Goal: Transaction & Acquisition: Purchase product/service

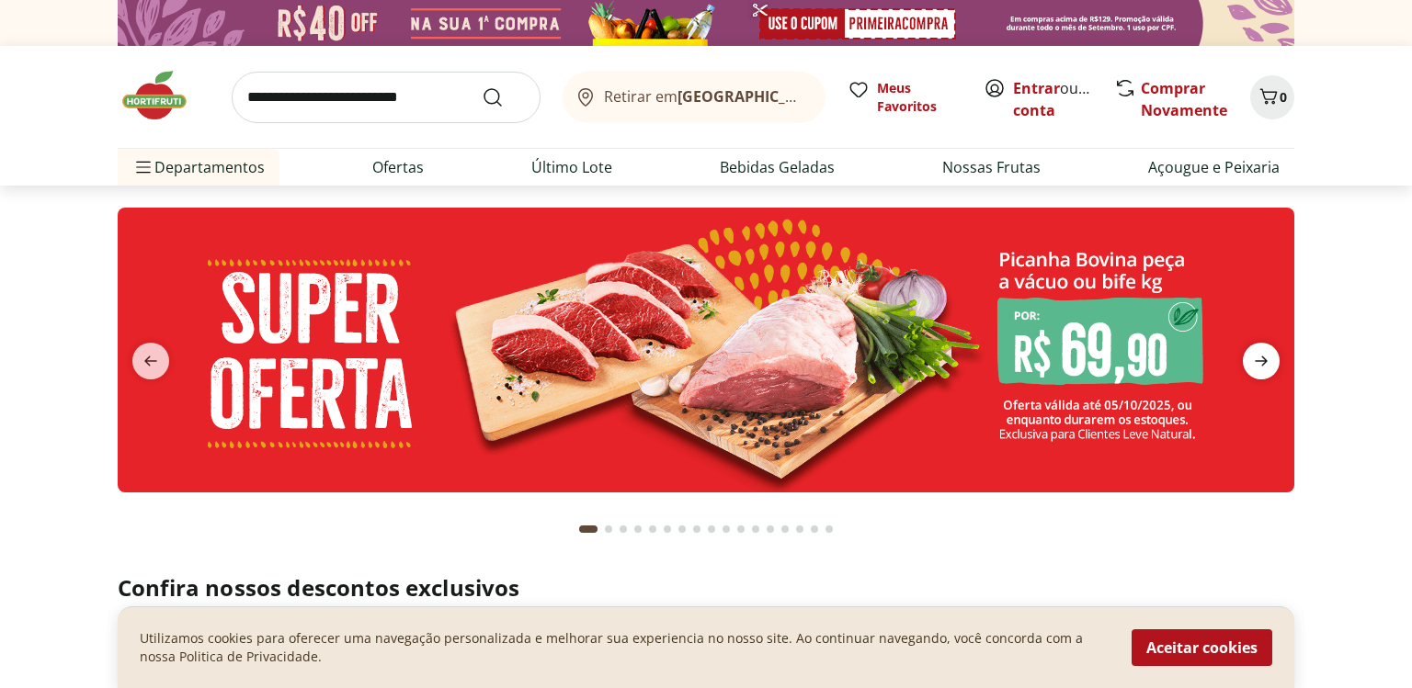
click at [1269, 367] on icon "next" at bounding box center [1261, 361] width 22 height 22
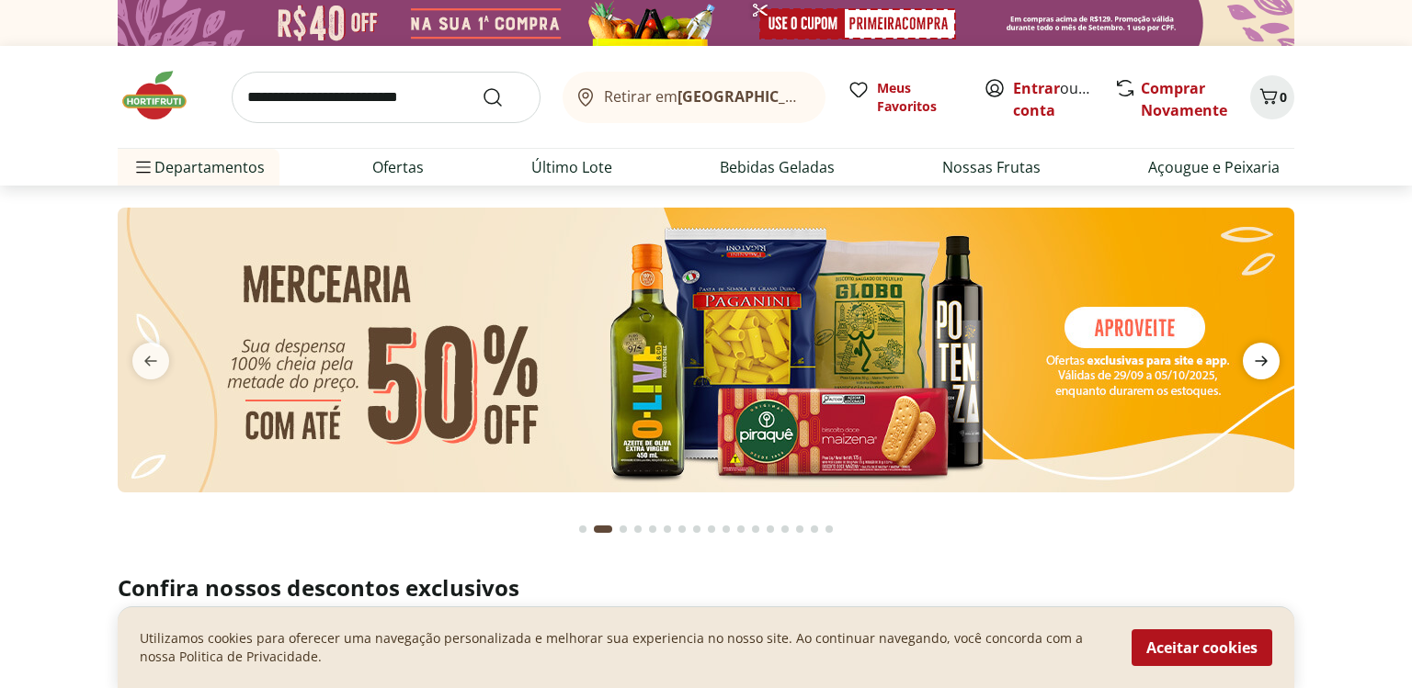
click at [1269, 367] on icon "next" at bounding box center [1261, 361] width 22 height 22
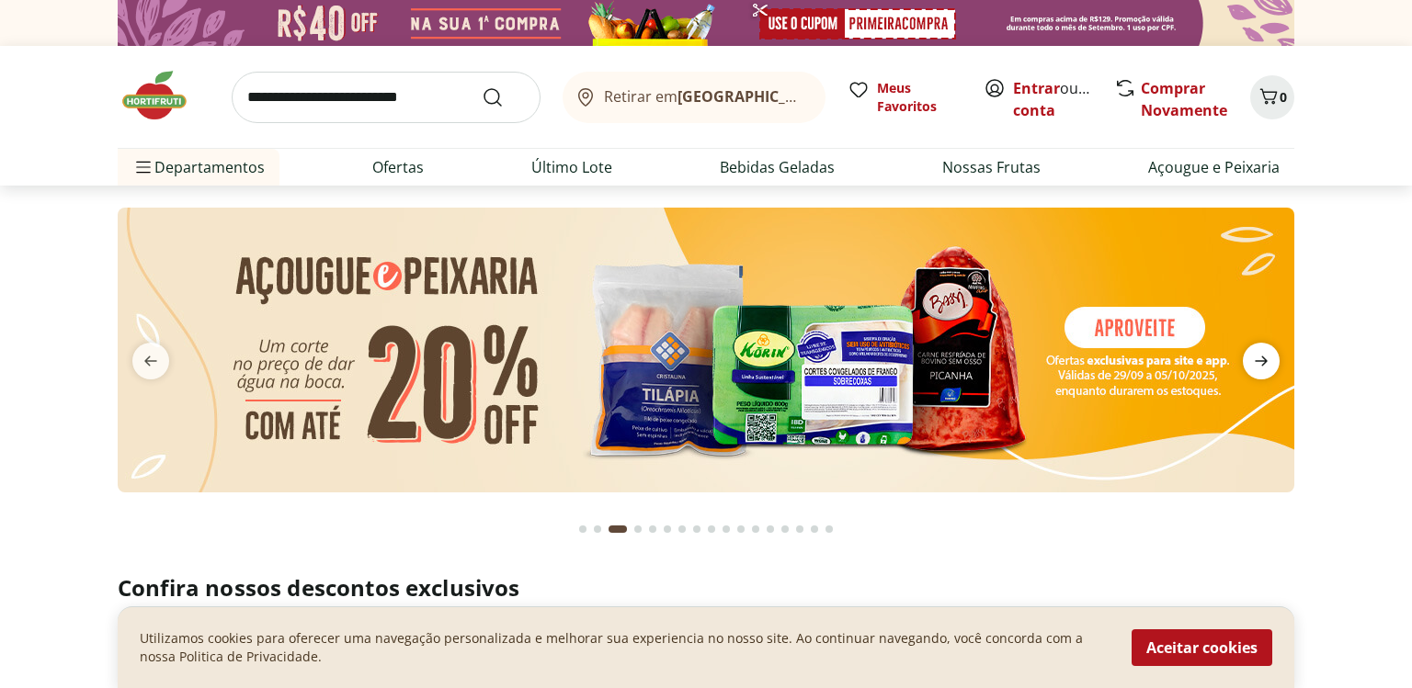
click at [1269, 367] on icon "next" at bounding box center [1261, 361] width 22 height 22
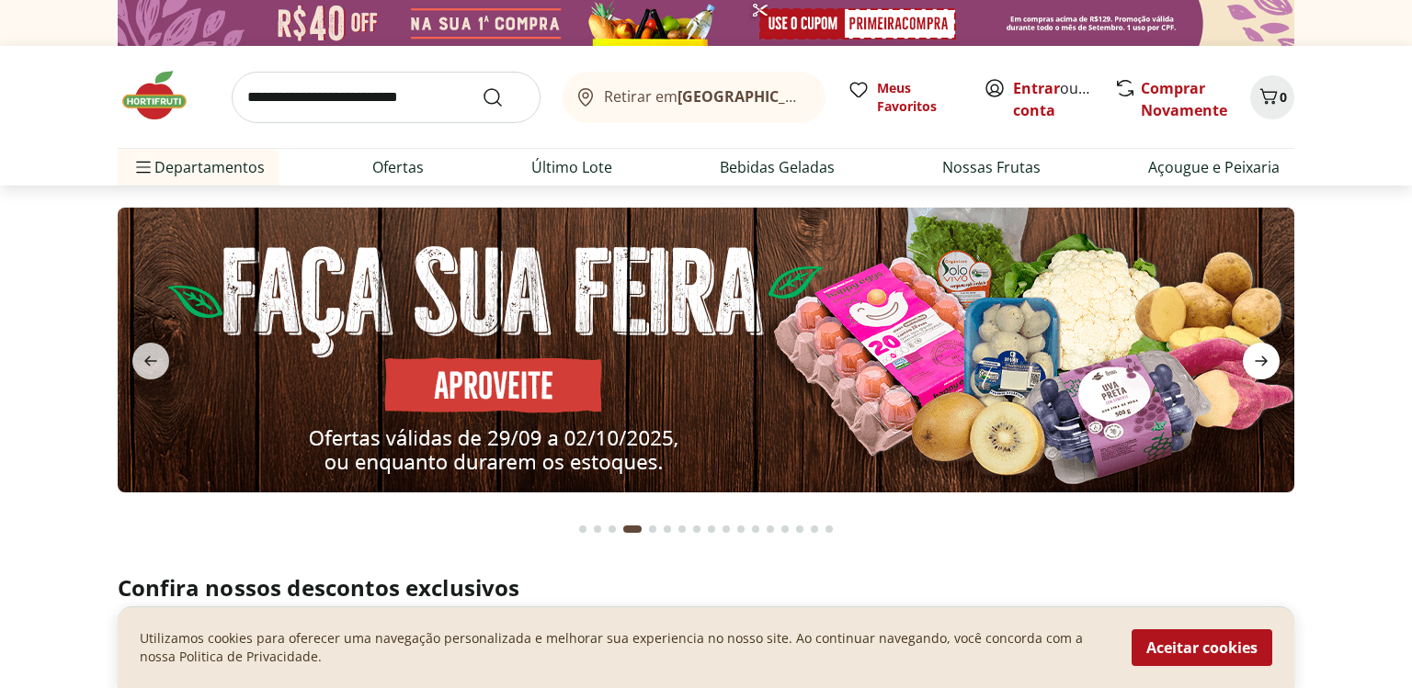
click at [1269, 367] on icon "next" at bounding box center [1261, 361] width 22 height 22
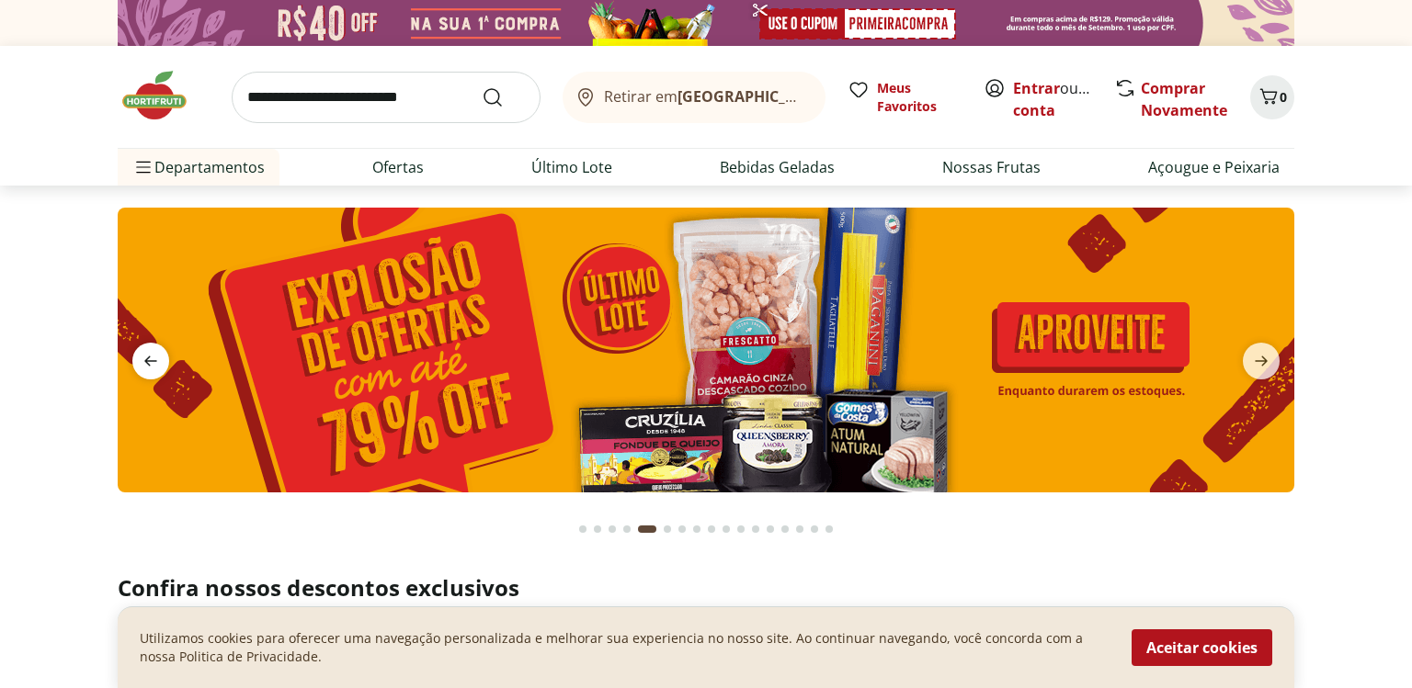
click at [154, 367] on icon "previous" at bounding box center [151, 361] width 22 height 22
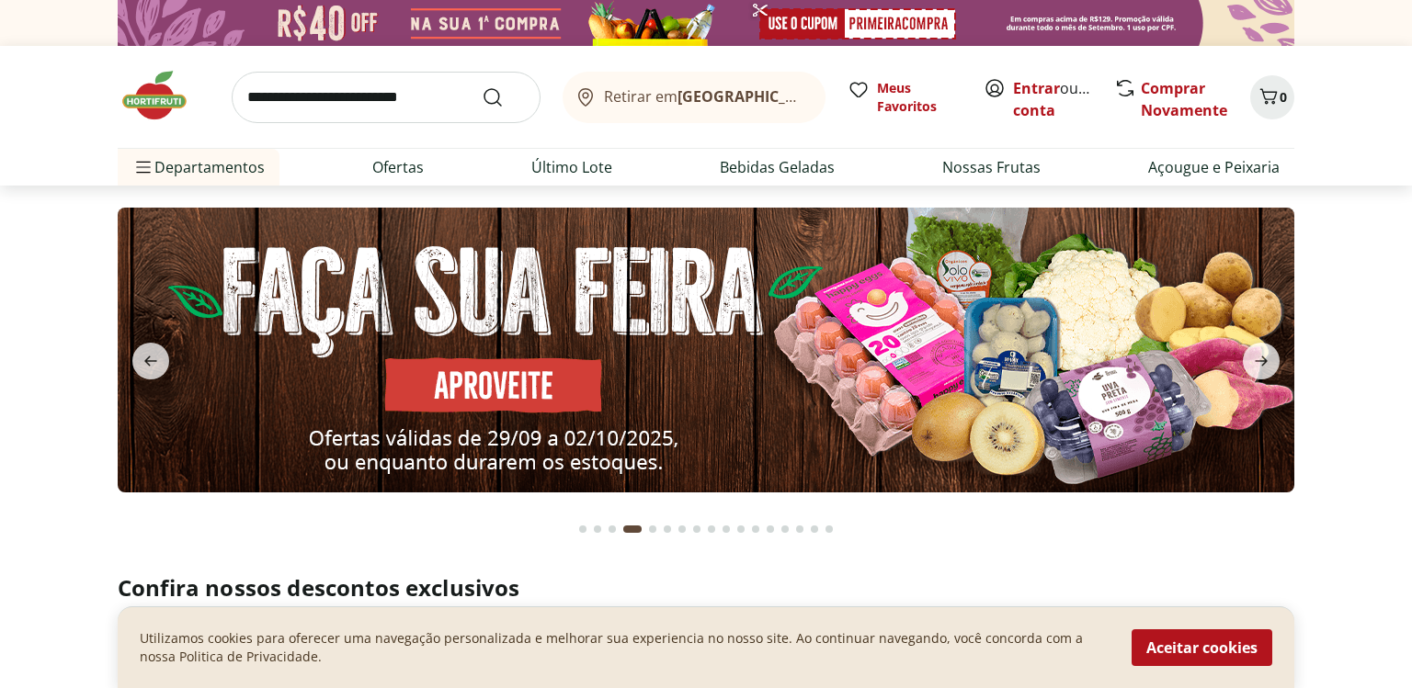
click at [434, 381] on img at bounding box center [706, 350] width 1176 height 285
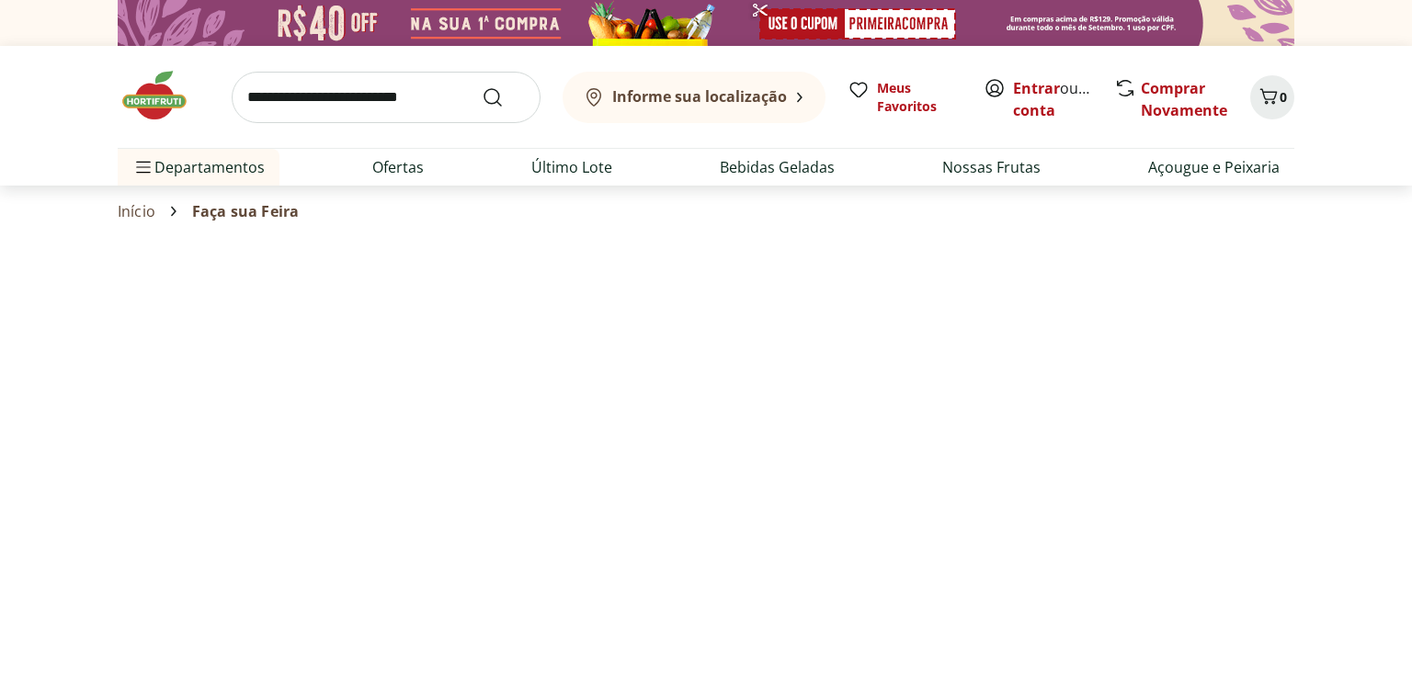
select select "**********"
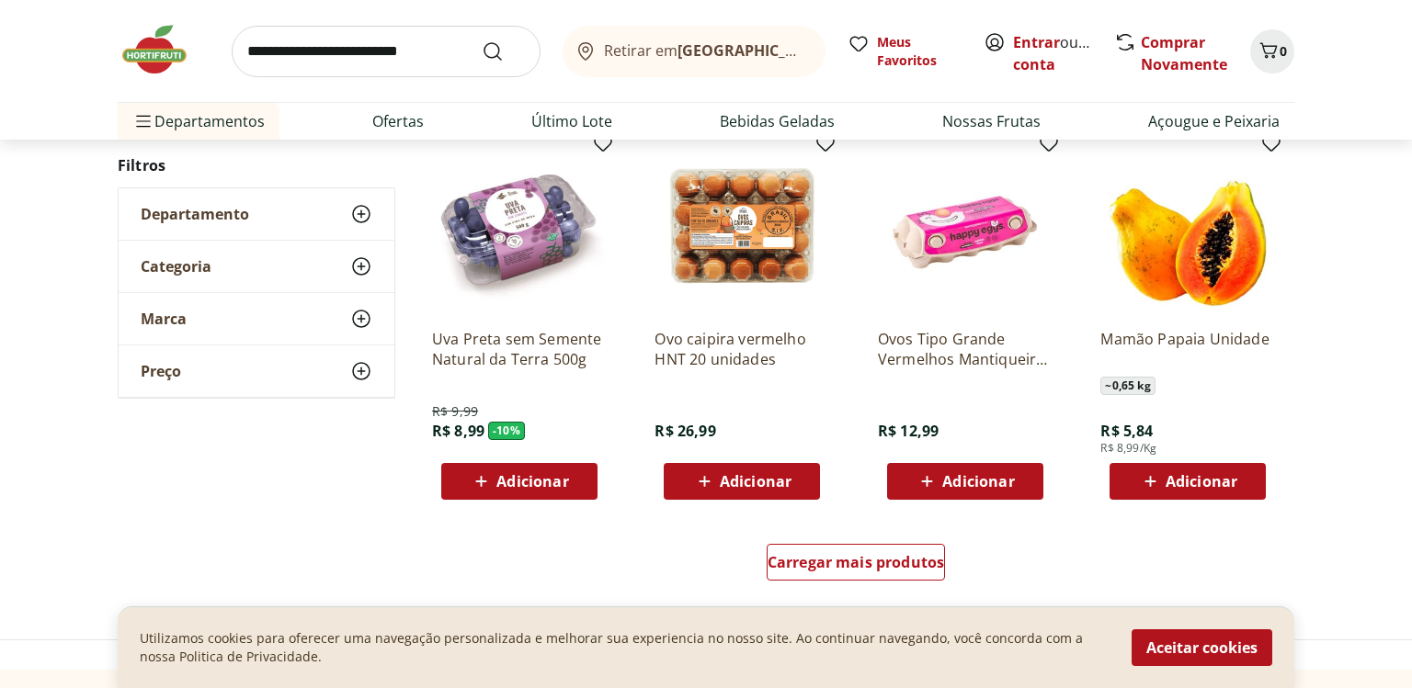
scroll to position [1019, 0]
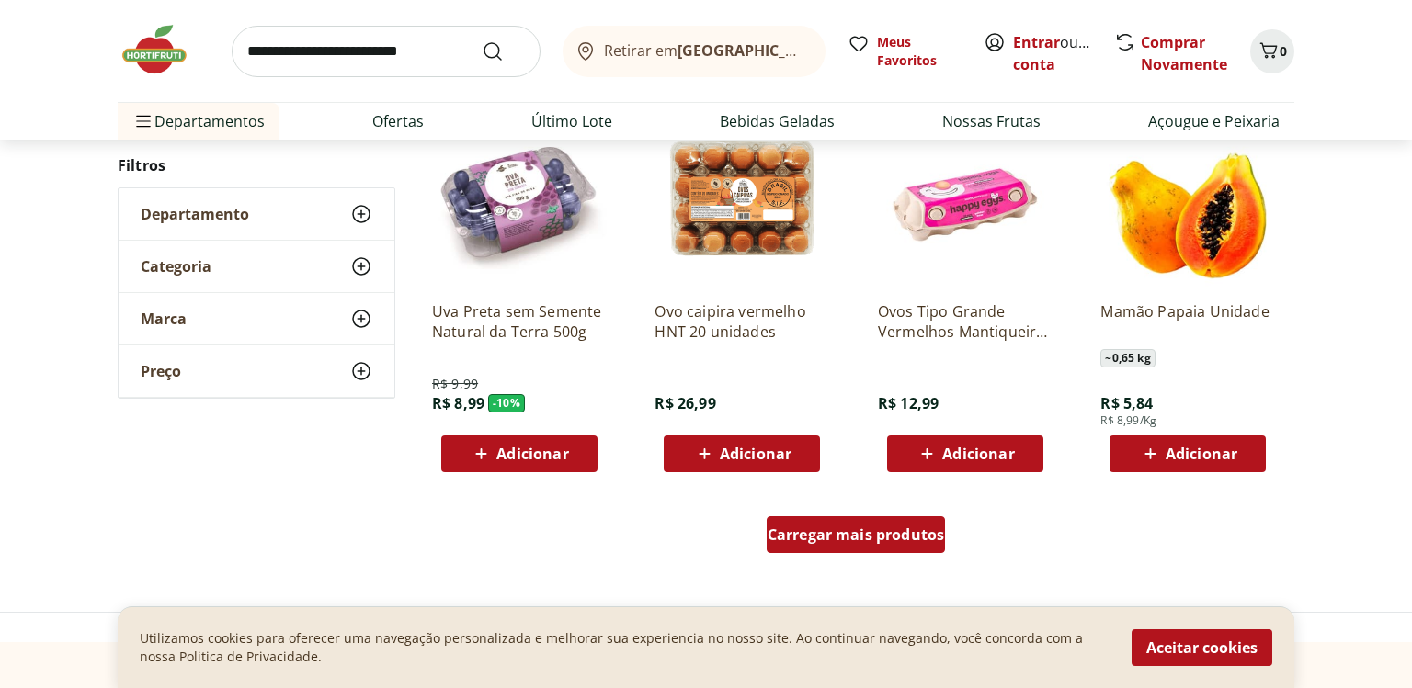
click at [837, 539] on span "Carregar mais produtos" at bounding box center [855, 534] width 177 height 15
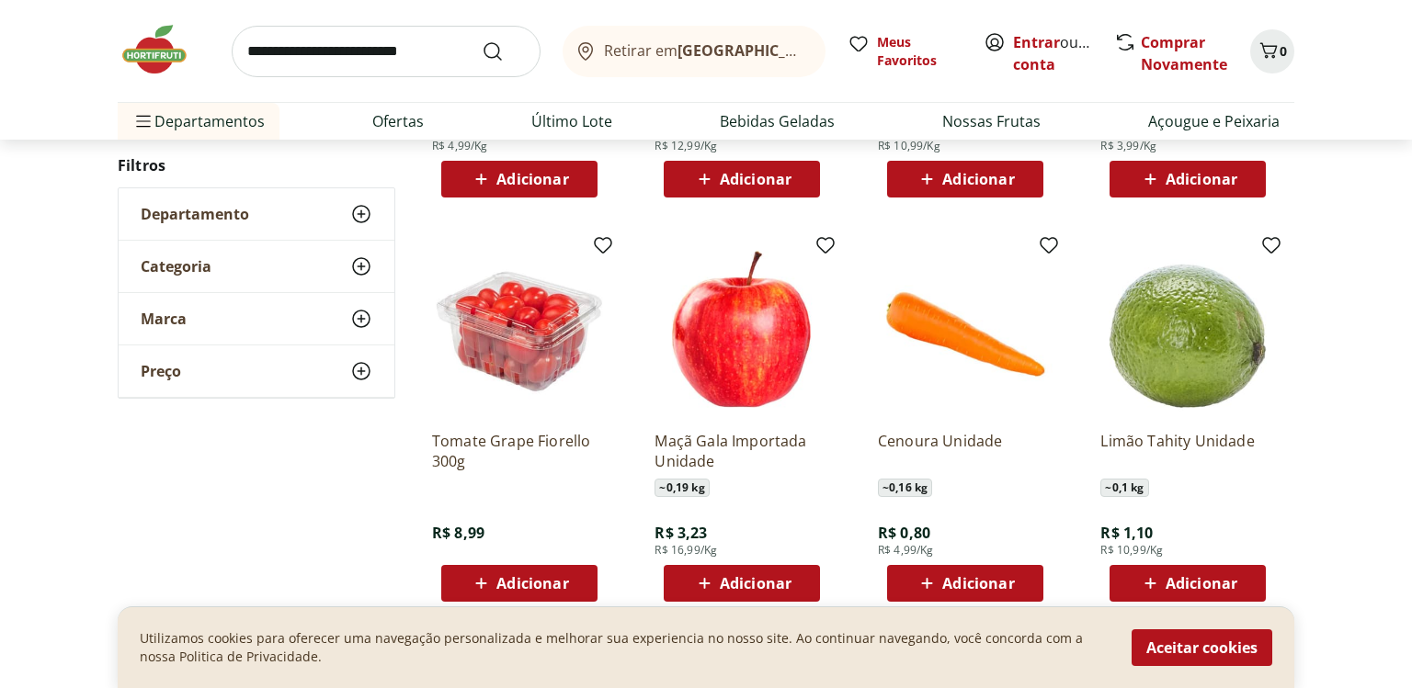
scroll to position [2195, 0]
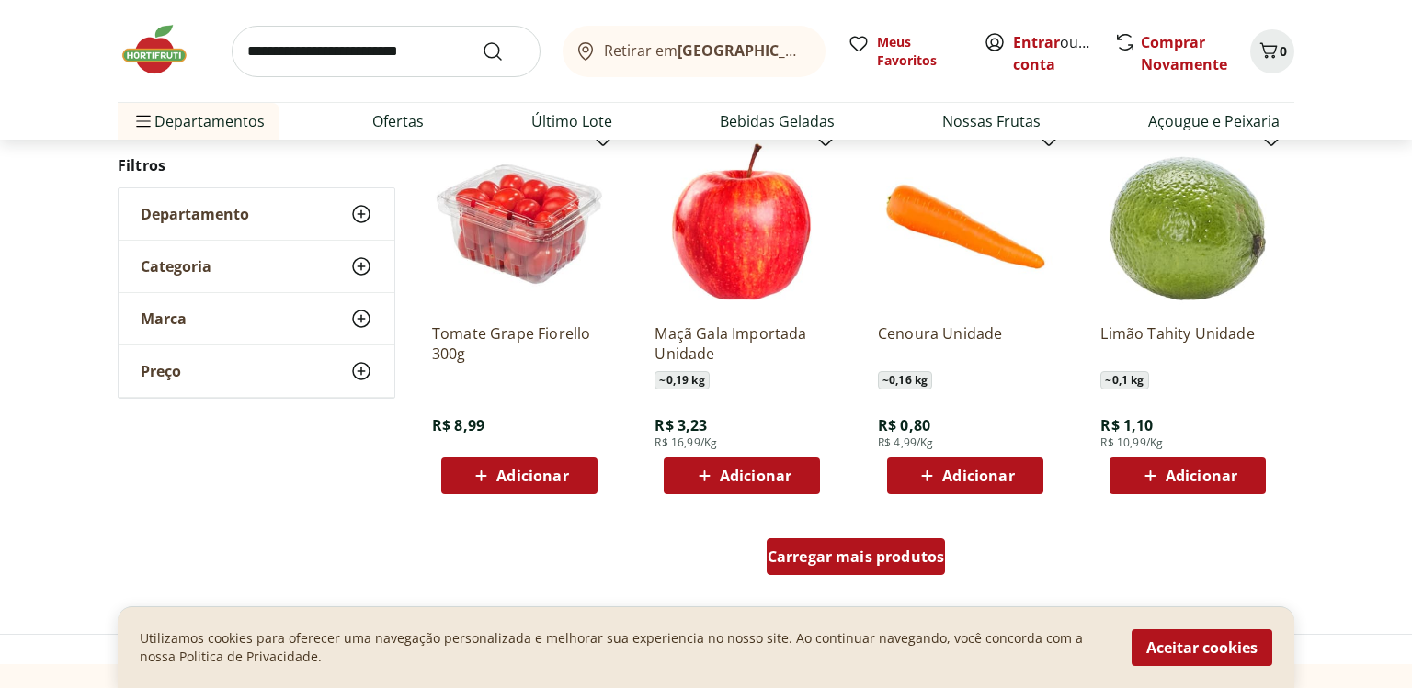
click at [870, 564] on span "Carregar mais produtos" at bounding box center [855, 557] width 177 height 15
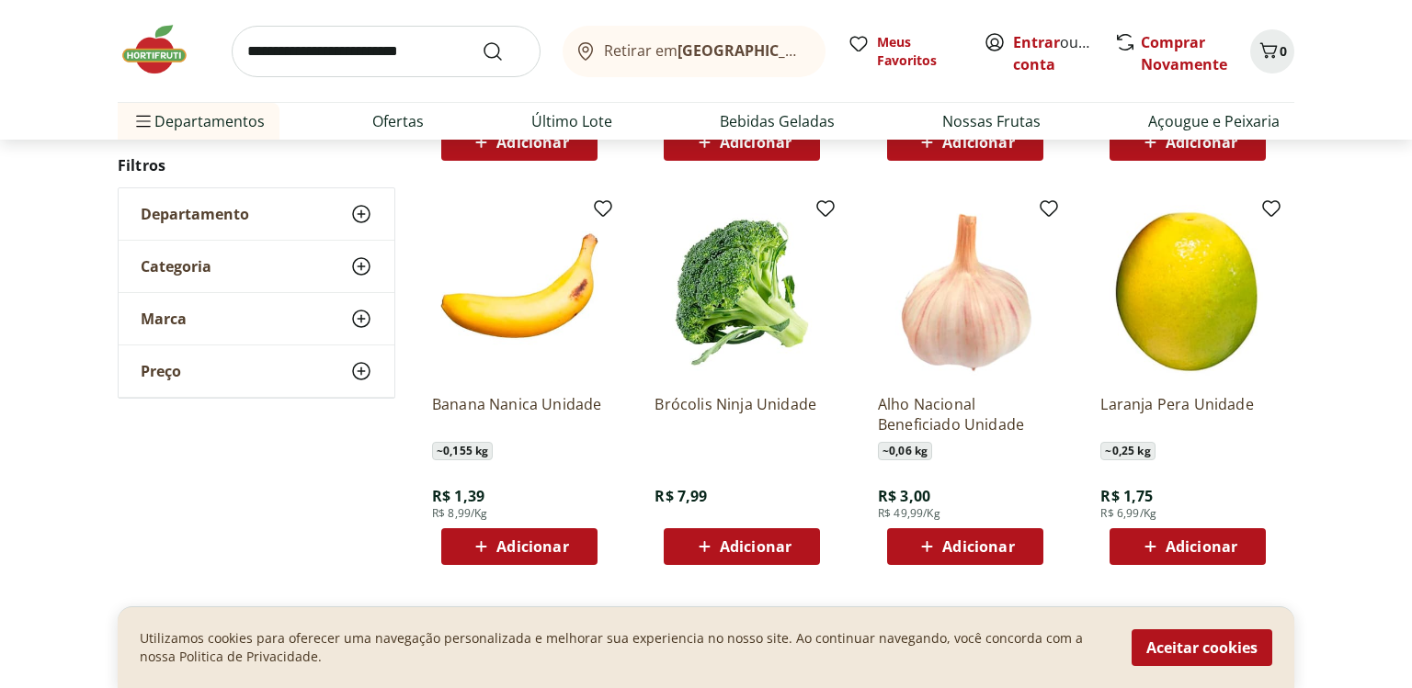
scroll to position [3499, 0]
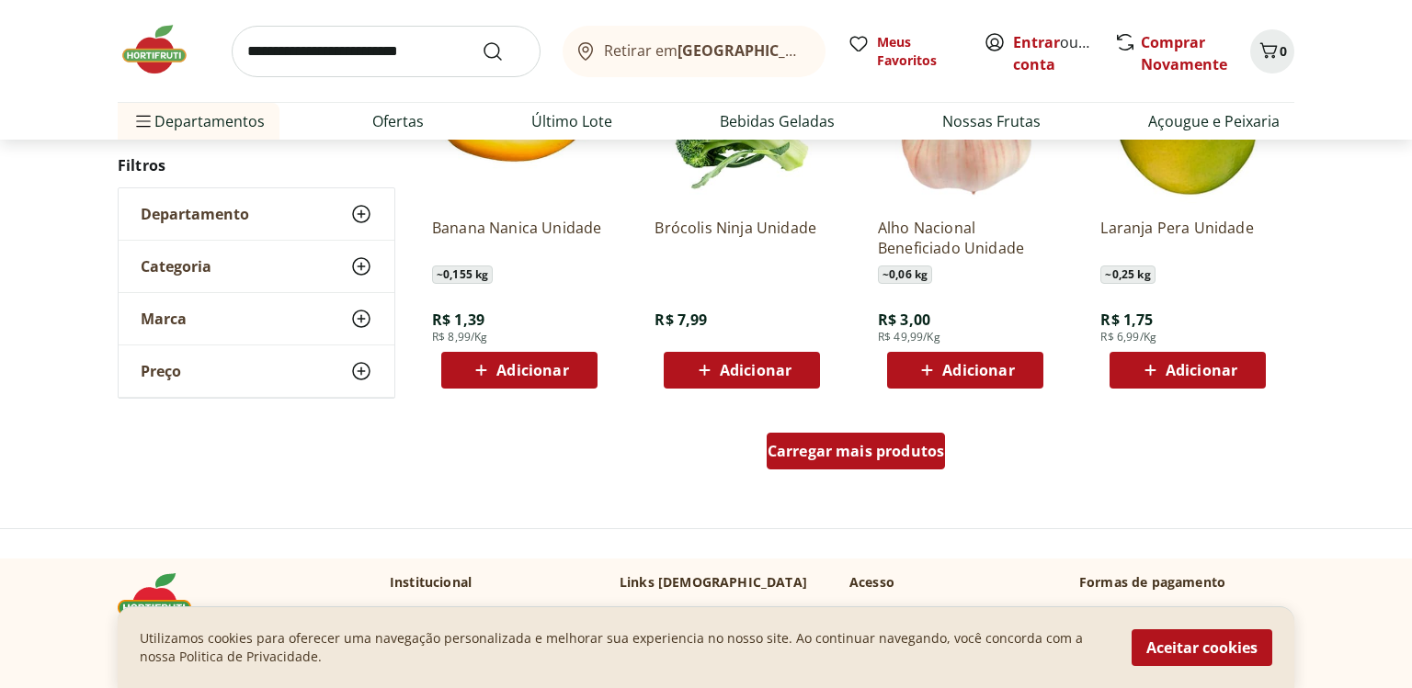
click at [835, 460] on div "Carregar mais produtos" at bounding box center [855, 451] width 179 height 37
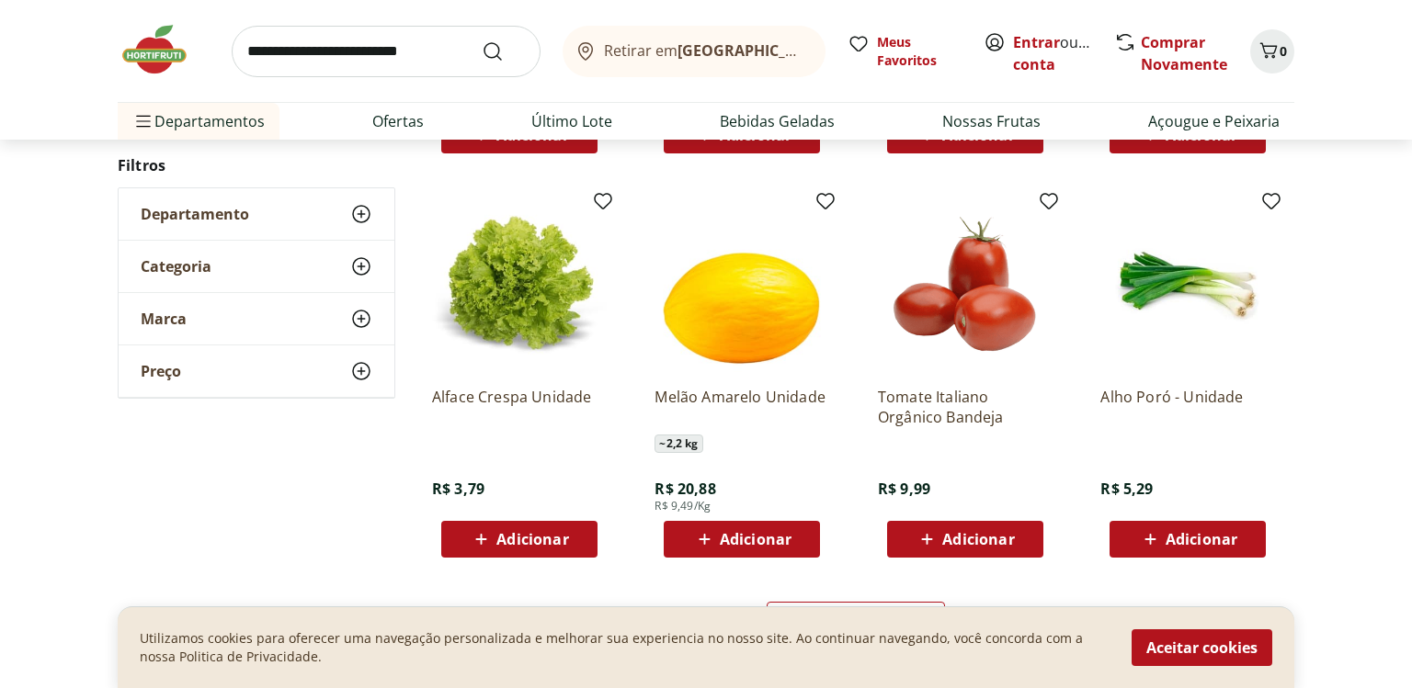
scroll to position [4837, 0]
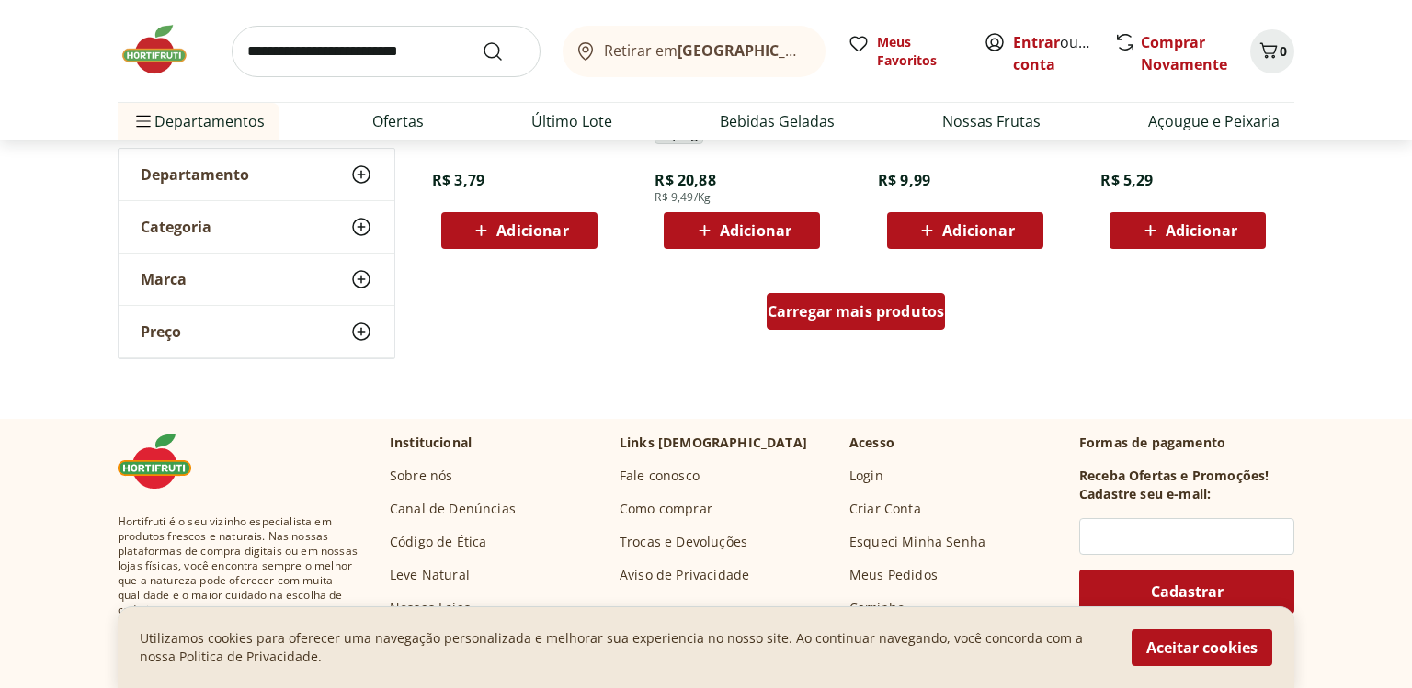
click at [849, 321] on div "Carregar mais produtos" at bounding box center [855, 311] width 179 height 37
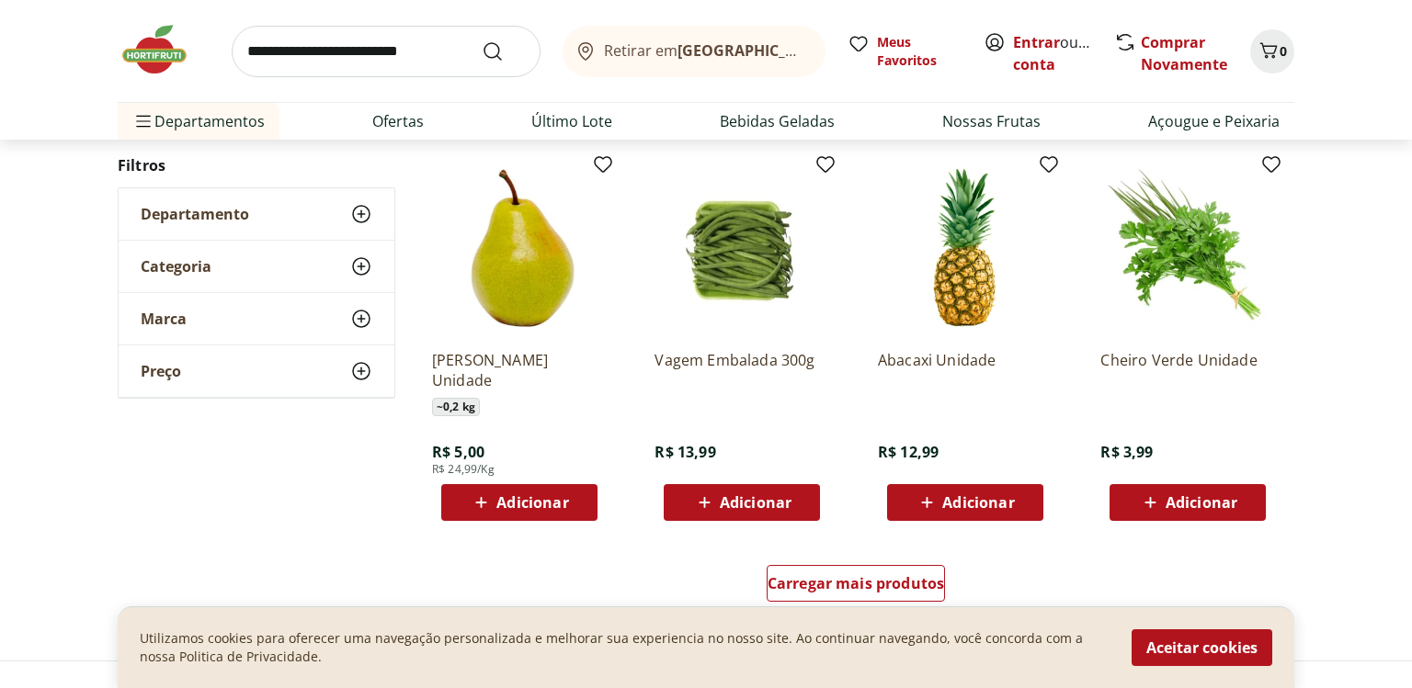
scroll to position [5867, 0]
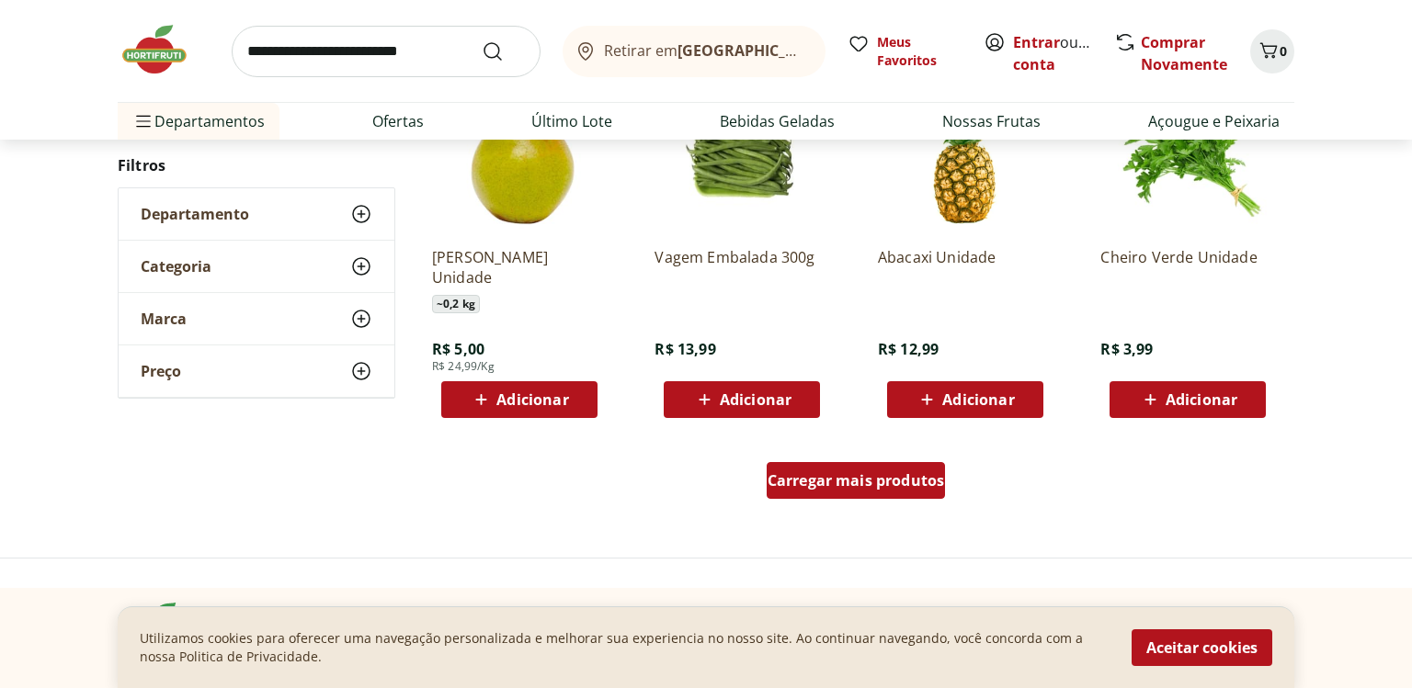
click at [902, 478] on span "Carregar mais produtos" at bounding box center [855, 480] width 177 height 15
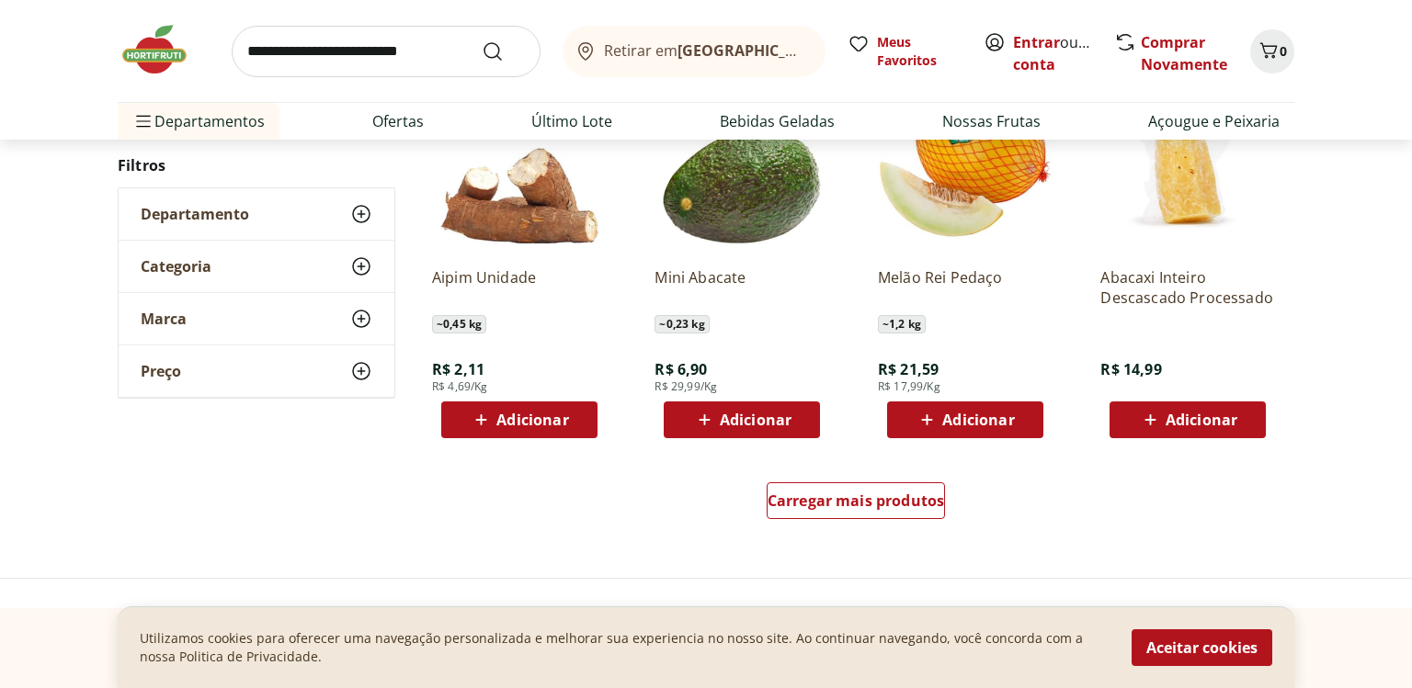
scroll to position [6999, 0]
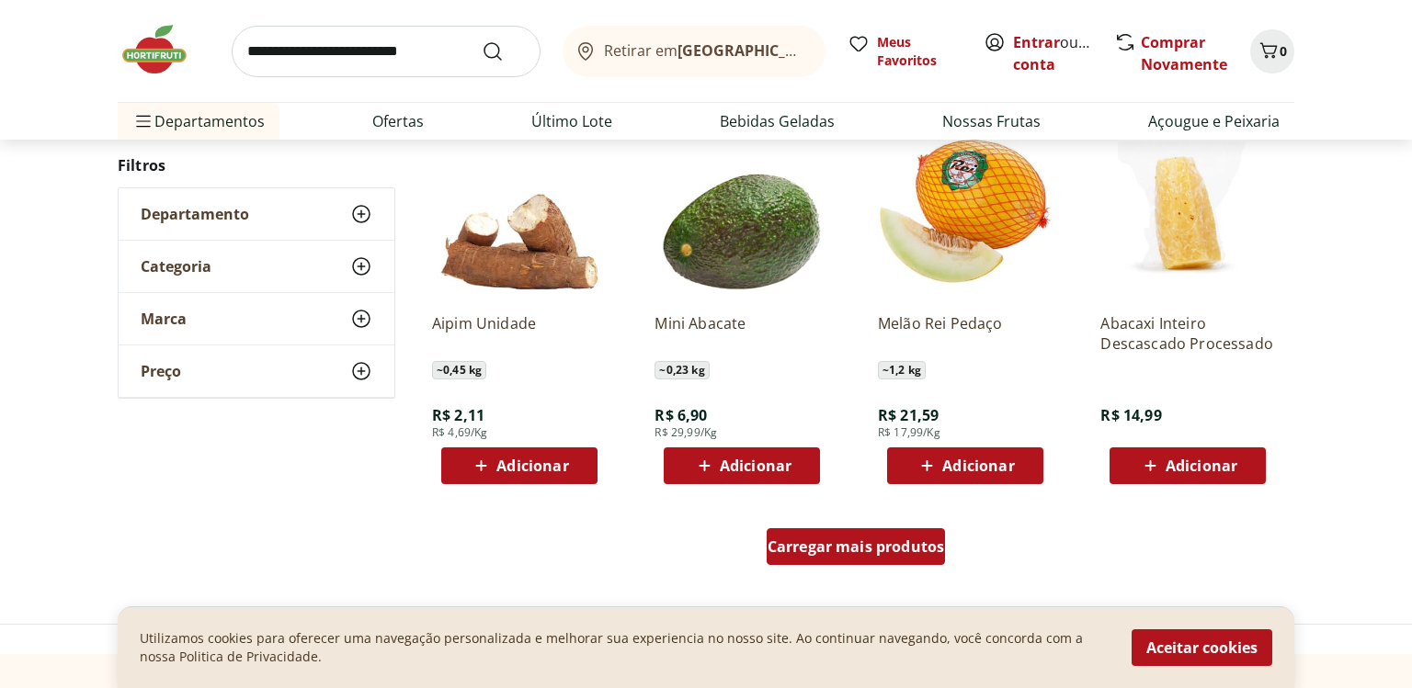
click at [827, 536] on div "Carregar mais produtos" at bounding box center [855, 546] width 179 height 37
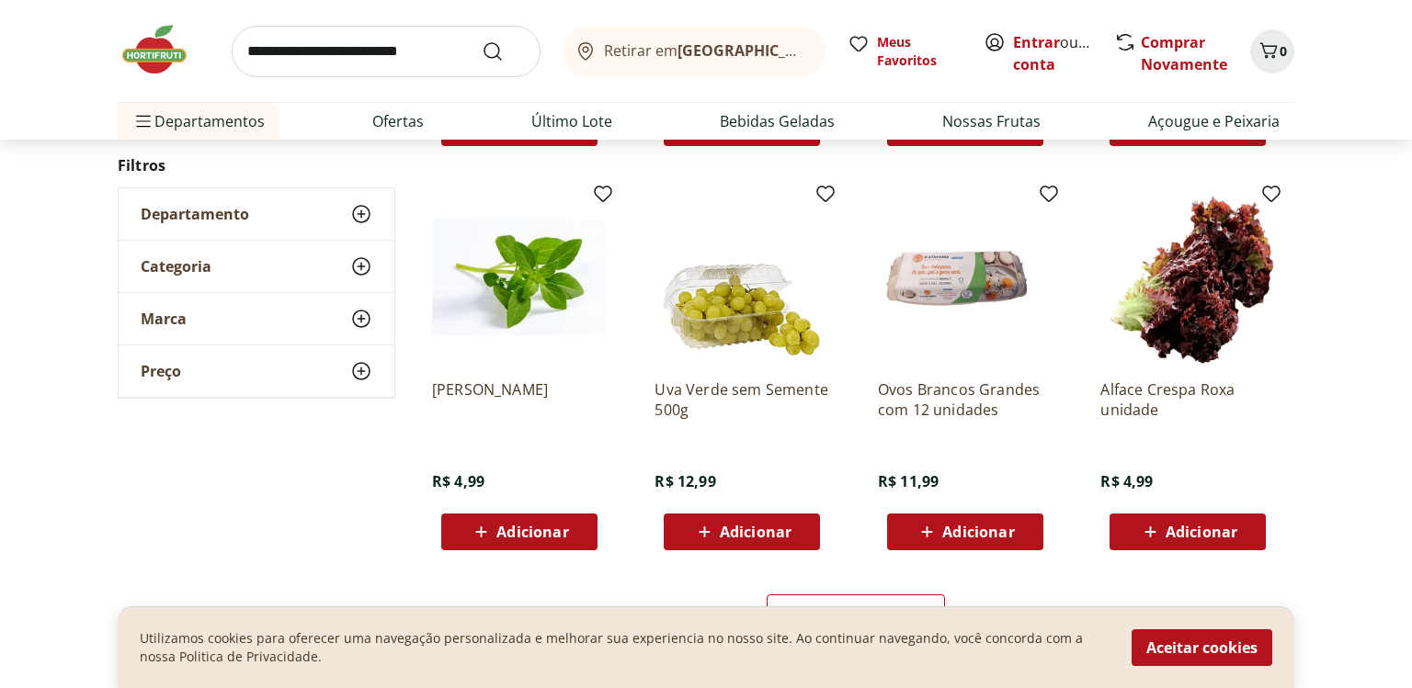
scroll to position [8337, 0]
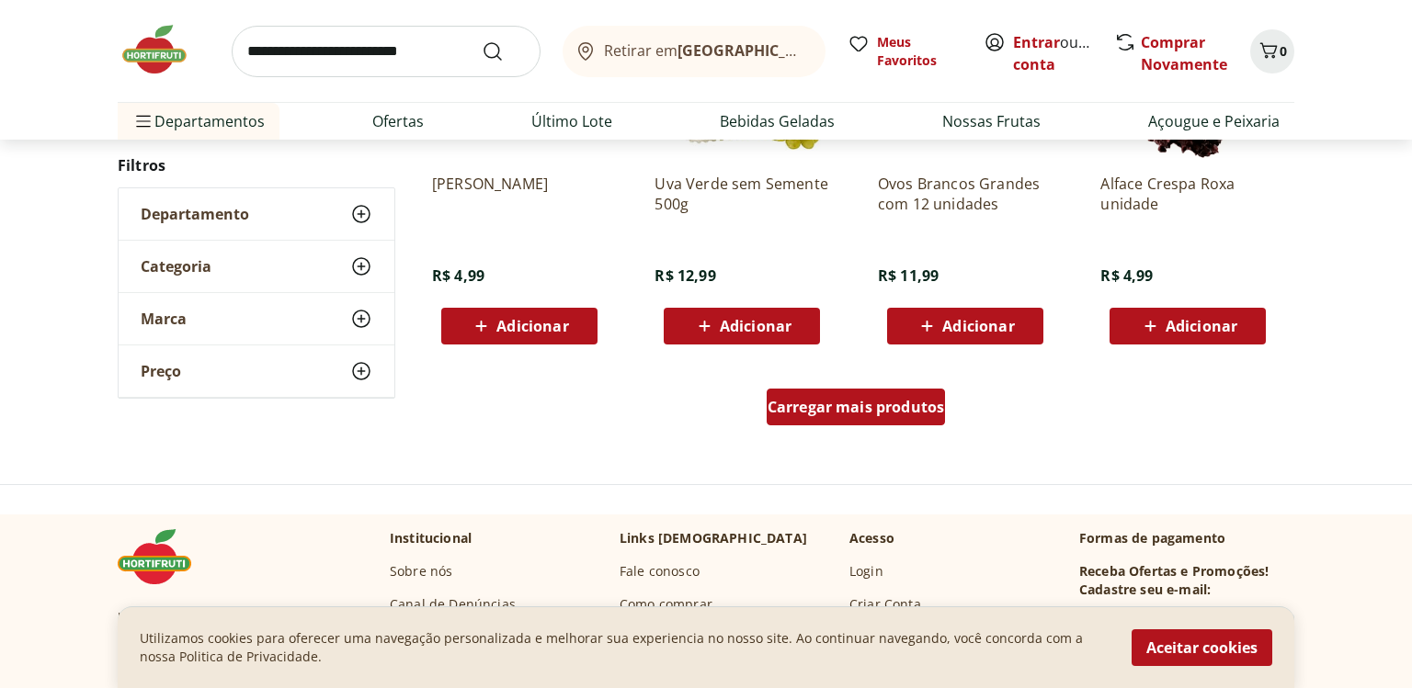
click at [845, 396] on div "Carregar mais produtos" at bounding box center [855, 407] width 179 height 37
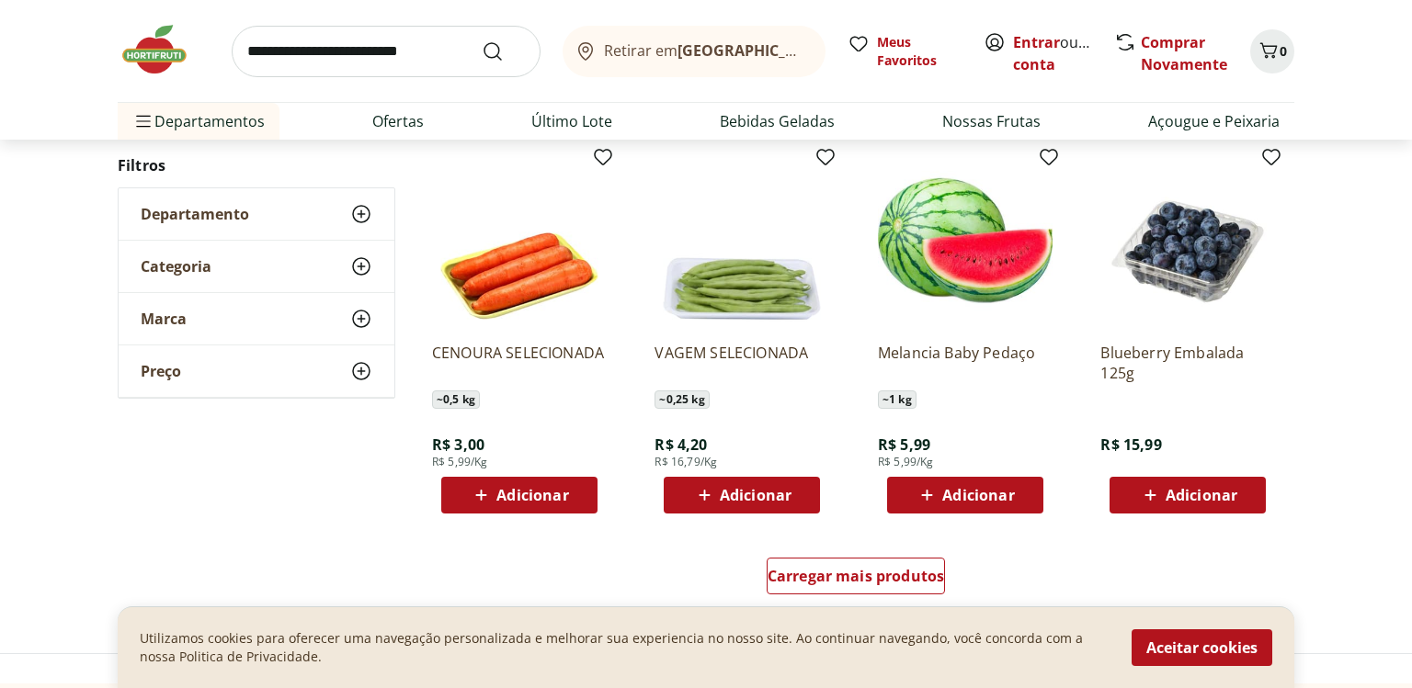
scroll to position [9469, 0]
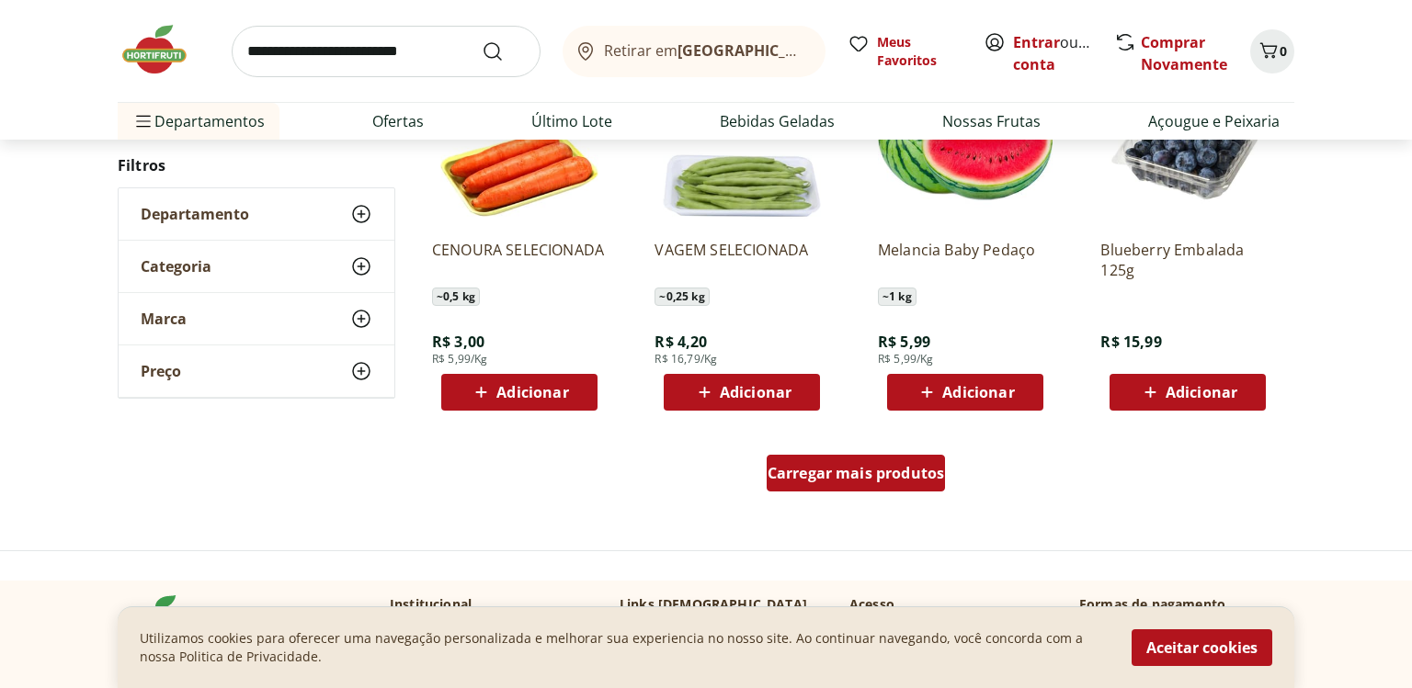
click at [860, 487] on div "Carregar mais produtos" at bounding box center [855, 473] width 179 height 37
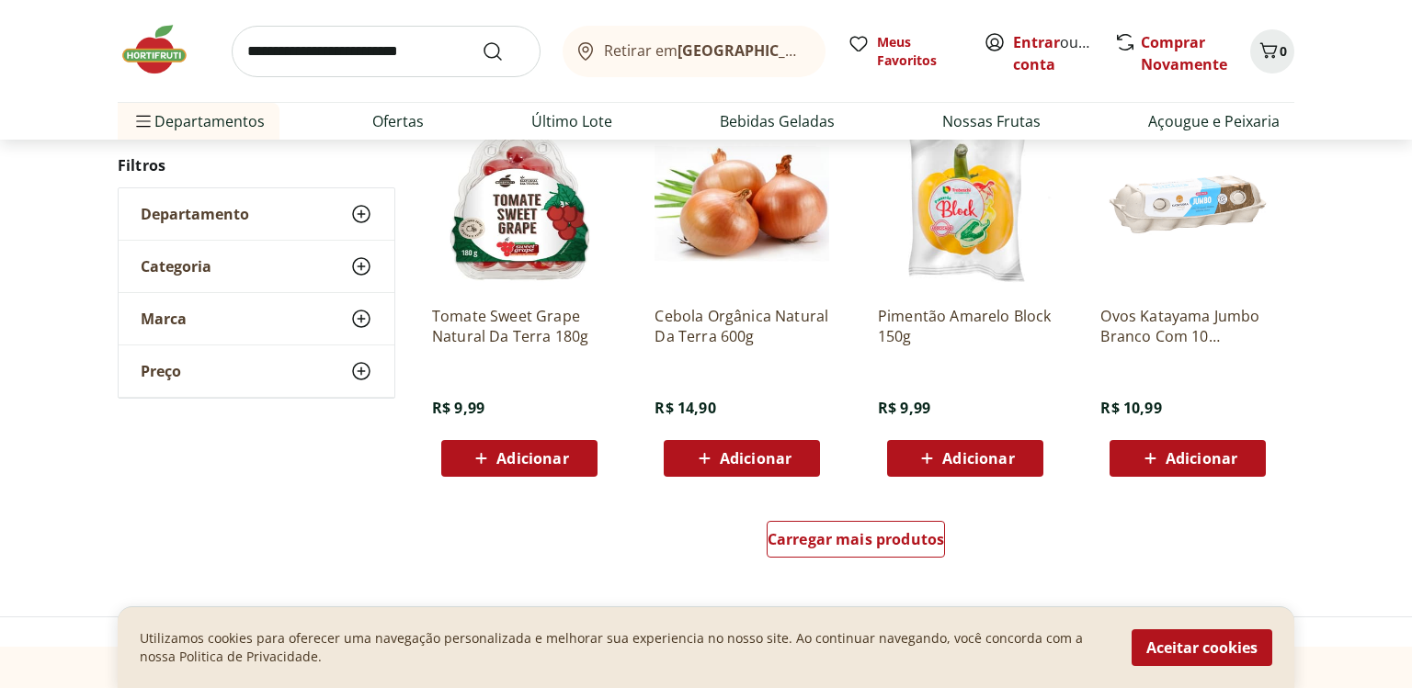
scroll to position [10704, 0]
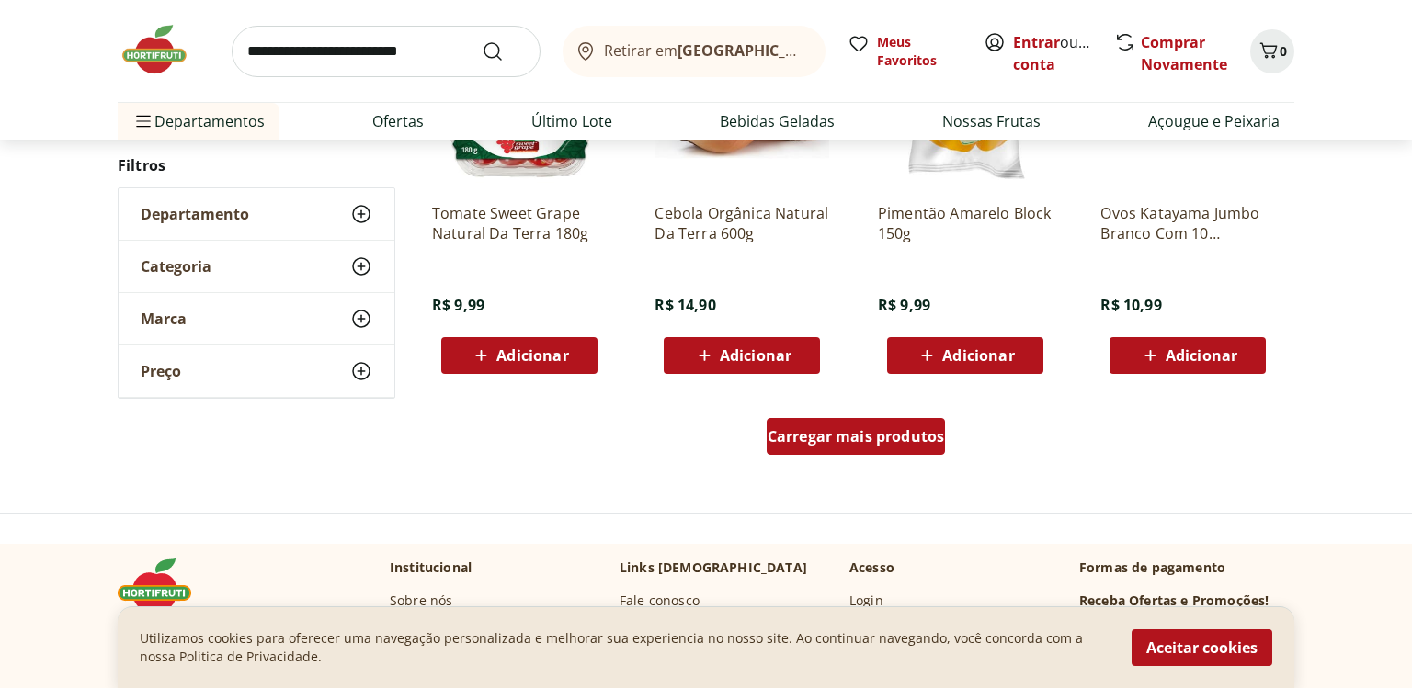
click at [828, 439] on span "Carregar mais produtos" at bounding box center [855, 436] width 177 height 15
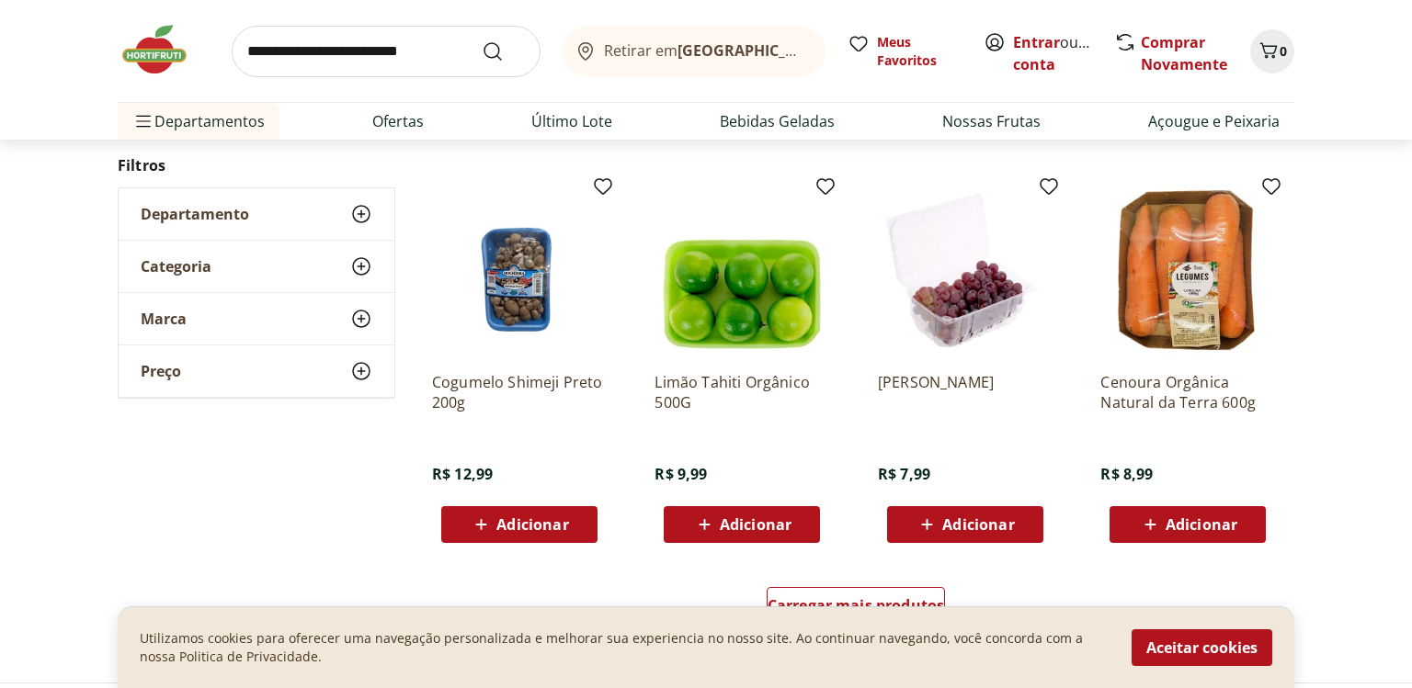
scroll to position [11836, 0]
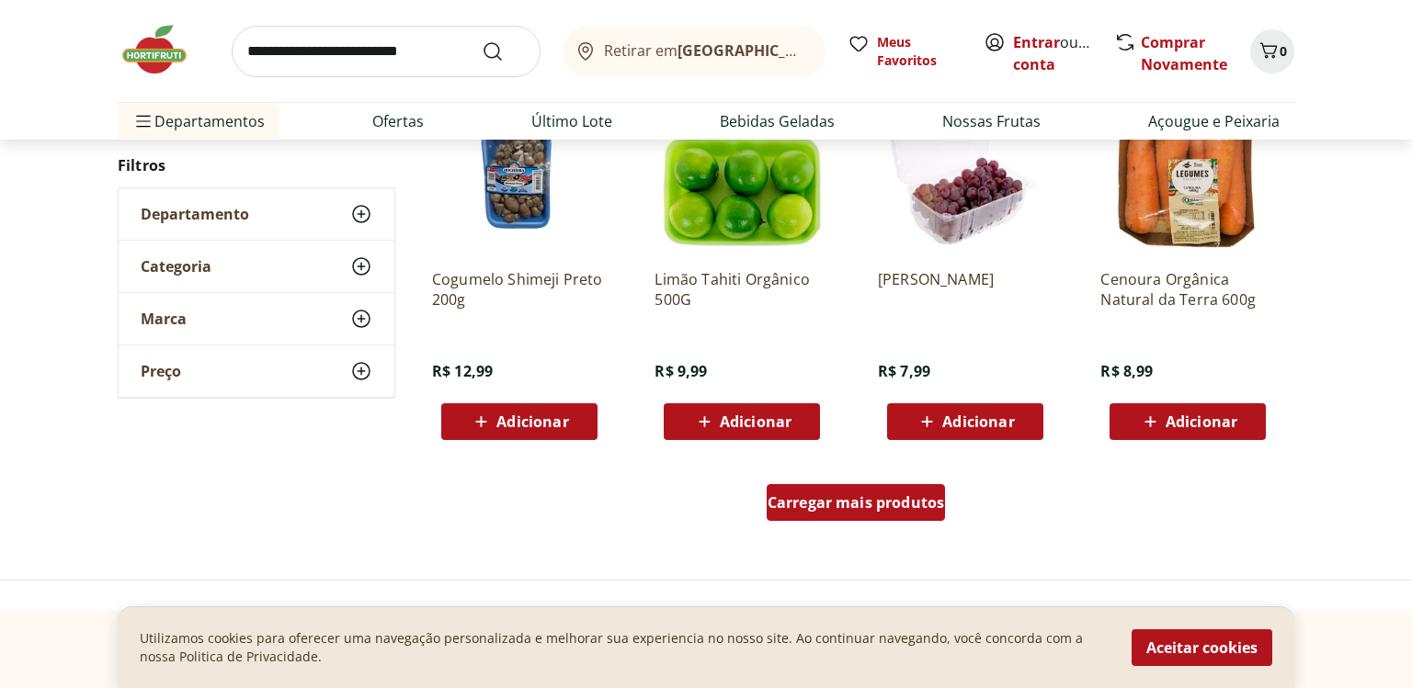
click at [860, 508] on span "Carregar mais produtos" at bounding box center [855, 502] width 177 height 15
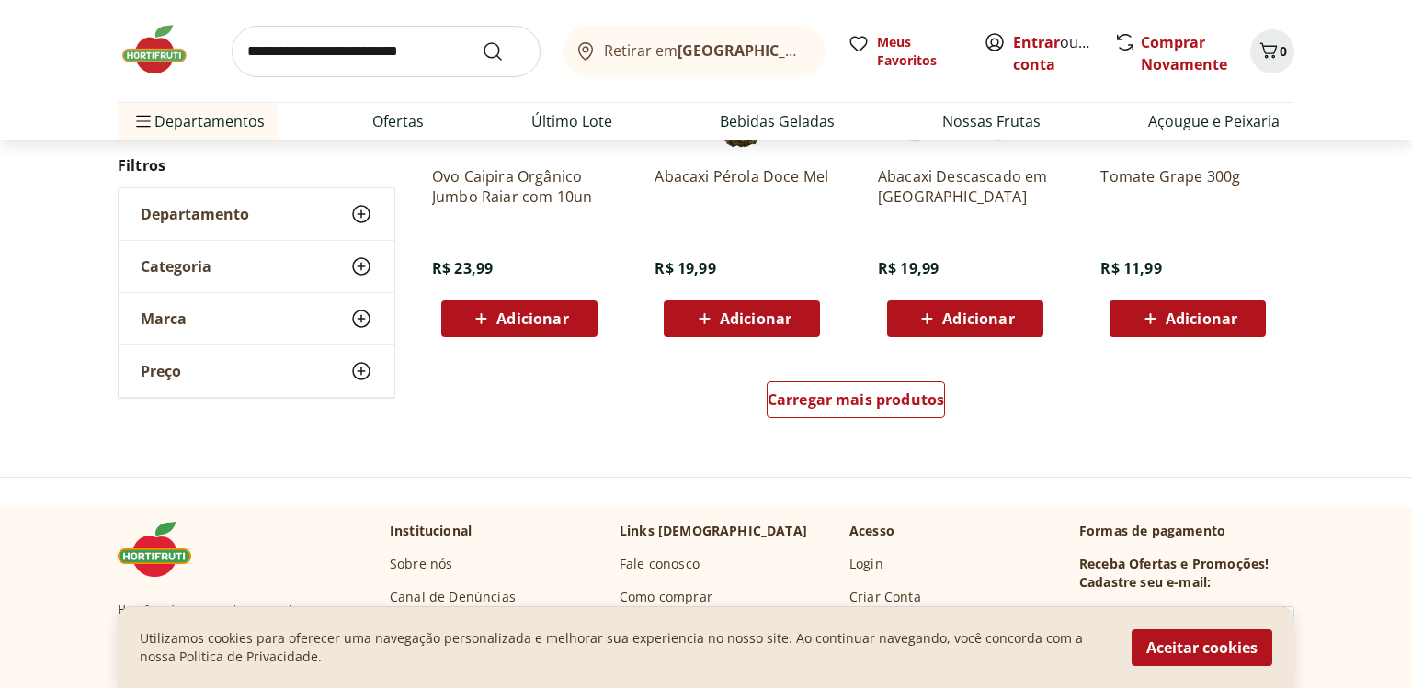
scroll to position [13174, 0]
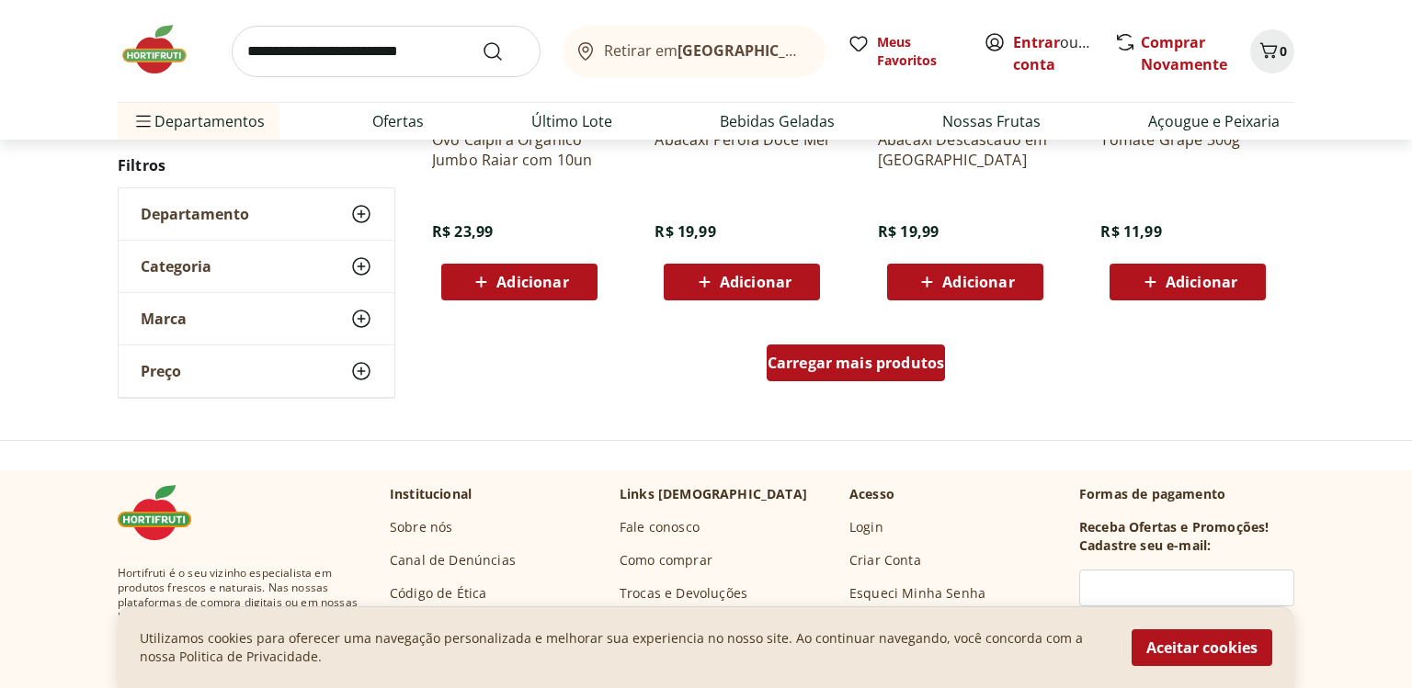
click at [860, 369] on span "Carregar mais produtos" at bounding box center [855, 363] width 177 height 15
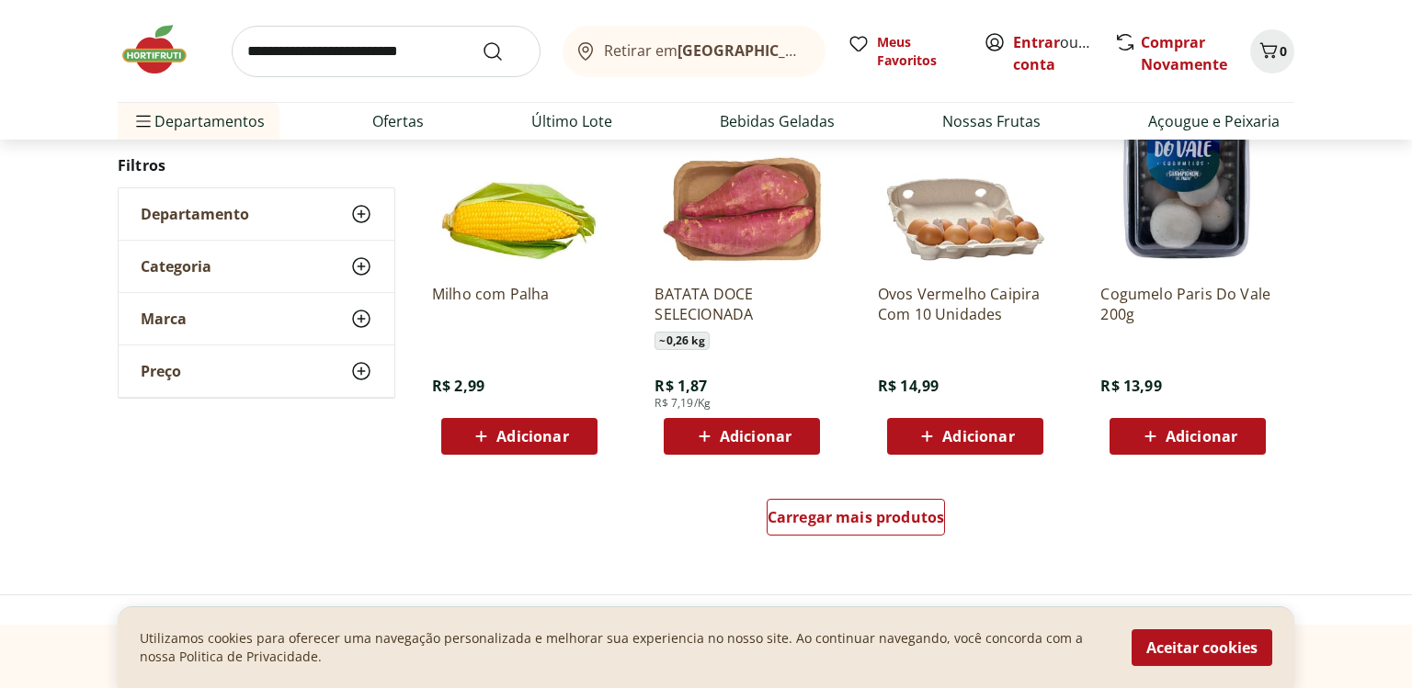
scroll to position [14307, 0]
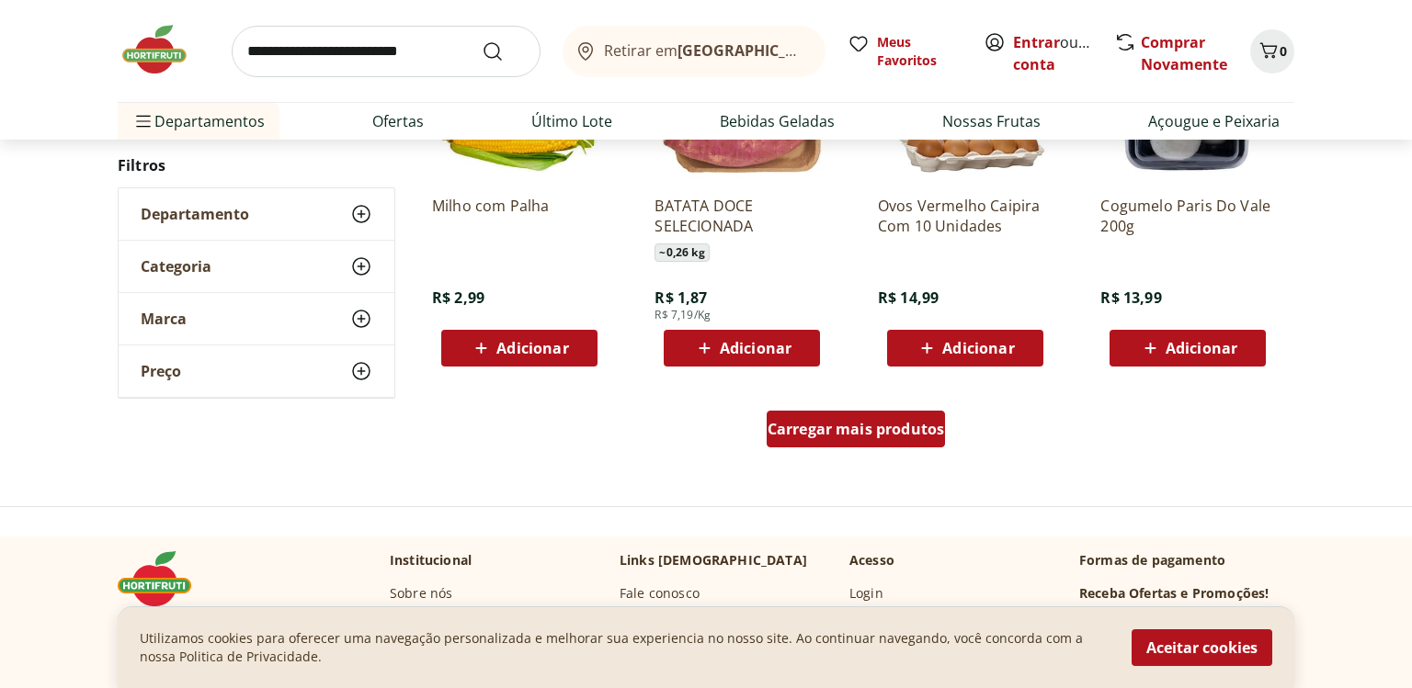
click at [870, 431] on span "Carregar mais produtos" at bounding box center [855, 429] width 177 height 15
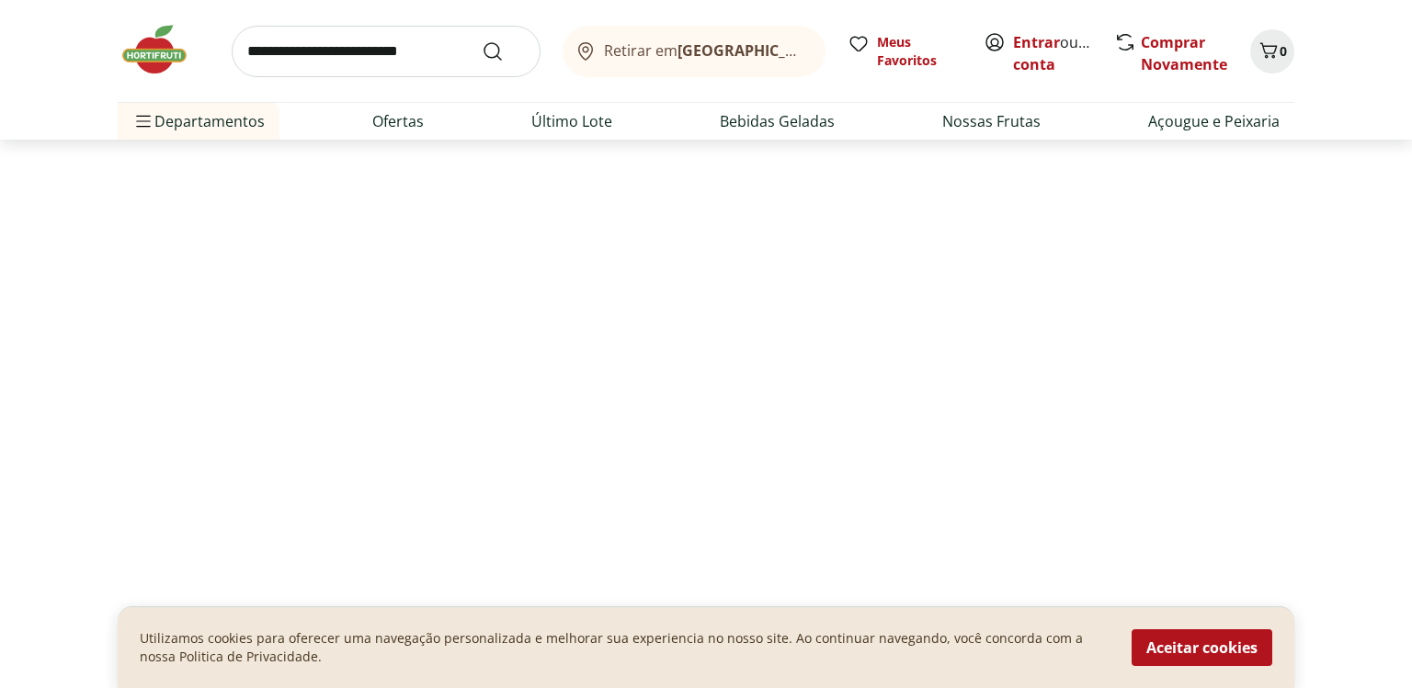
scroll to position [640, 0]
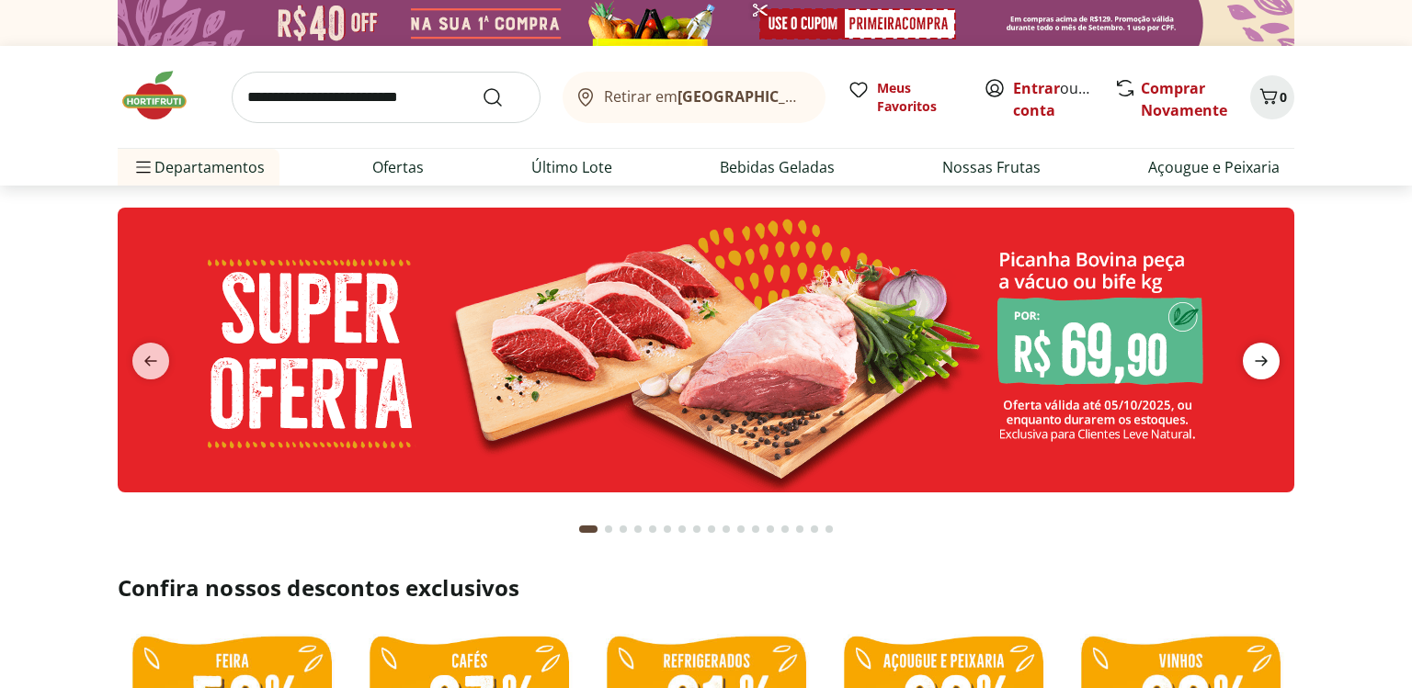
click at [1268, 357] on icon "next" at bounding box center [1261, 361] width 22 height 22
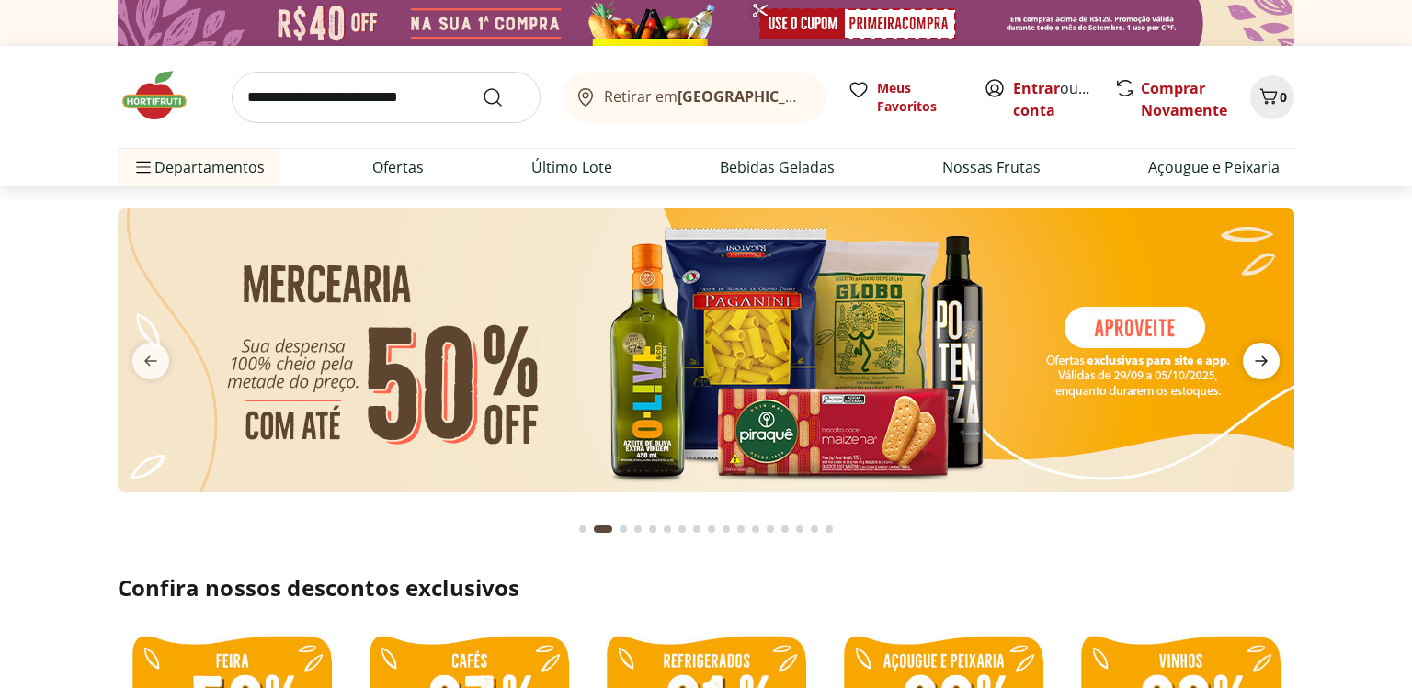
click at [1271, 357] on icon "next" at bounding box center [1261, 361] width 22 height 22
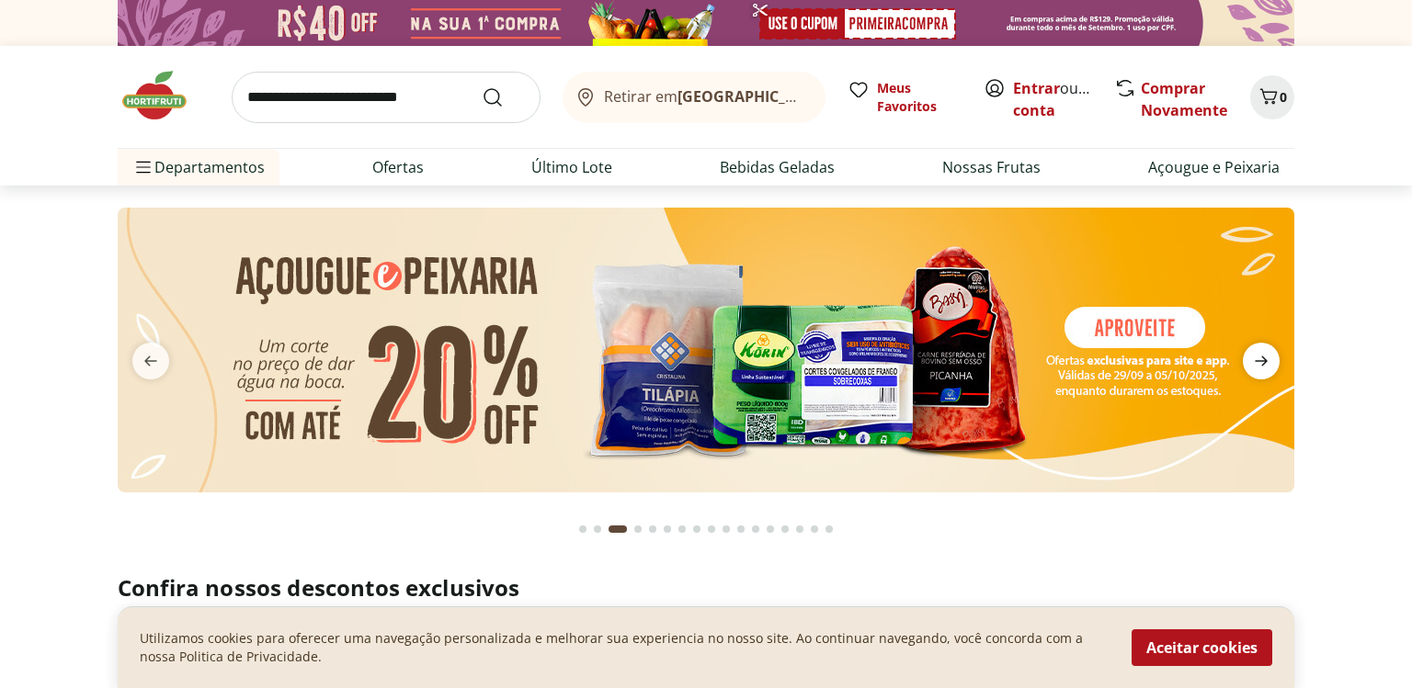
click at [1271, 357] on icon "next" at bounding box center [1261, 361] width 22 height 22
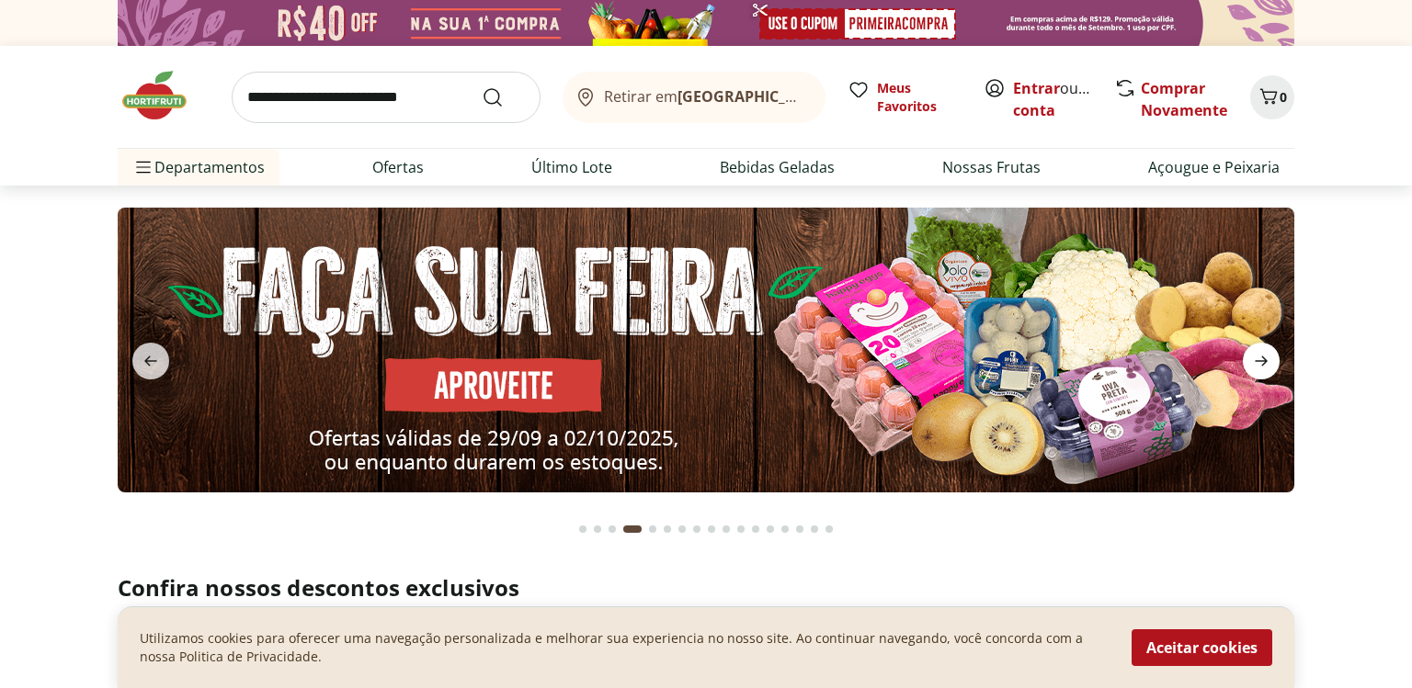
click at [1271, 357] on icon "next" at bounding box center [1261, 361] width 22 height 22
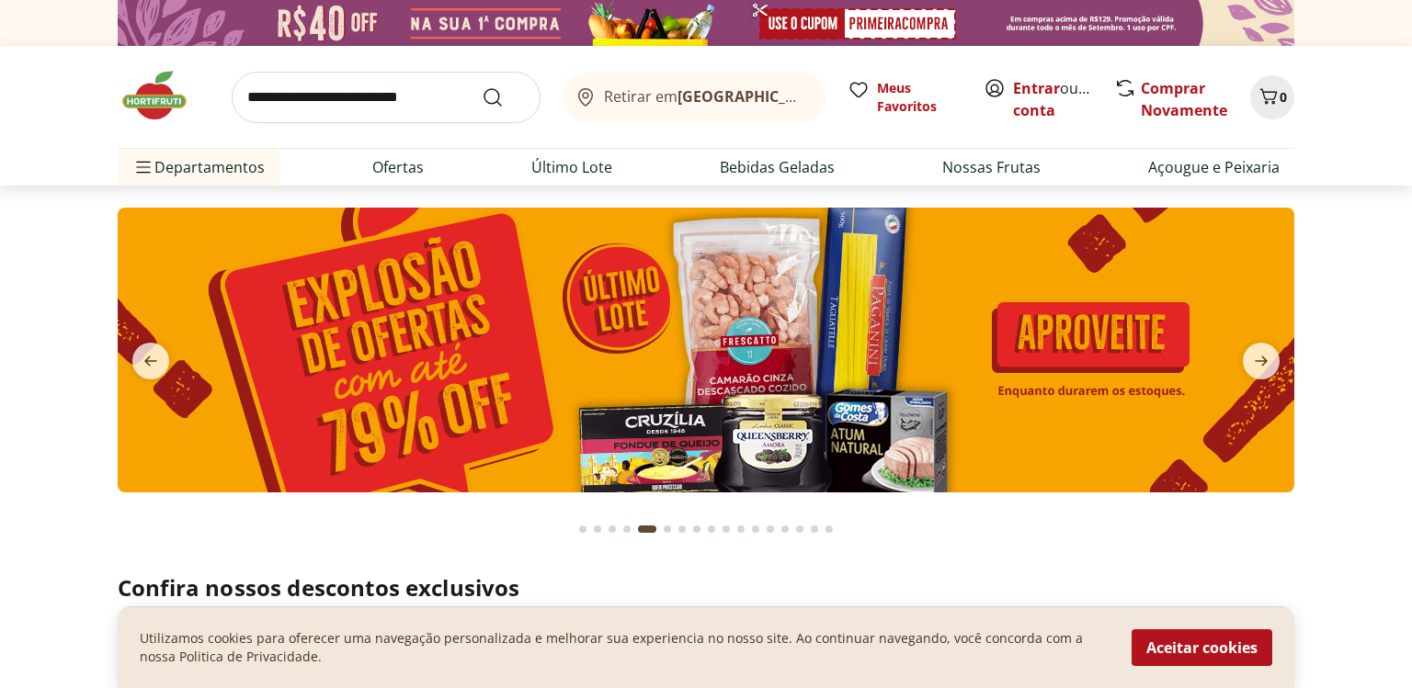
click at [761, 357] on img at bounding box center [706, 350] width 1176 height 285
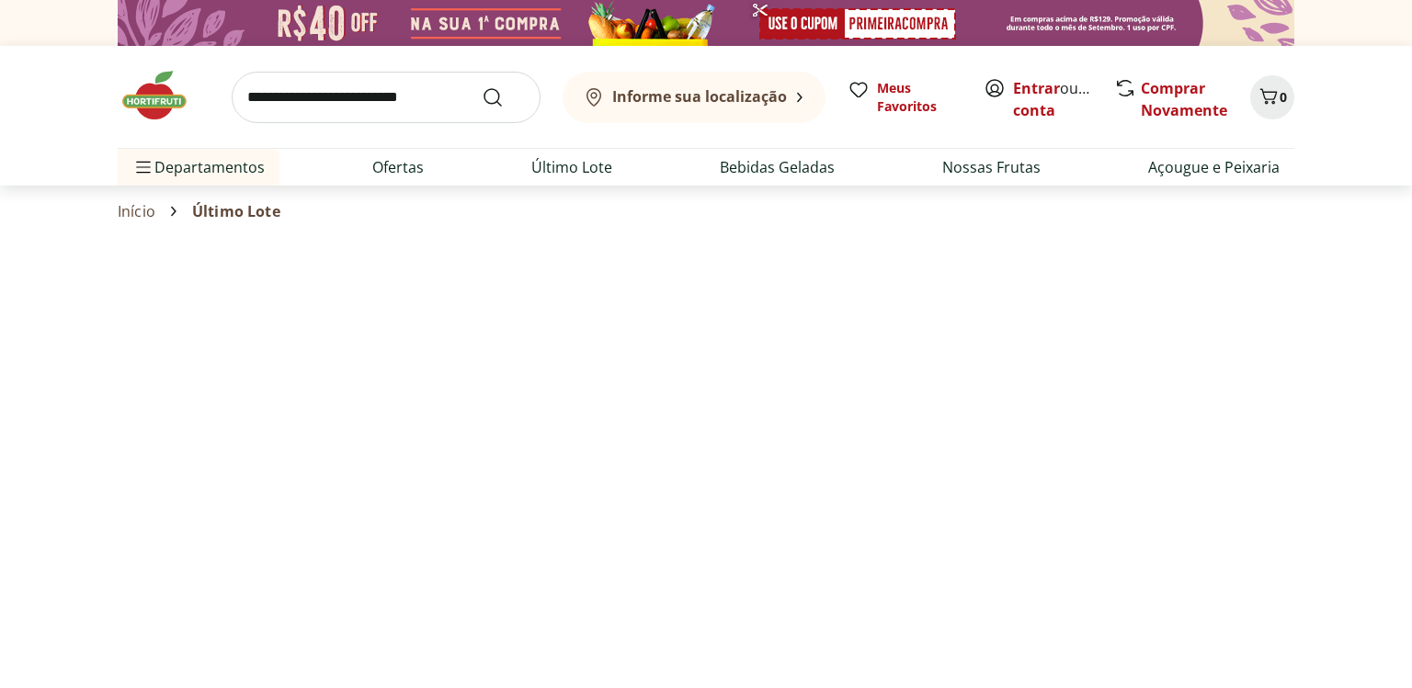
select select "**********"
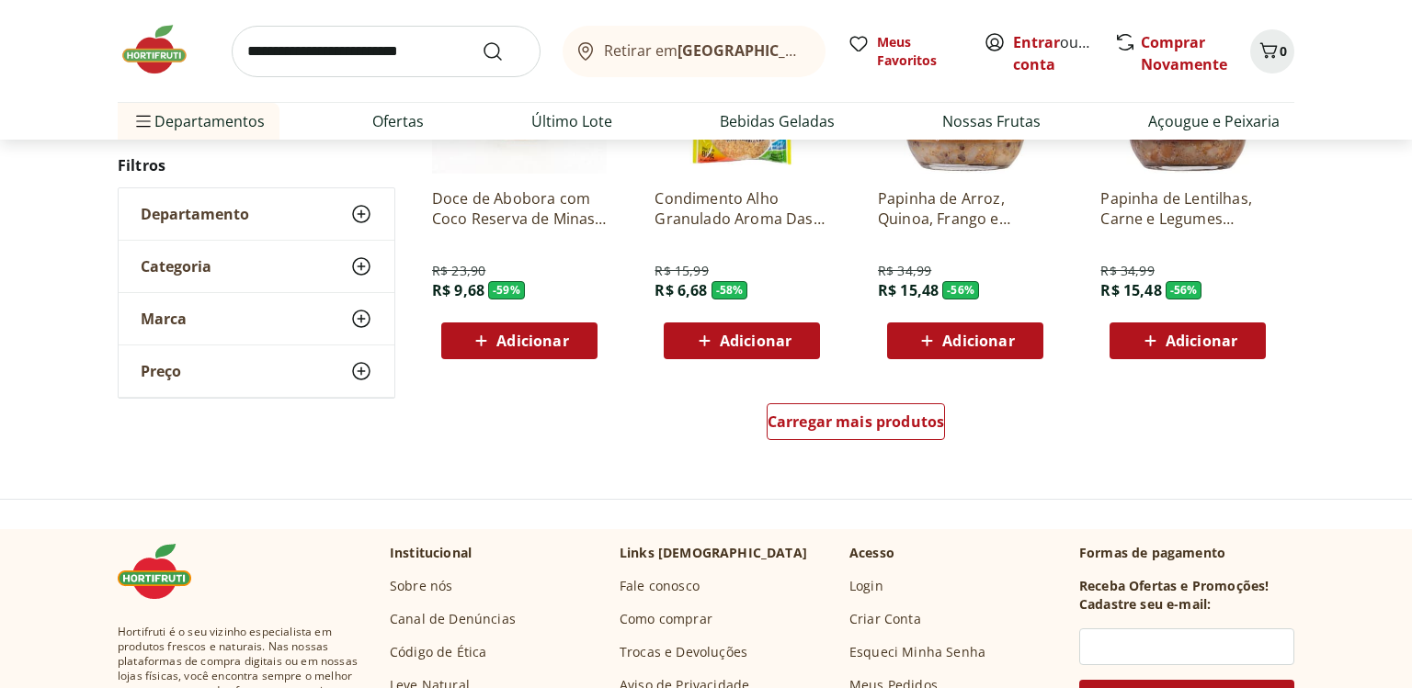
scroll to position [1235, 0]
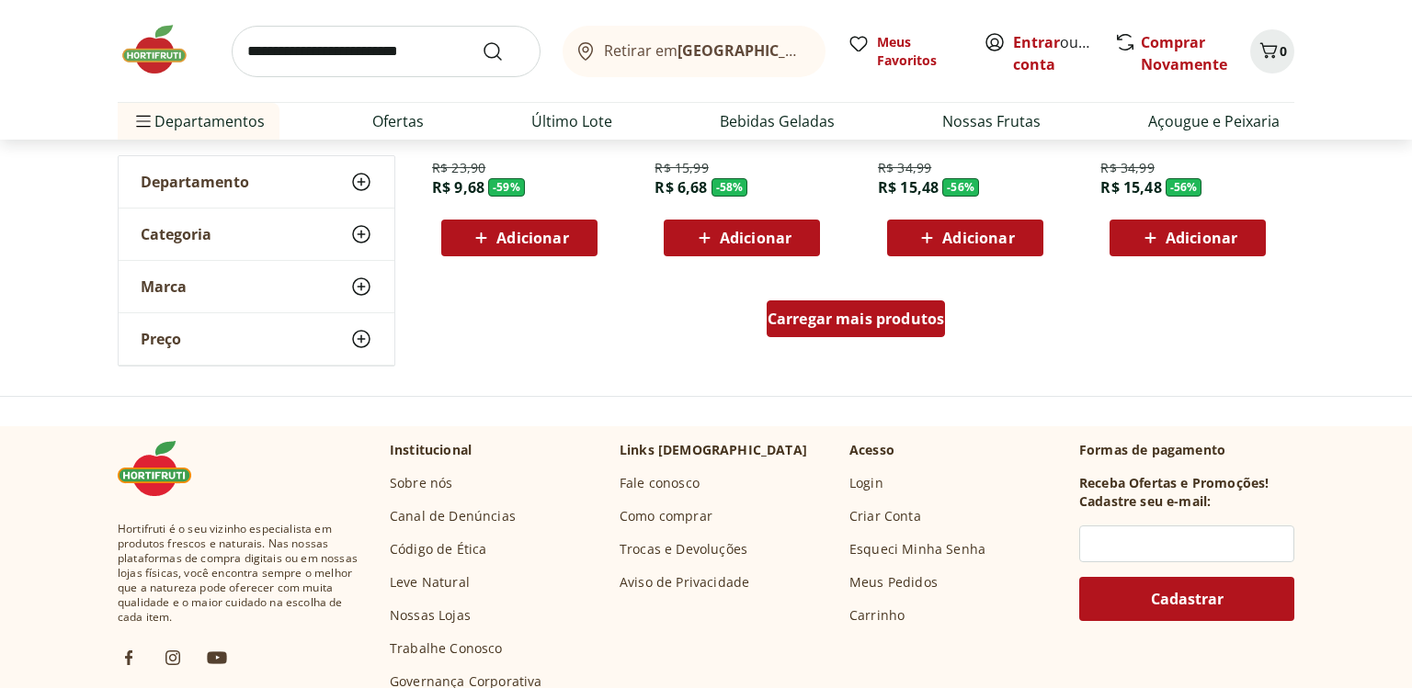
click at [806, 322] on span "Carregar mais produtos" at bounding box center [855, 319] width 177 height 15
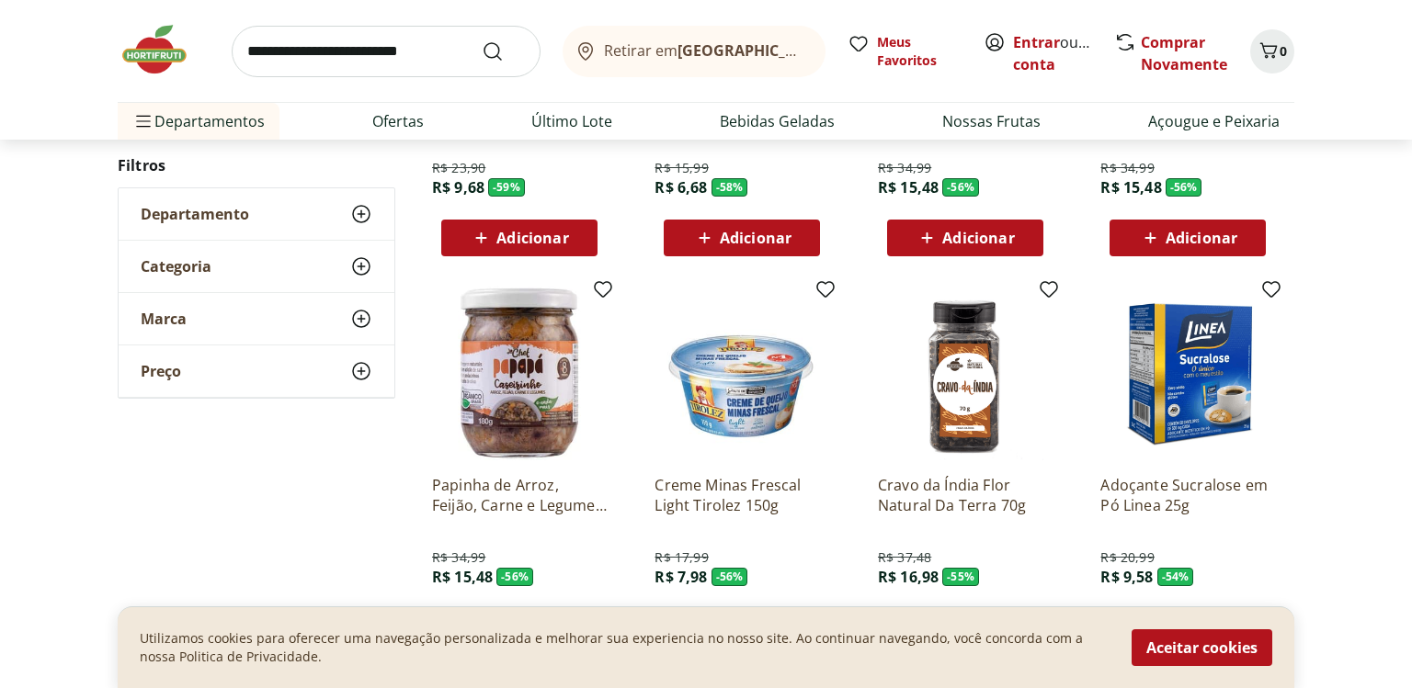
click at [1339, 322] on div "**********" at bounding box center [706, 298] width 1412 height 2534
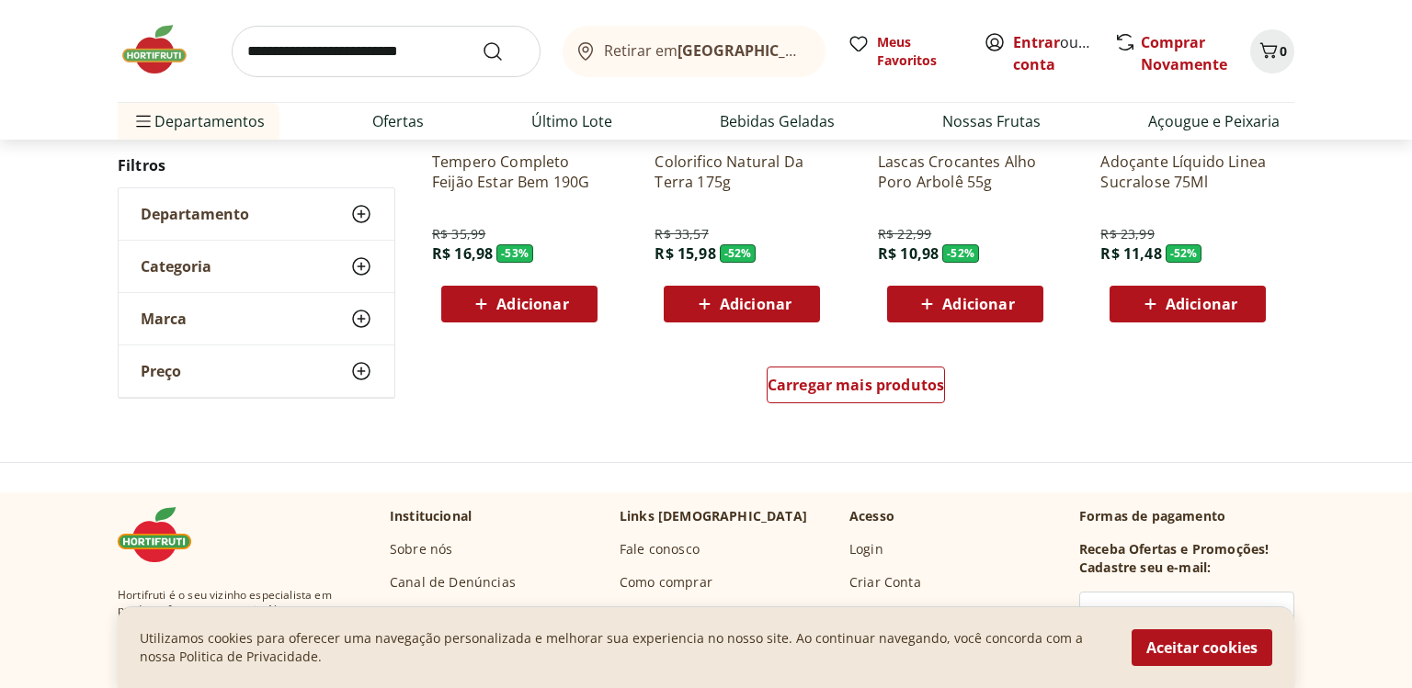
scroll to position [2470, 0]
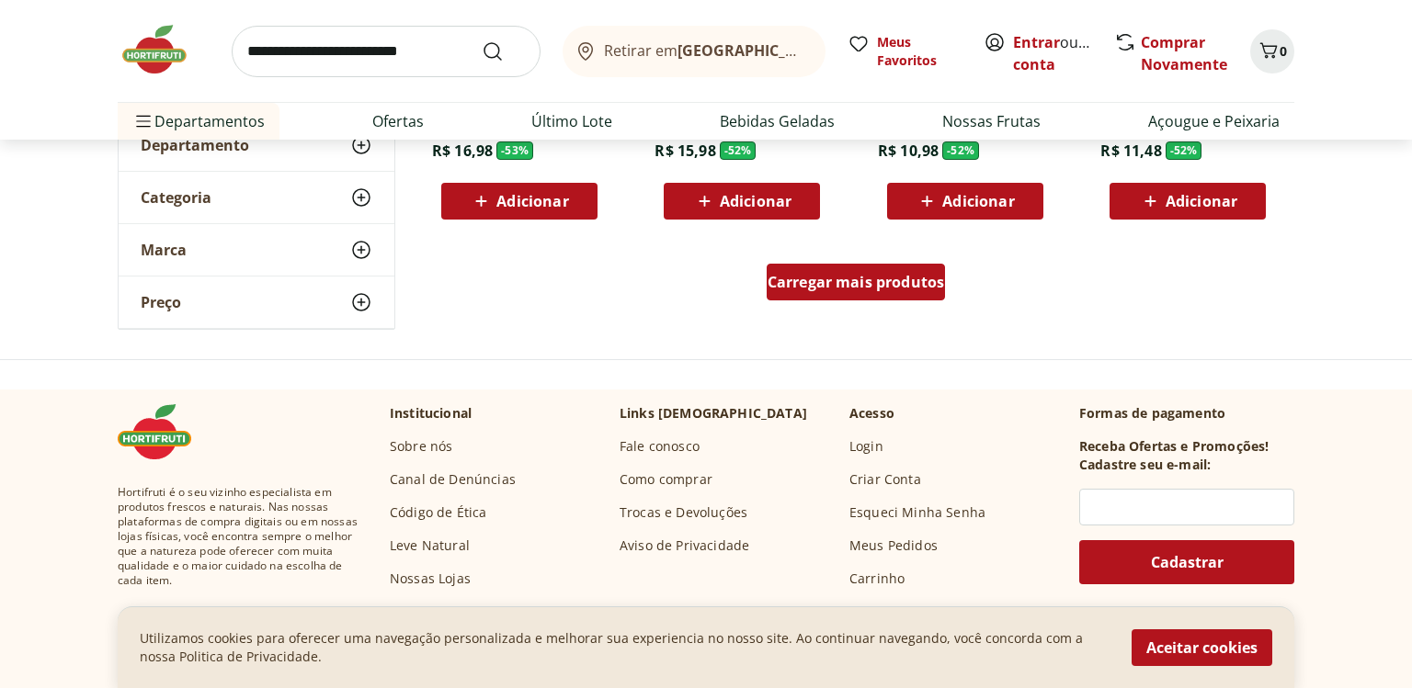
click at [890, 286] on span "Carregar mais produtos" at bounding box center [855, 282] width 177 height 15
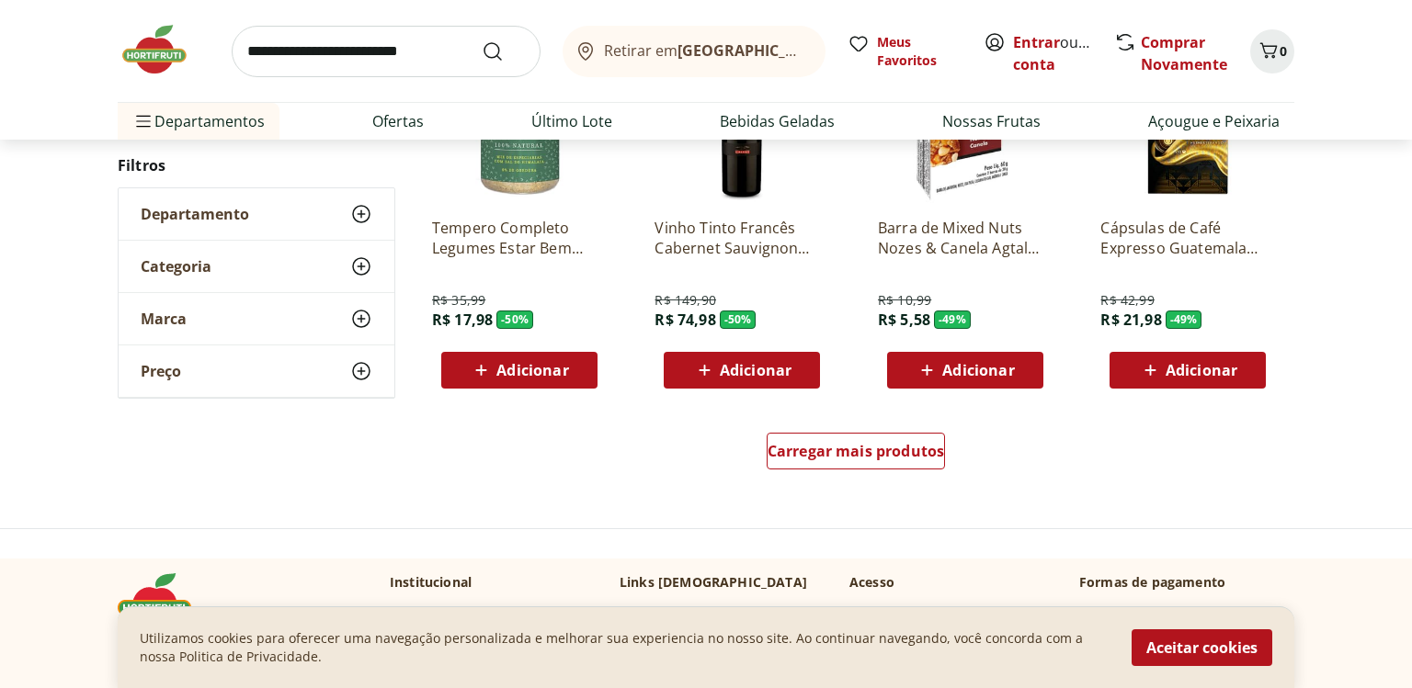
scroll to position [3705, 0]
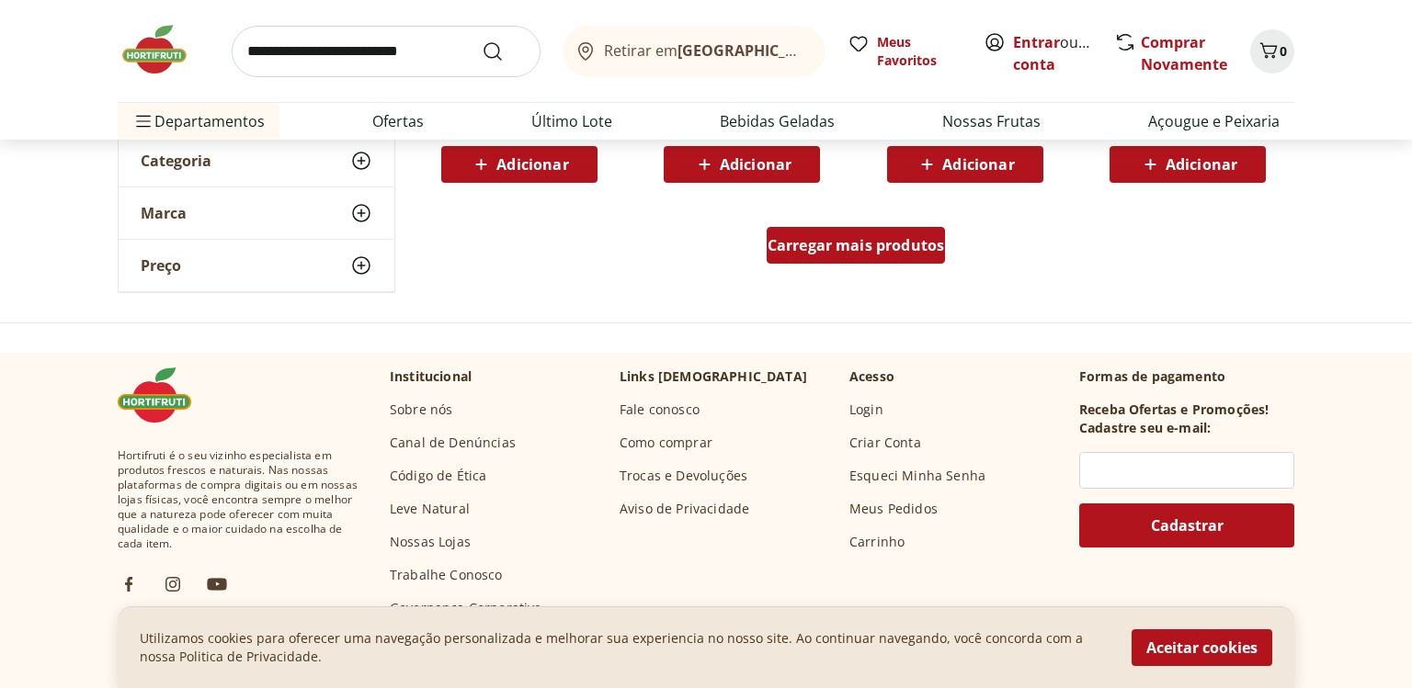
click at [842, 251] on span "Carregar mais produtos" at bounding box center [855, 245] width 177 height 15
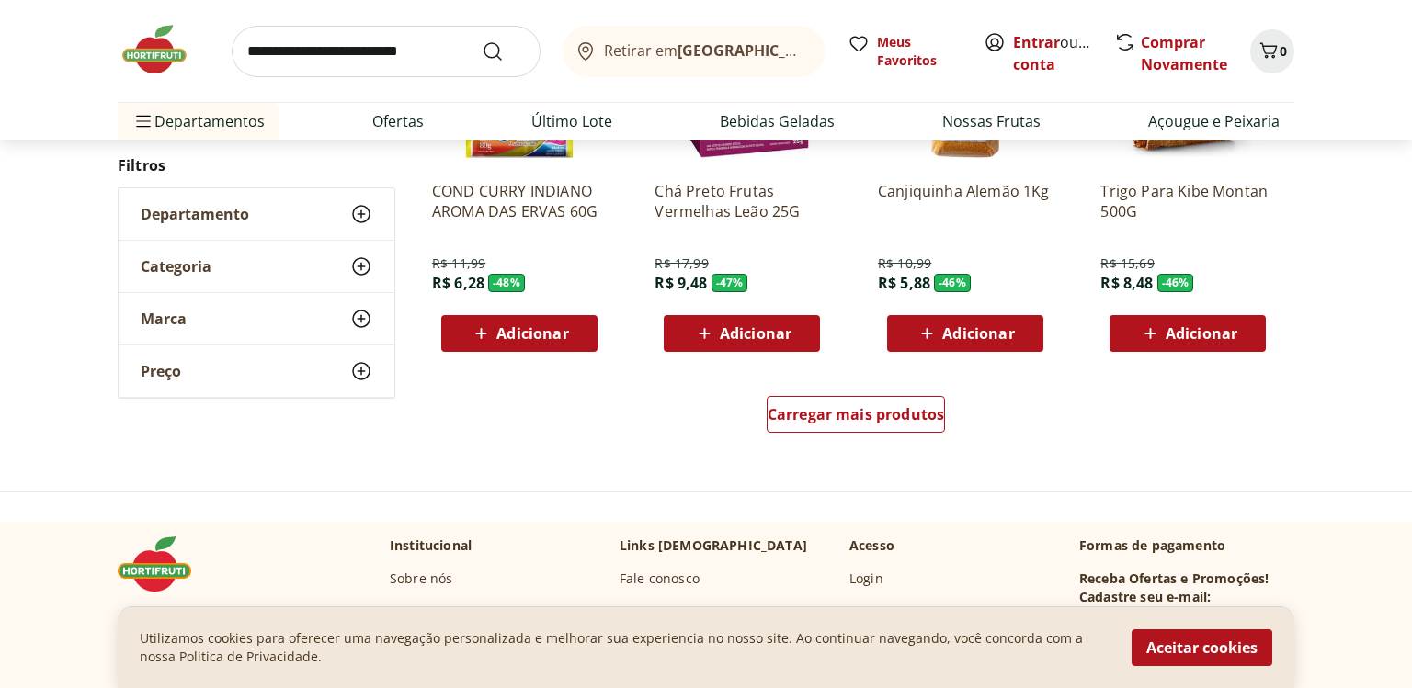
scroll to position [4940, 0]
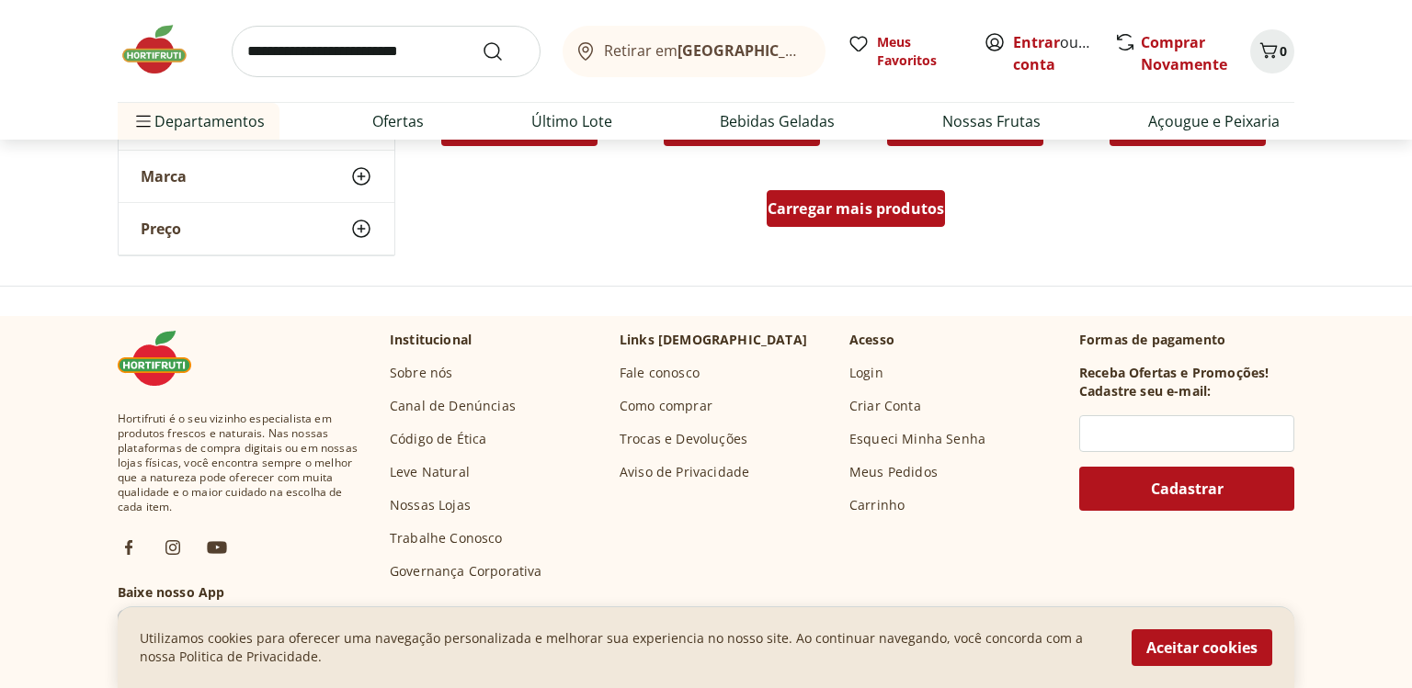
click at [890, 203] on span "Carregar mais produtos" at bounding box center [855, 208] width 177 height 15
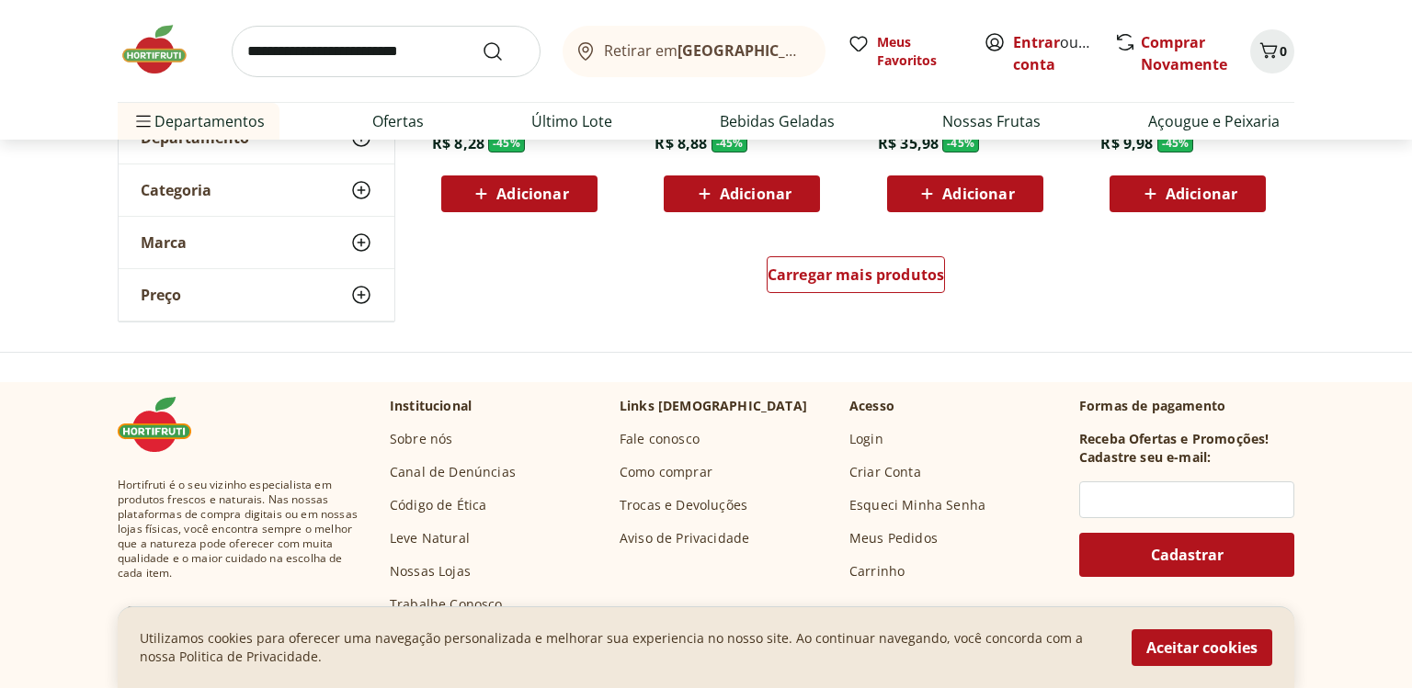
scroll to position [6176, 0]
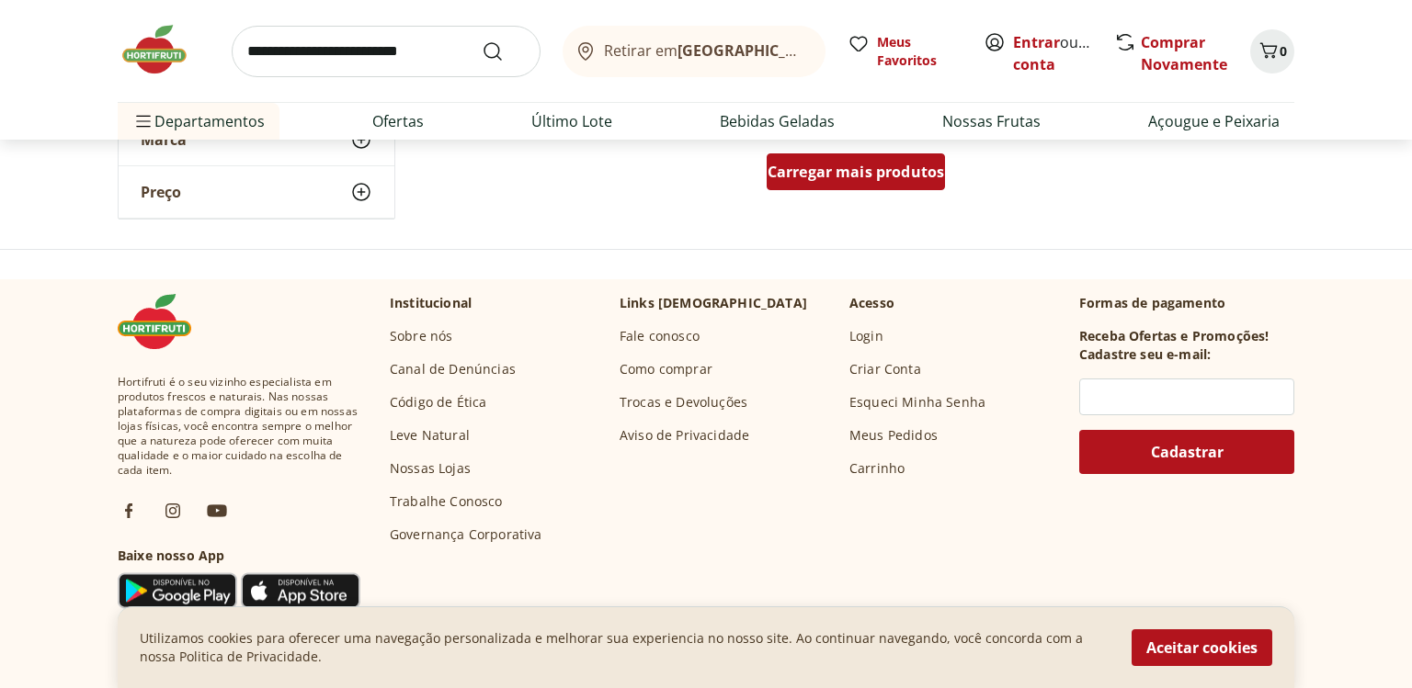
click at [838, 188] on div "Carregar mais produtos" at bounding box center [855, 171] width 179 height 37
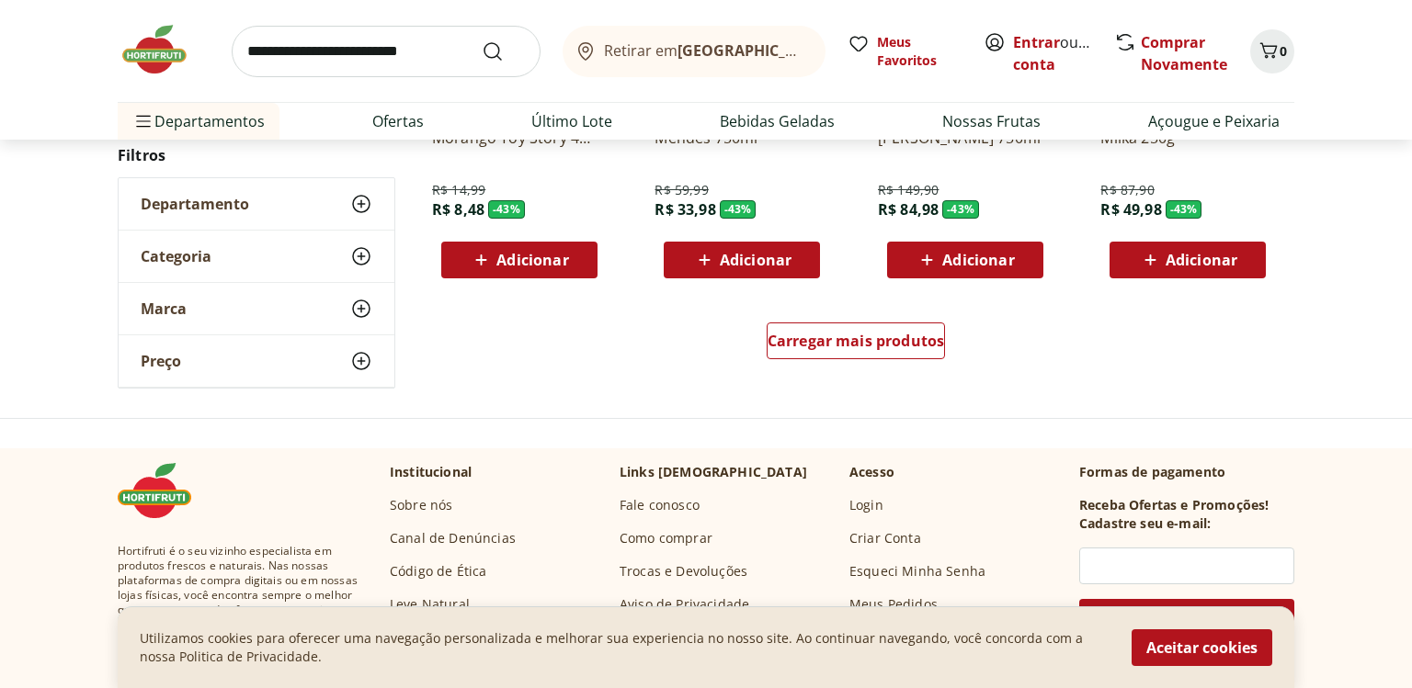
scroll to position [7308, 0]
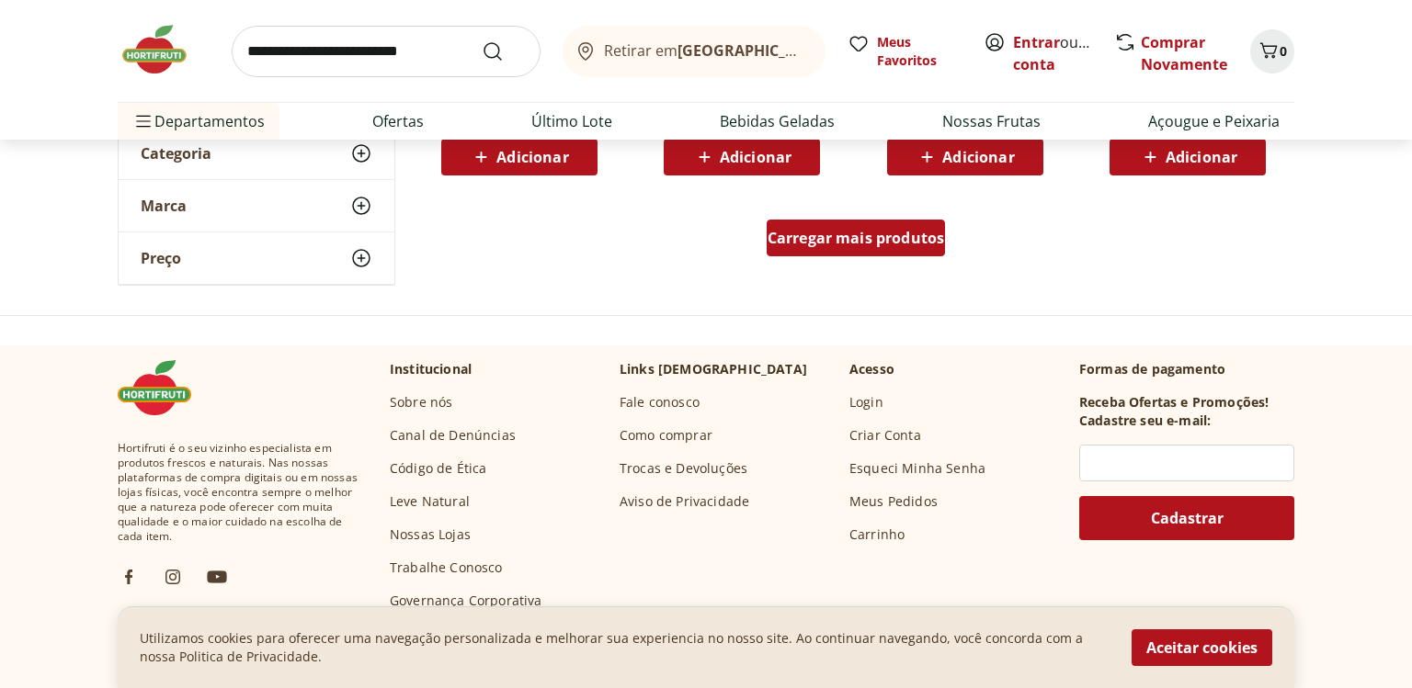
click at [868, 233] on span "Carregar mais produtos" at bounding box center [855, 238] width 177 height 15
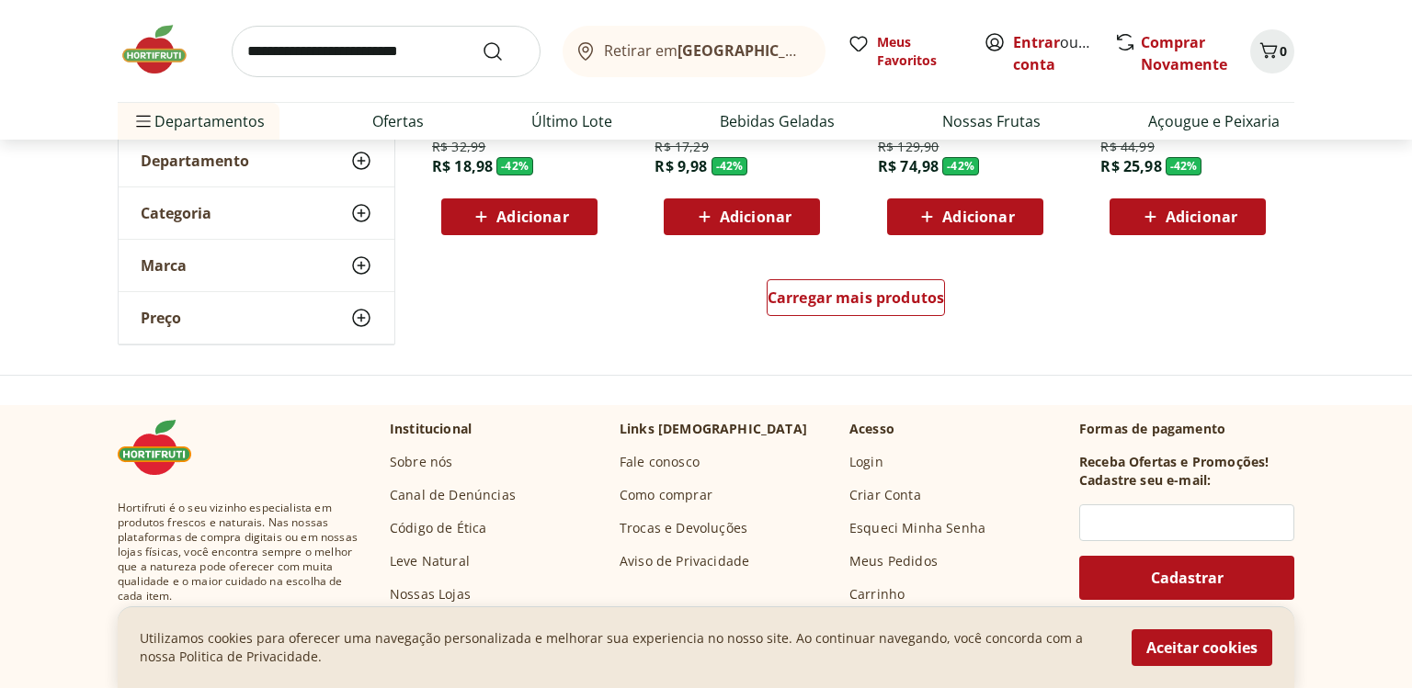
scroll to position [8543, 0]
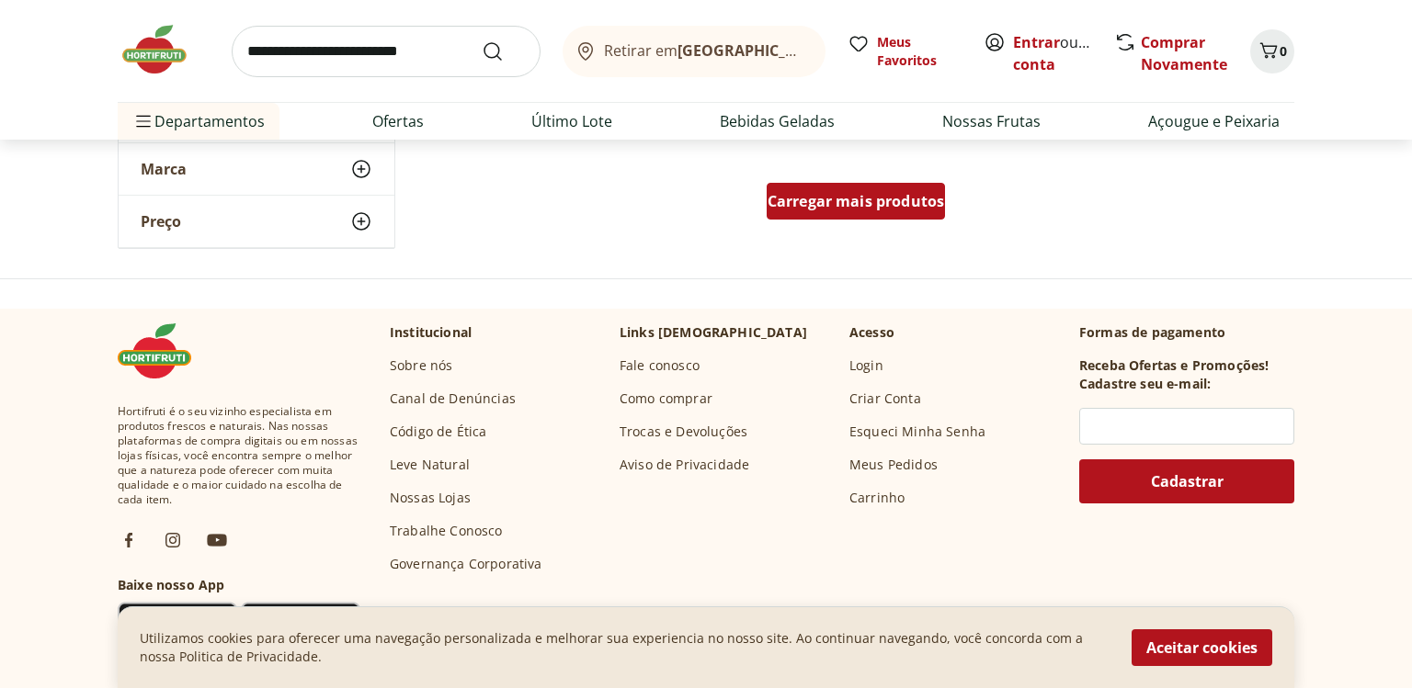
click at [788, 198] on span "Carregar mais produtos" at bounding box center [855, 201] width 177 height 15
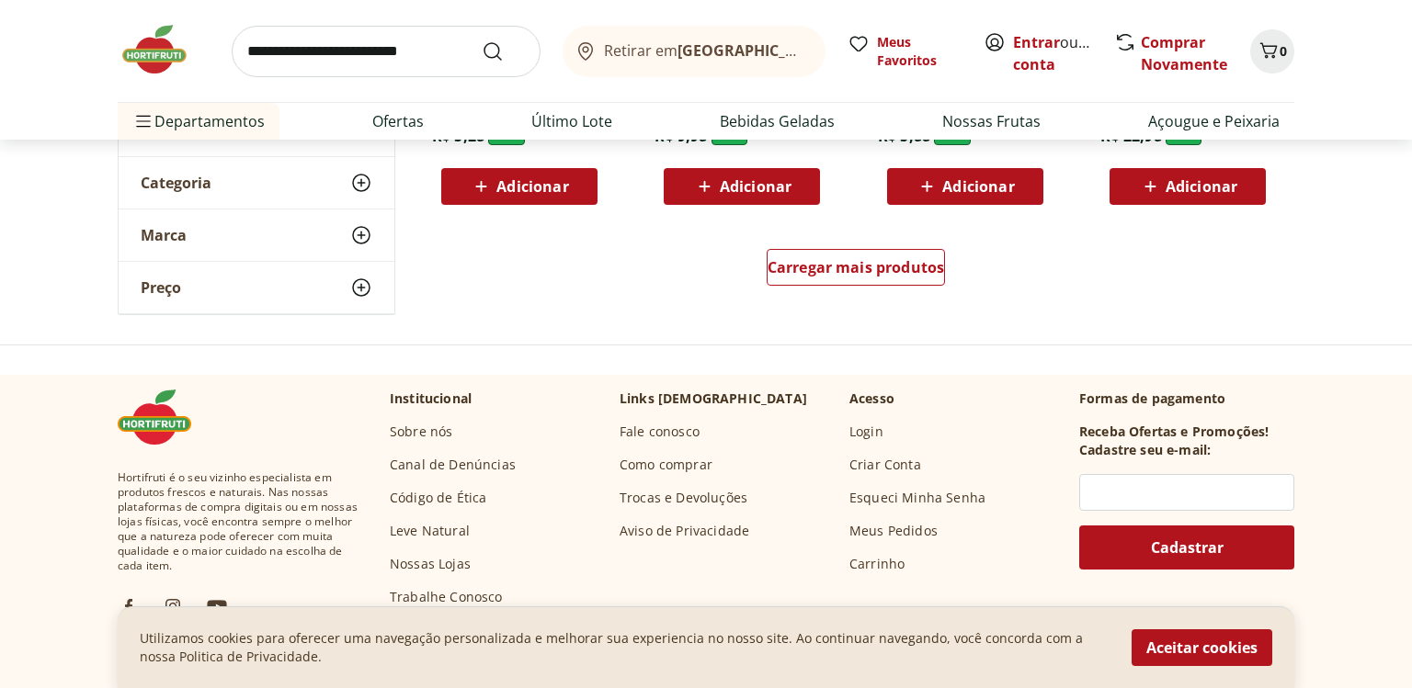
scroll to position [9778, 0]
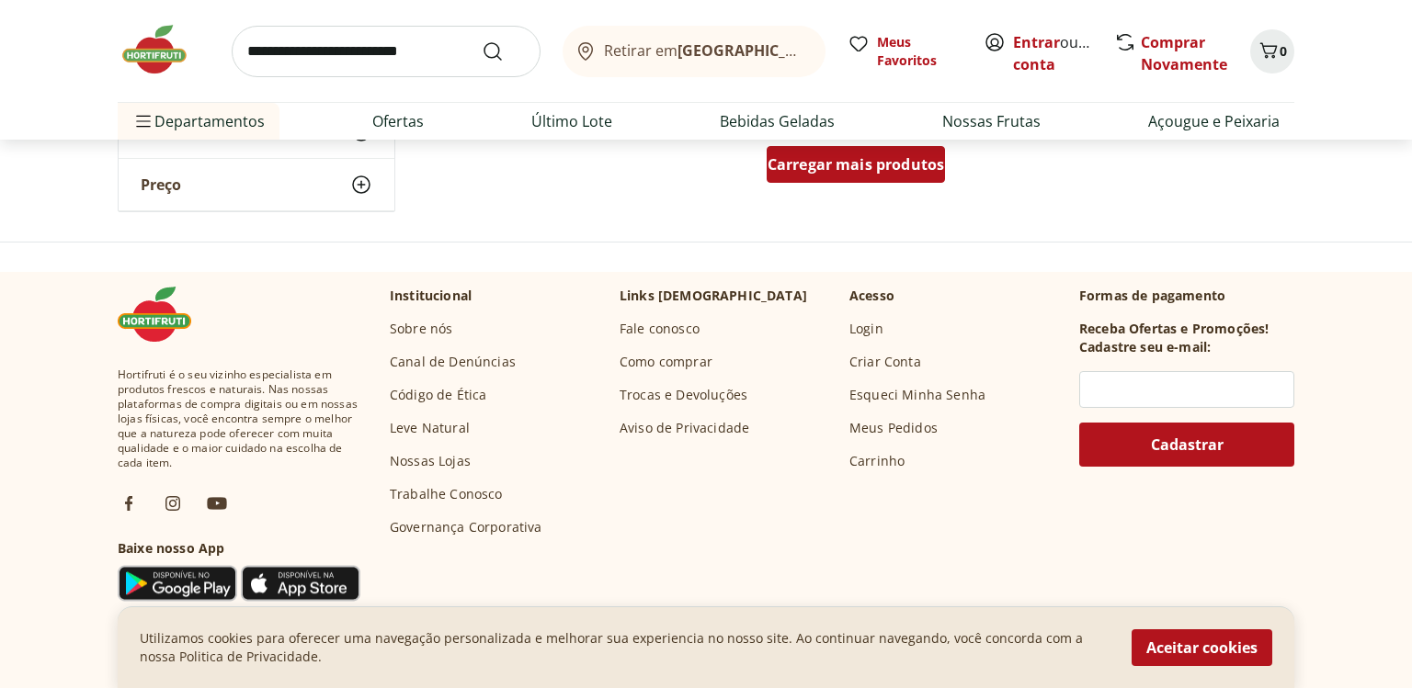
click at [835, 164] on span "Carregar mais produtos" at bounding box center [855, 164] width 177 height 15
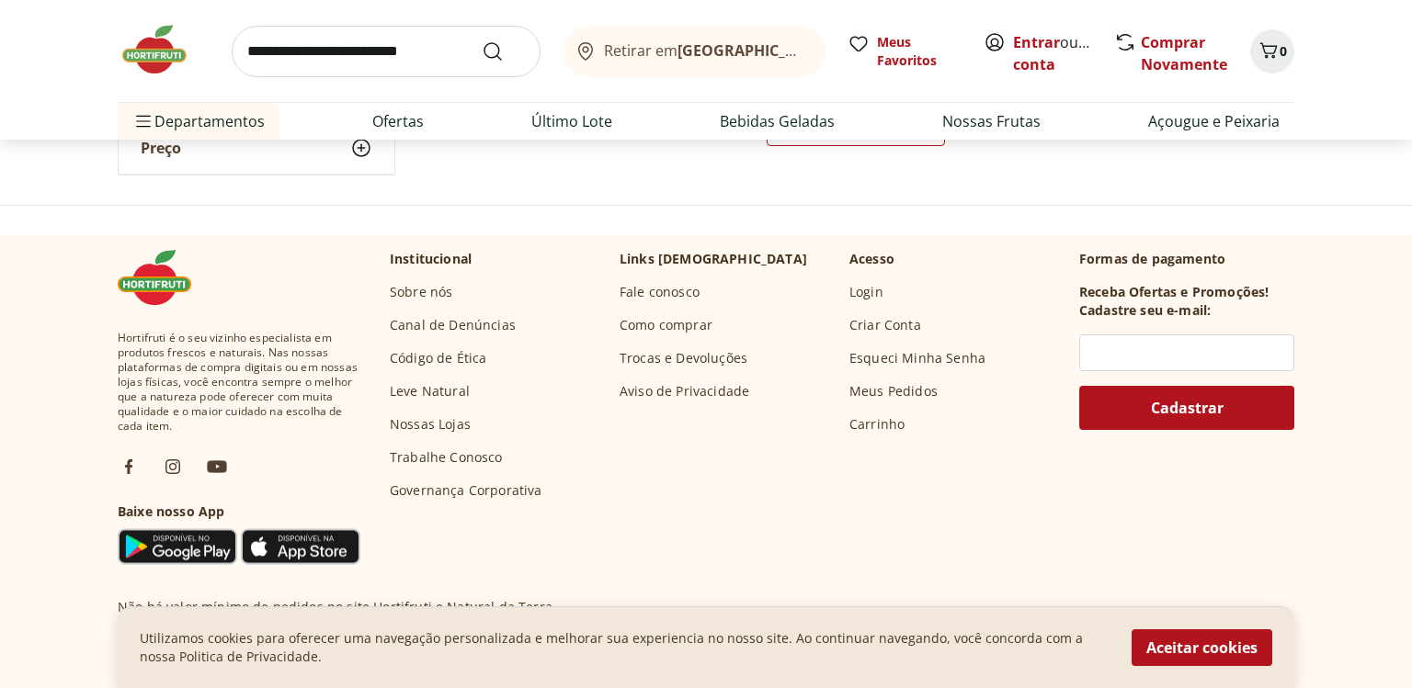
scroll to position [10910, 0]
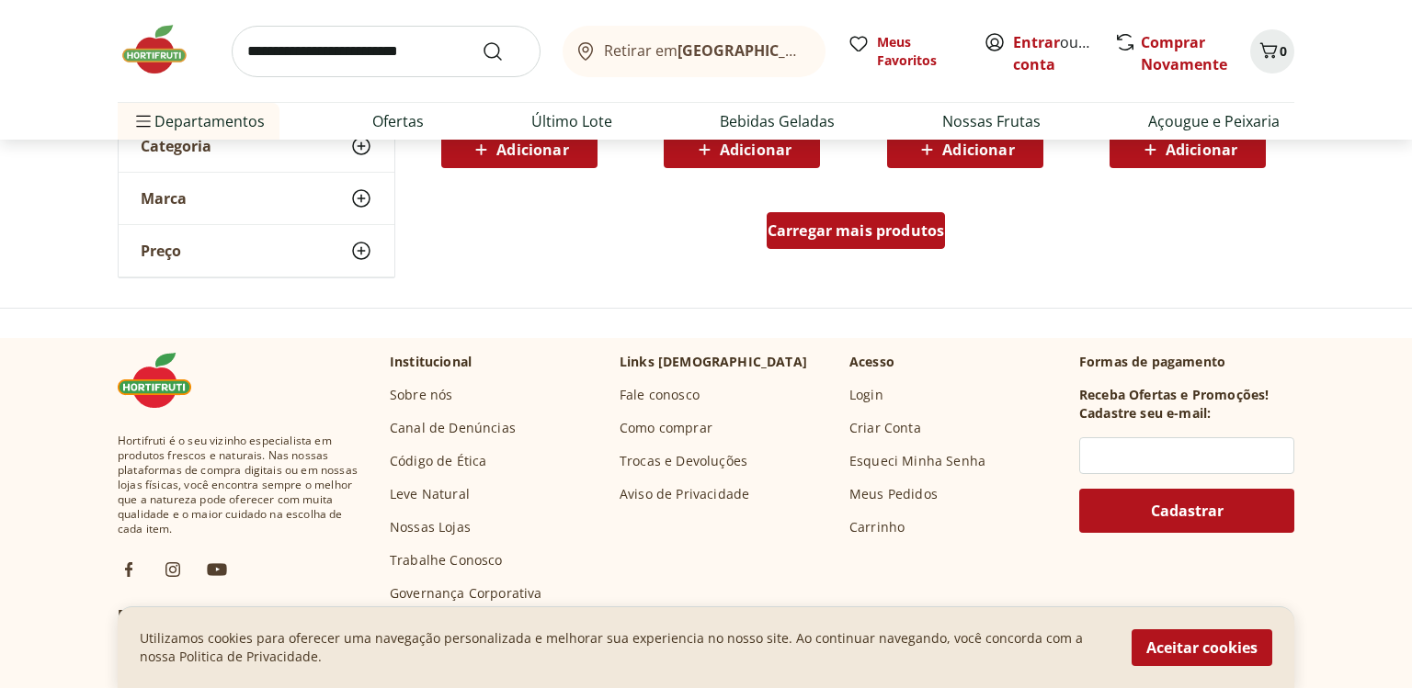
click at [883, 220] on div "Carregar mais produtos" at bounding box center [855, 230] width 179 height 37
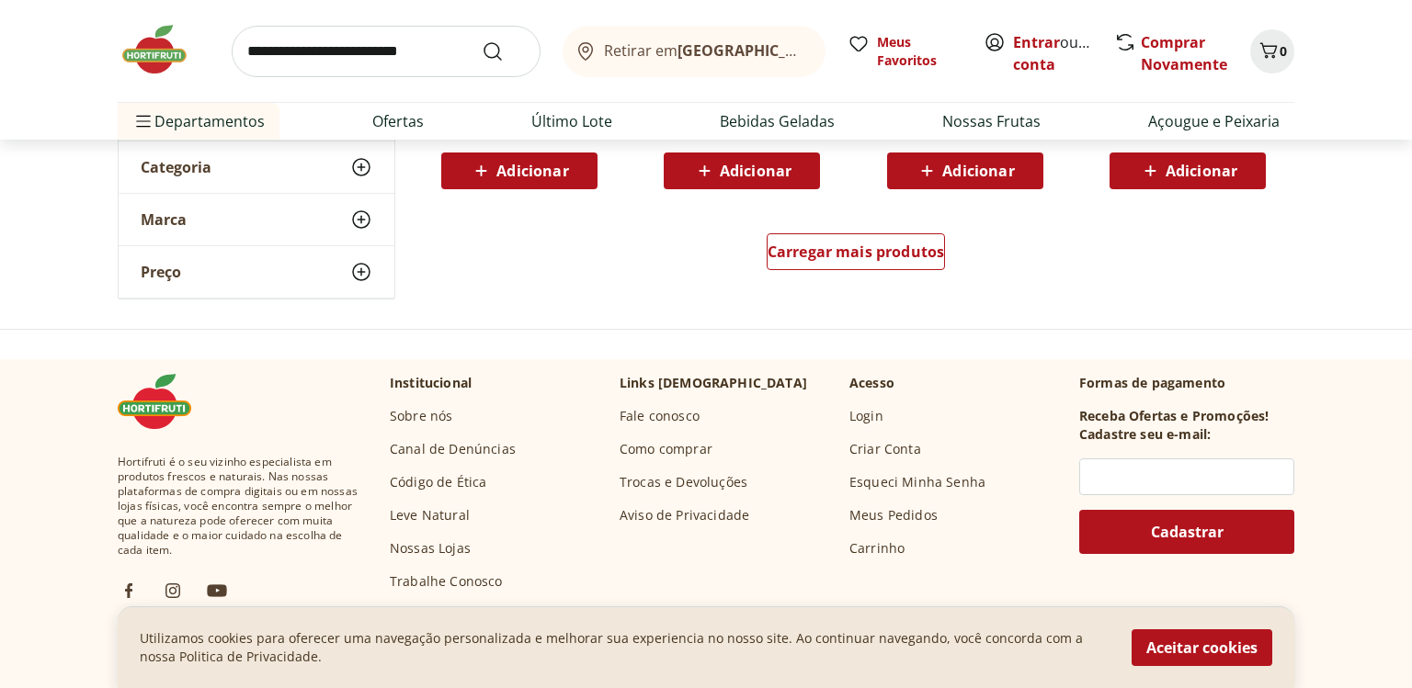
scroll to position [12145, 0]
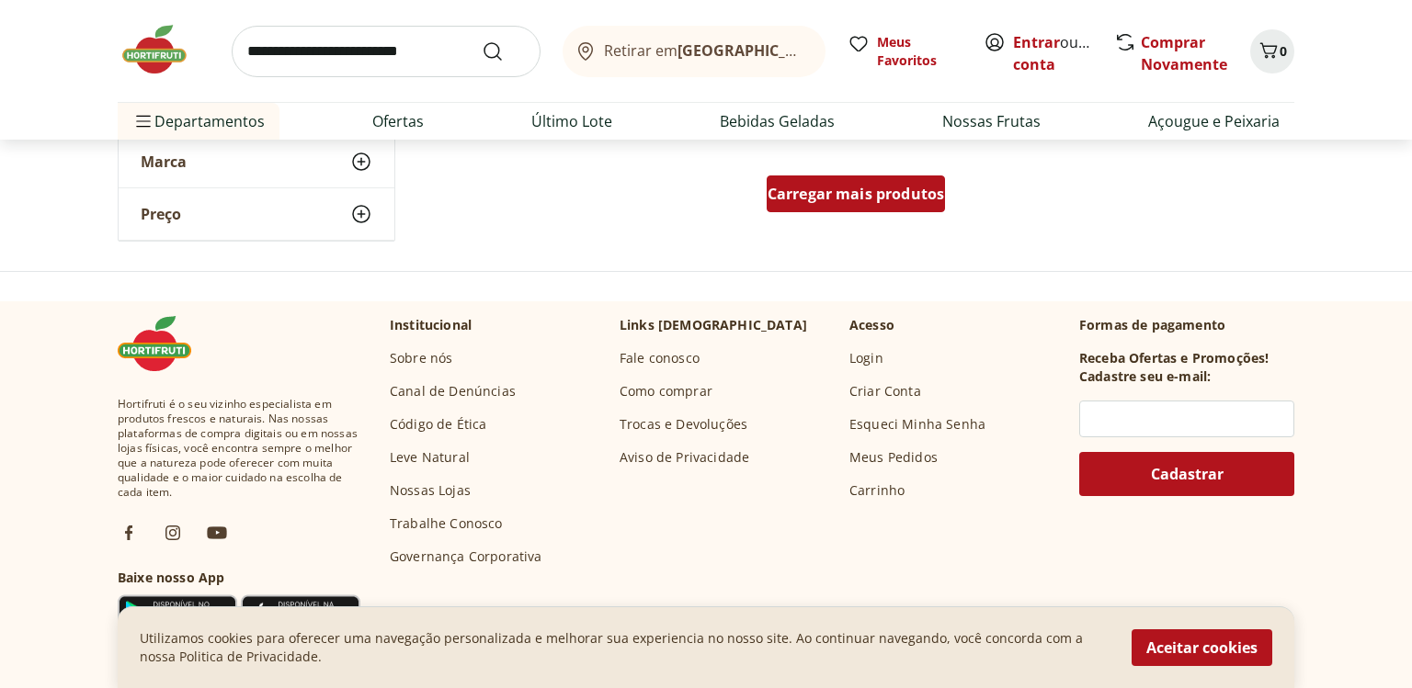
click at [893, 205] on div "Carregar mais produtos" at bounding box center [855, 194] width 179 height 37
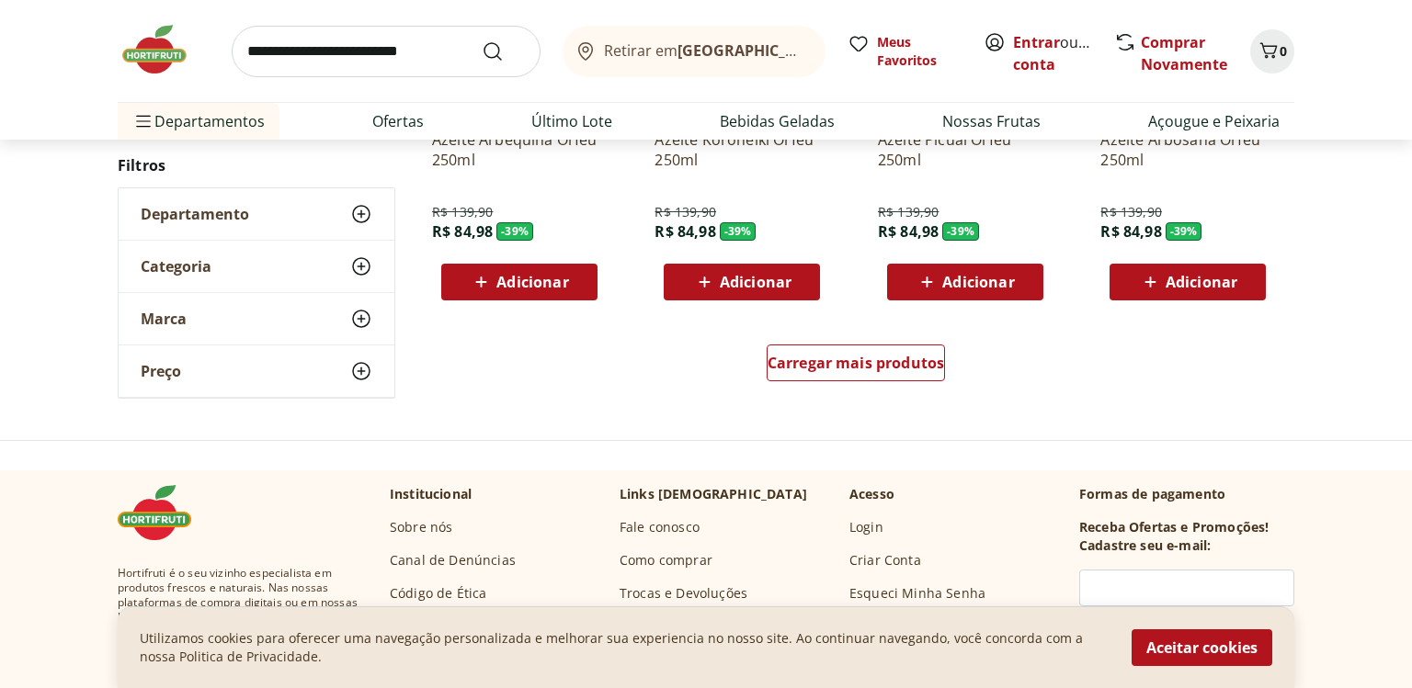
scroll to position [13277, 0]
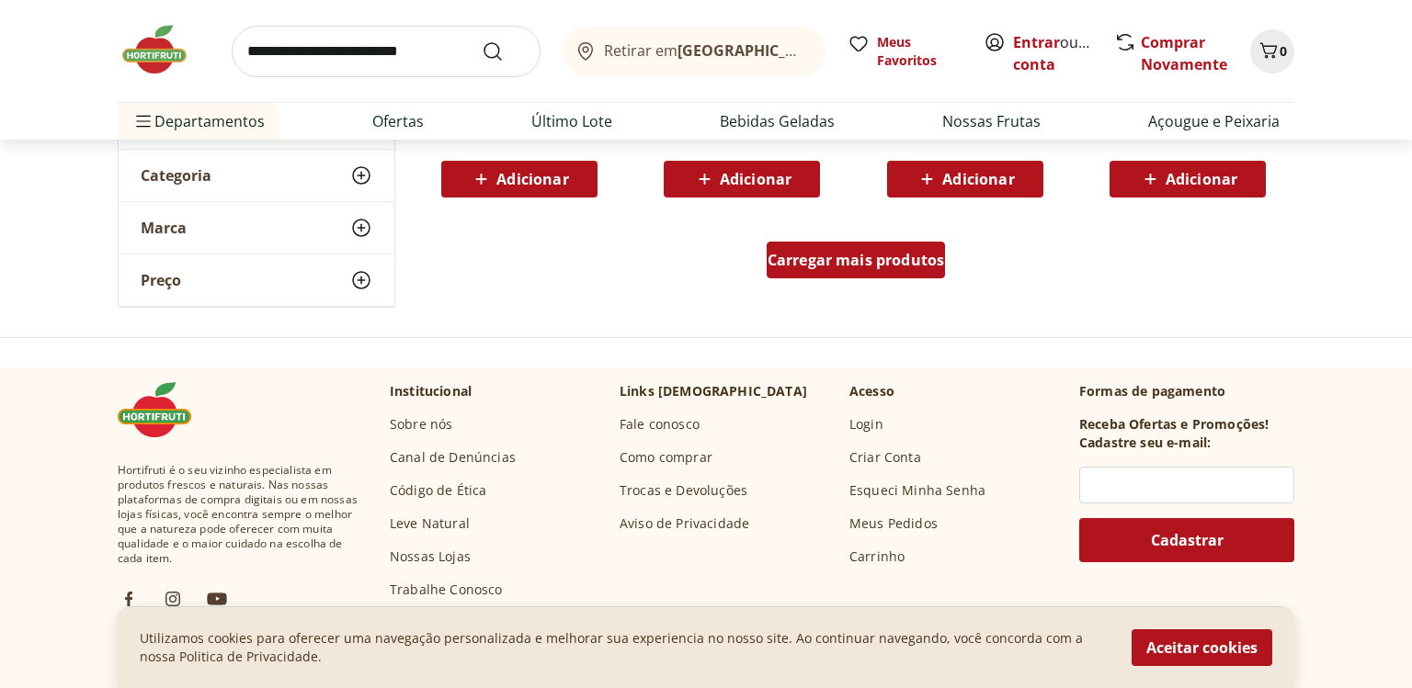
click at [862, 274] on div "Carregar mais produtos" at bounding box center [855, 260] width 179 height 37
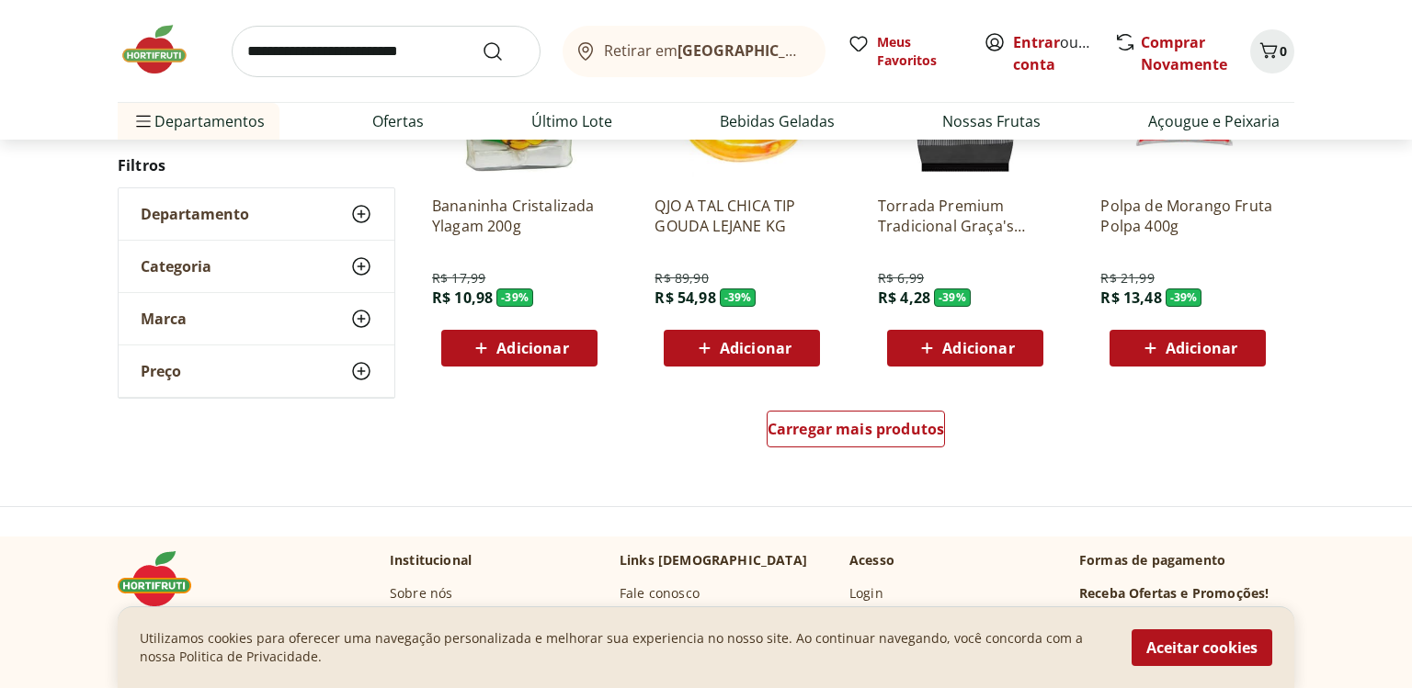
scroll to position [14512, 0]
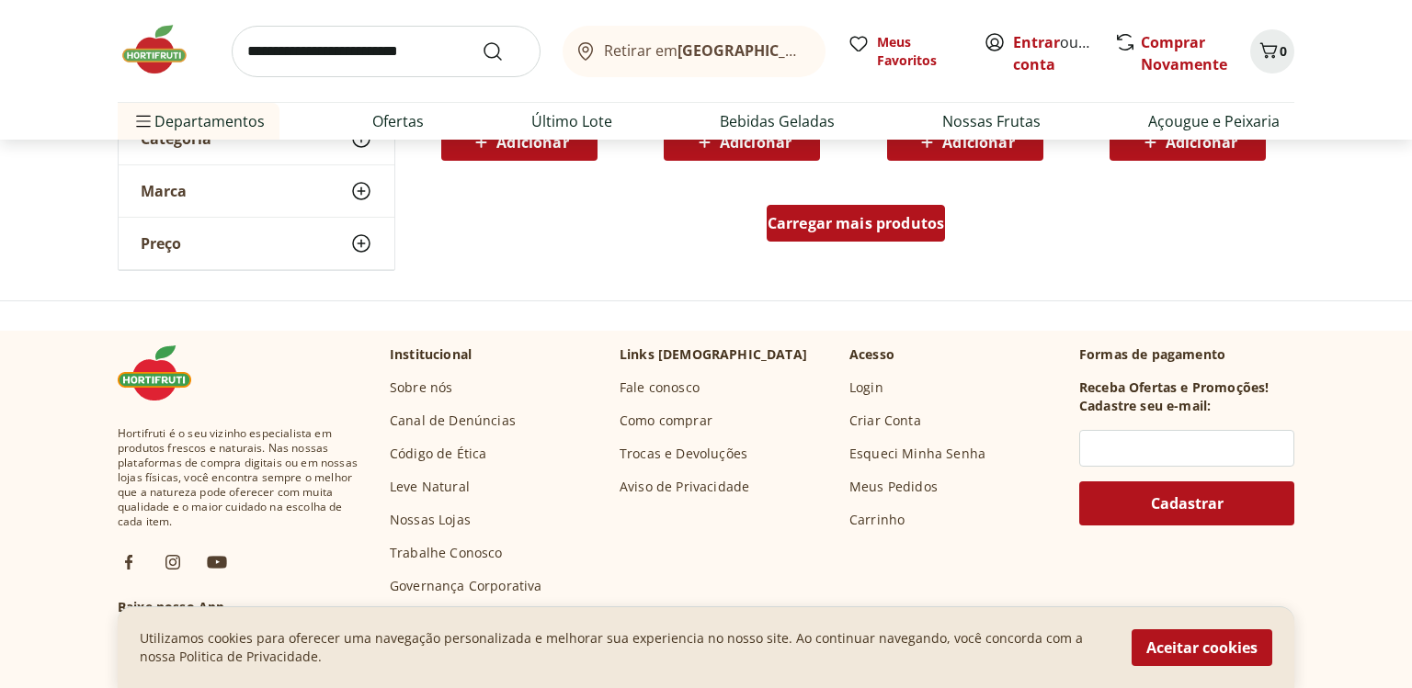
click at [866, 233] on div "Carregar mais produtos" at bounding box center [855, 223] width 179 height 37
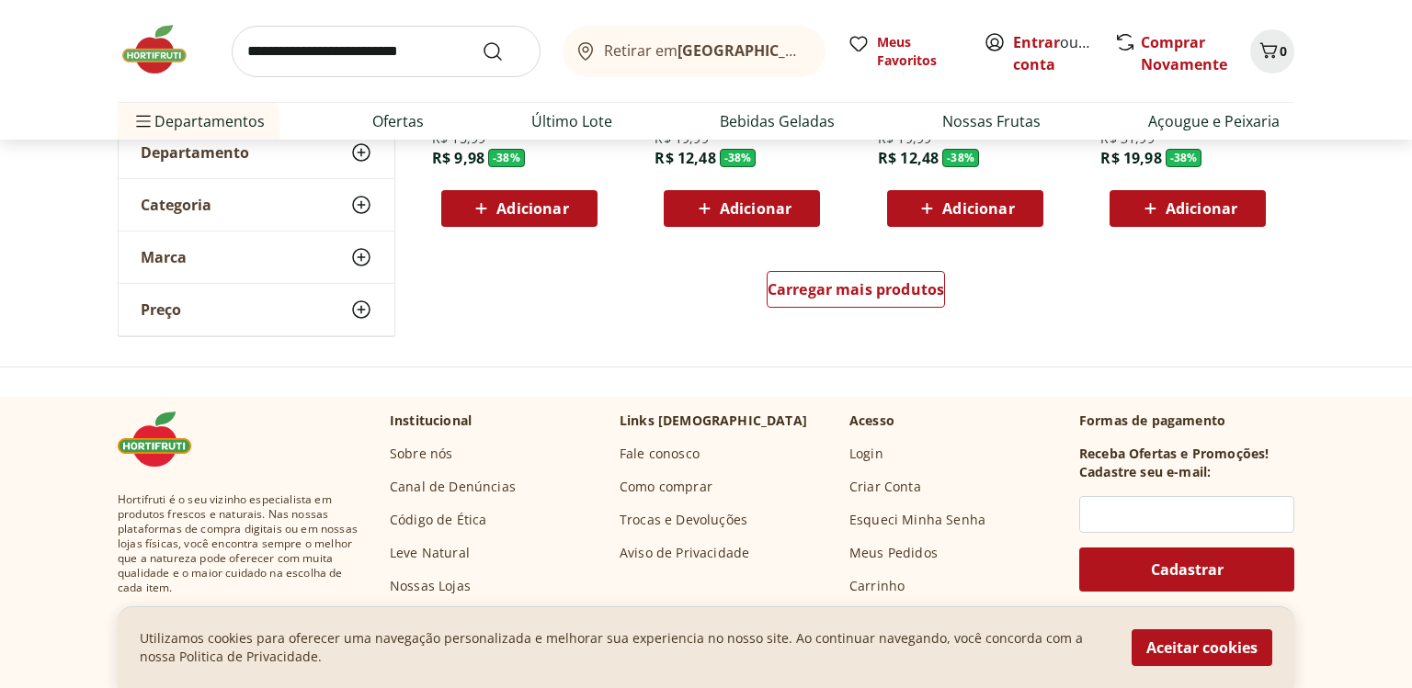
scroll to position [15748, 0]
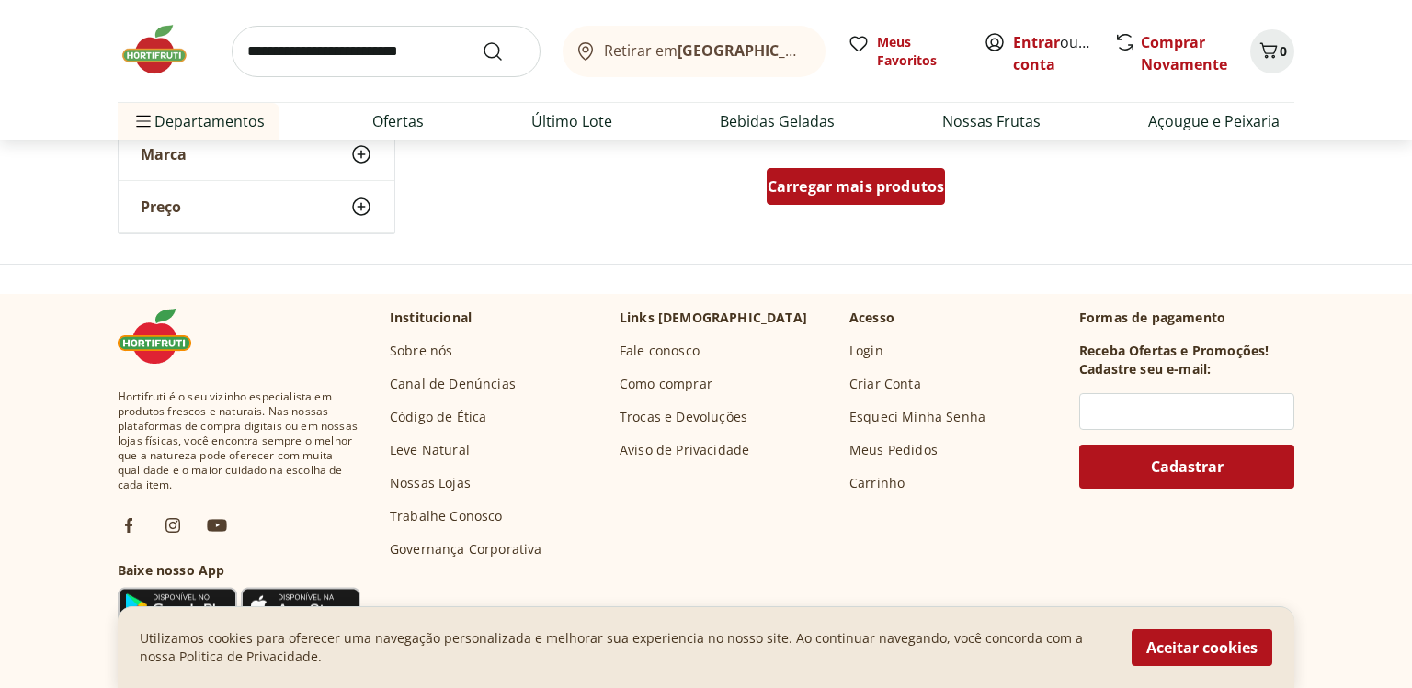
click at [873, 197] on div "Carregar mais produtos" at bounding box center [855, 186] width 179 height 37
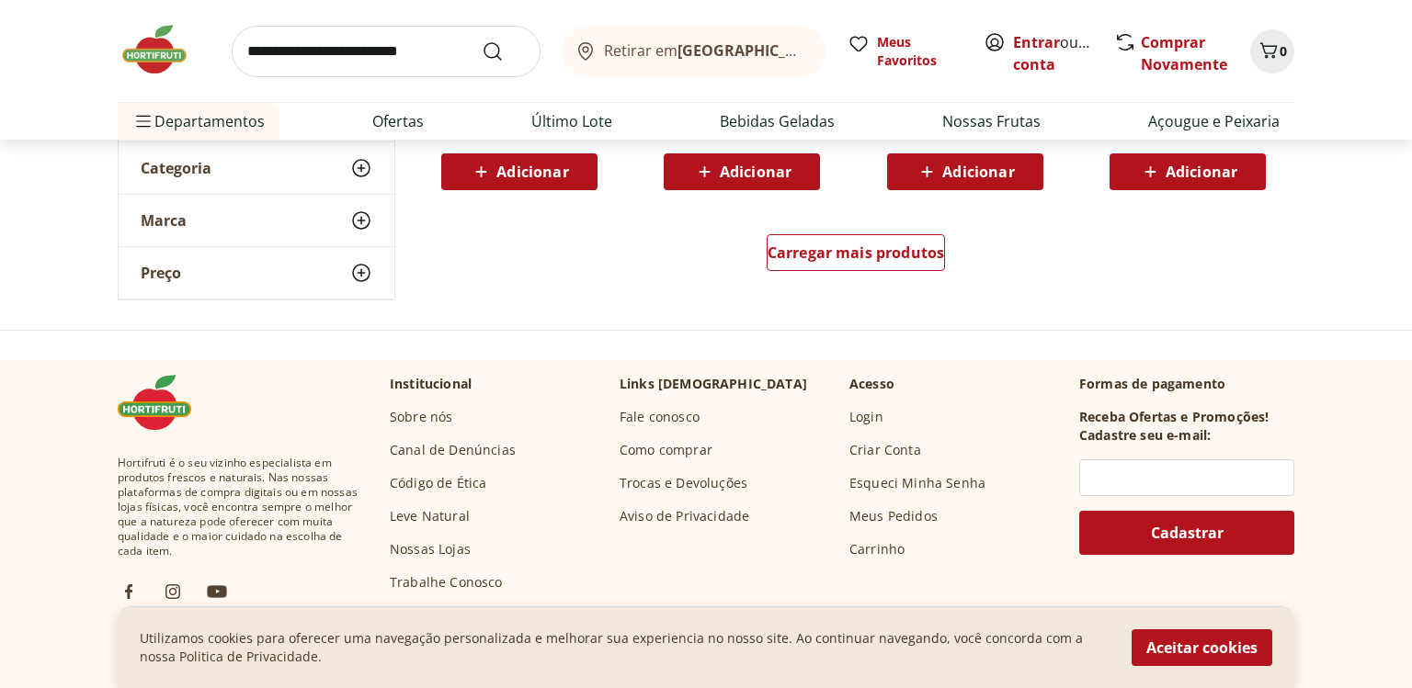
scroll to position [16983, 0]
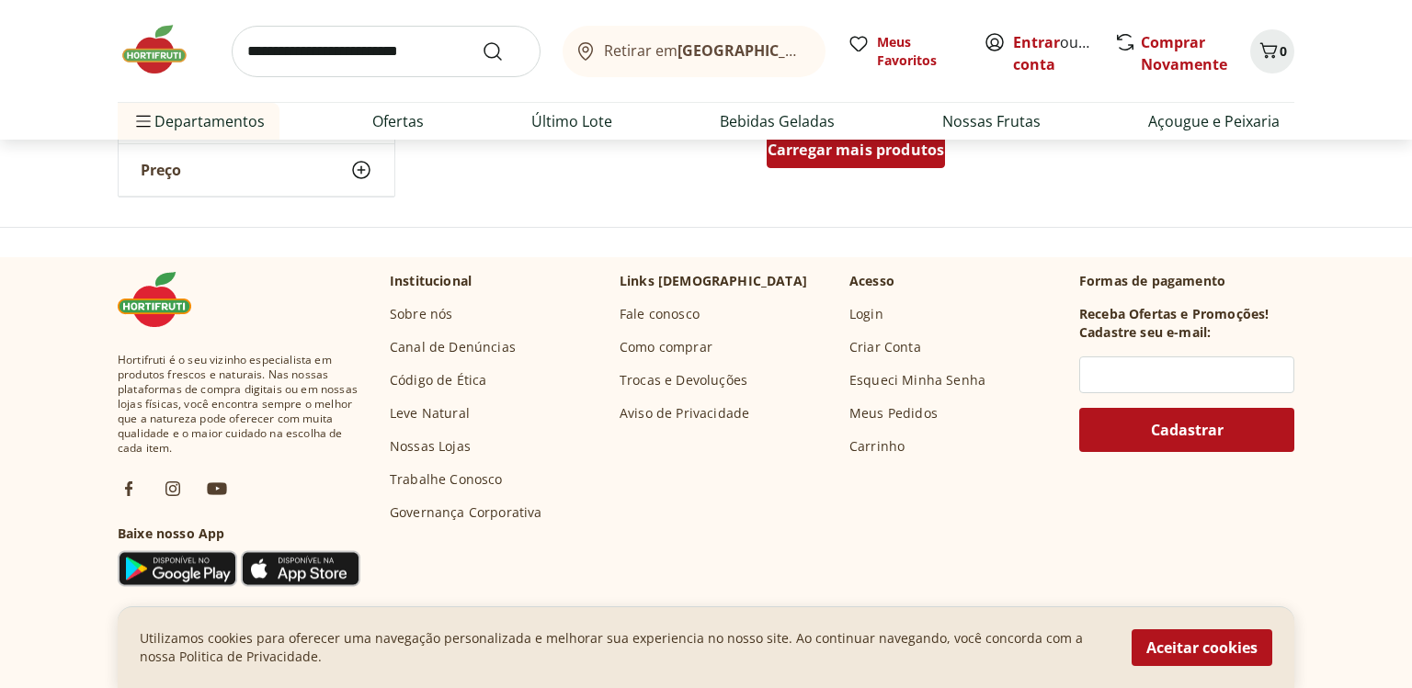
click at [876, 155] on span "Carregar mais produtos" at bounding box center [855, 149] width 177 height 15
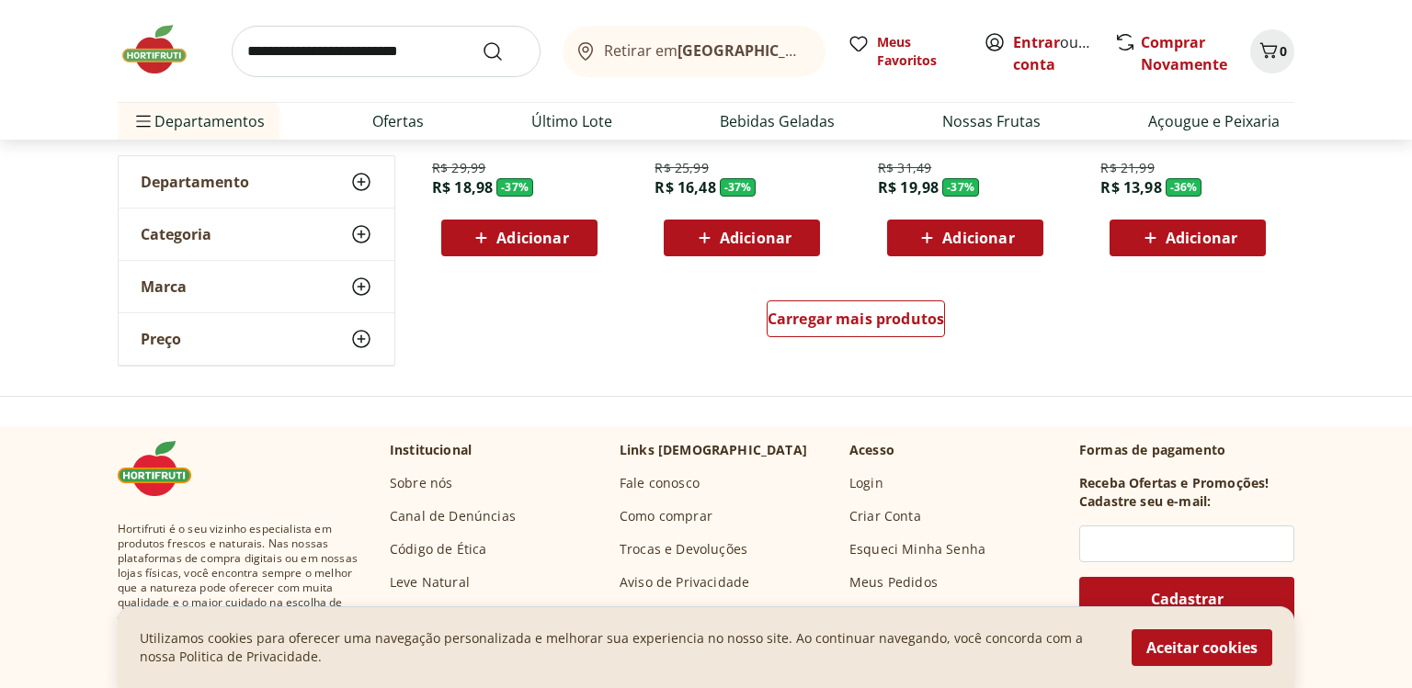
scroll to position [18115, 0]
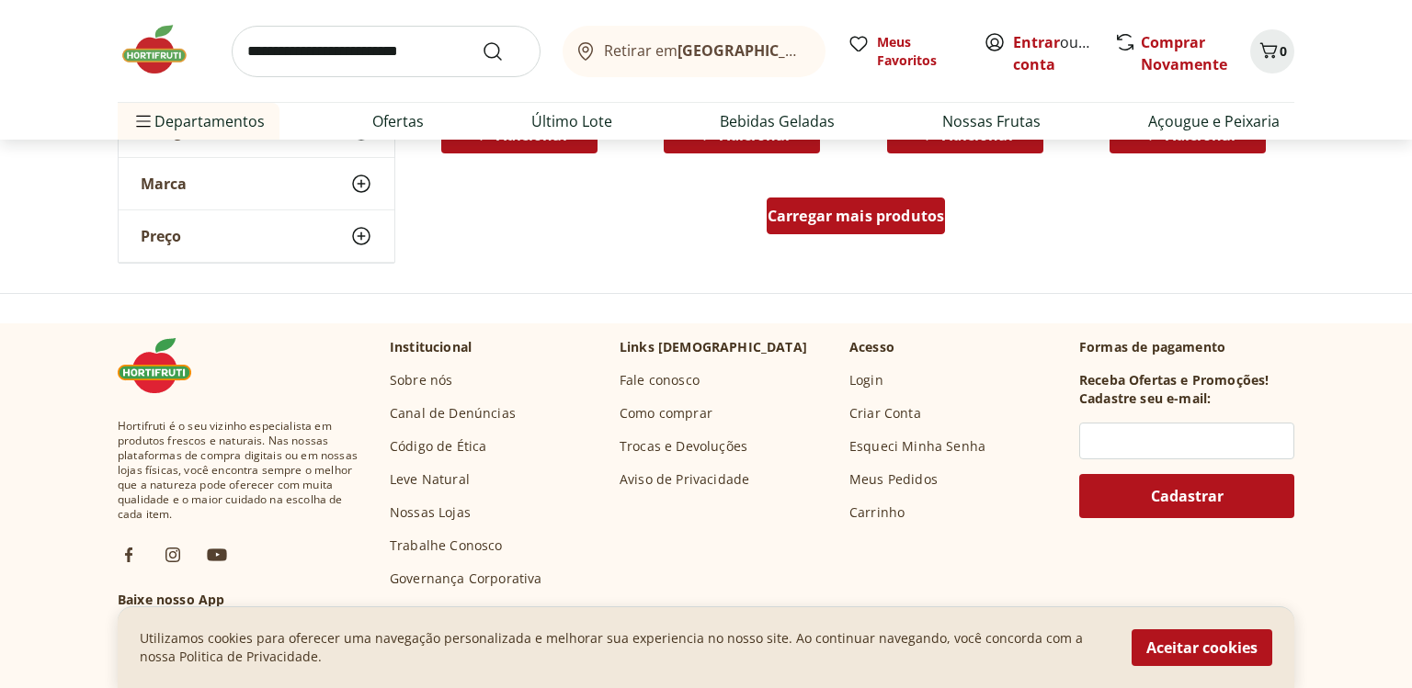
click at [860, 213] on span "Carregar mais produtos" at bounding box center [855, 216] width 177 height 15
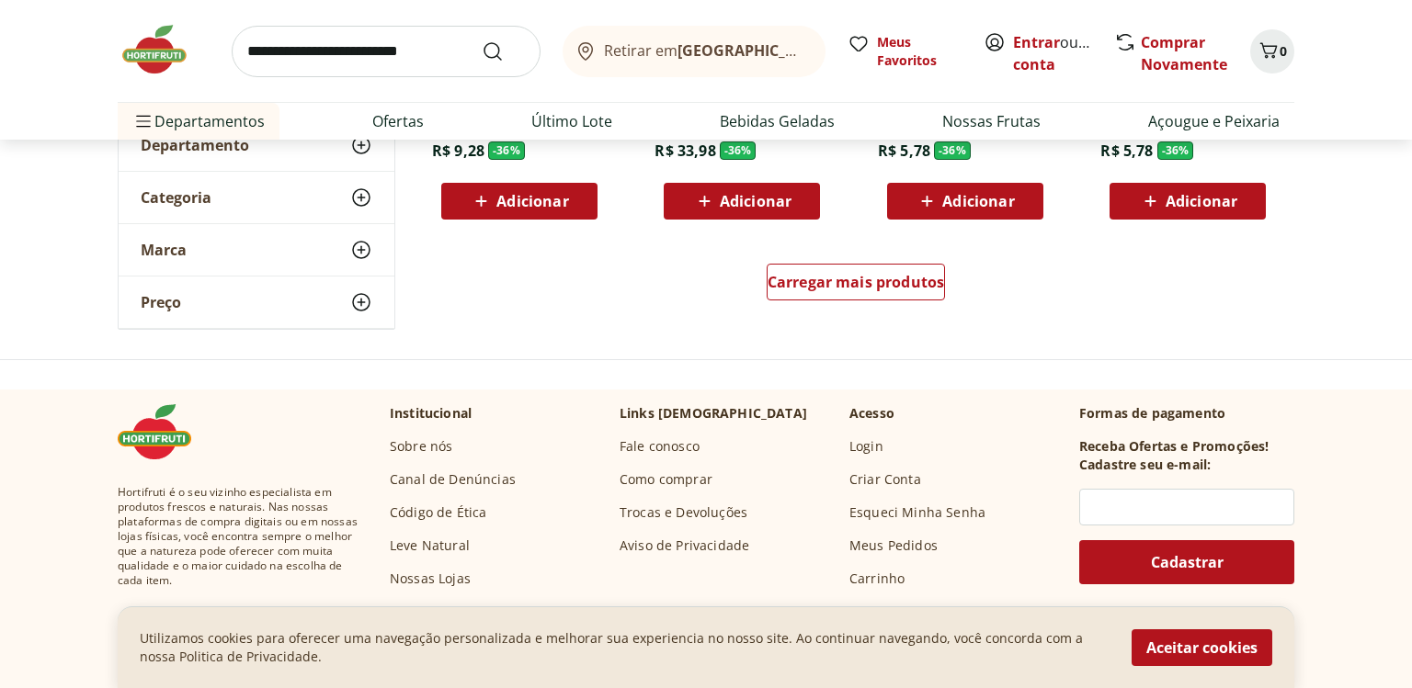
scroll to position [19350, 0]
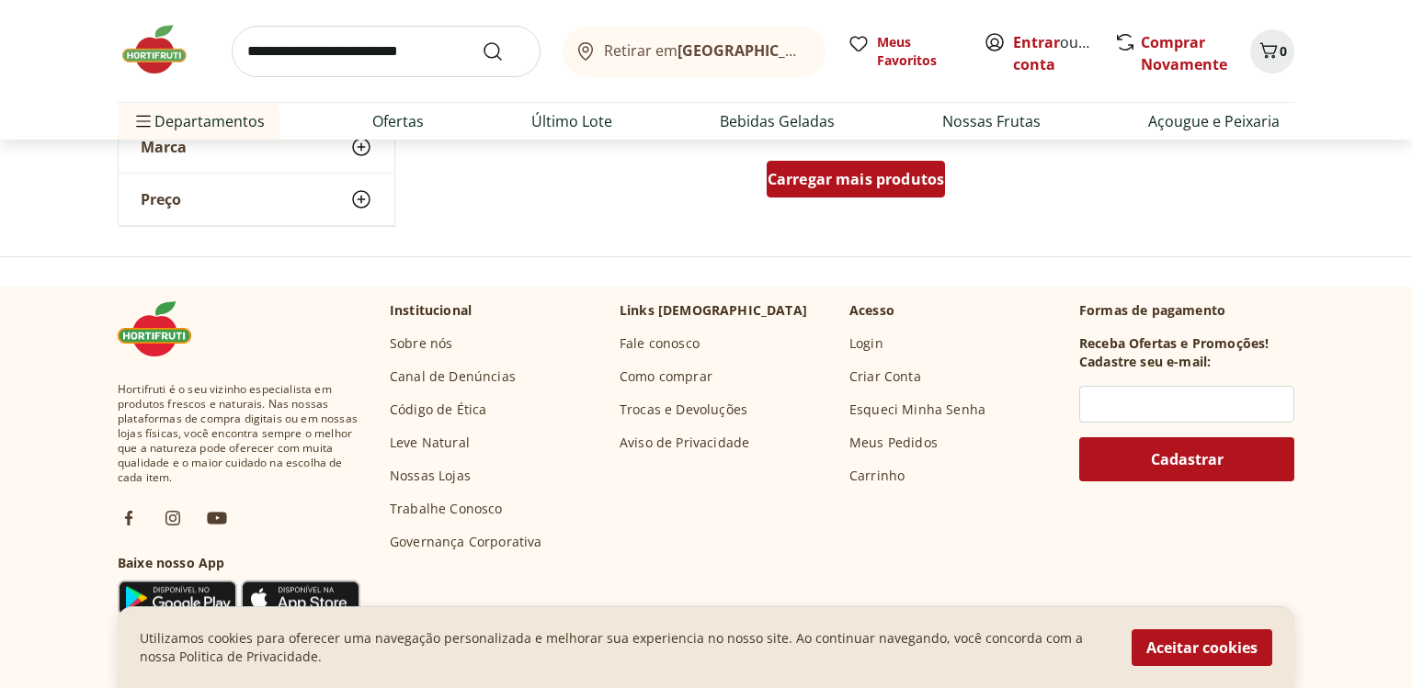
click at [866, 191] on div "Carregar mais produtos" at bounding box center [855, 179] width 179 height 37
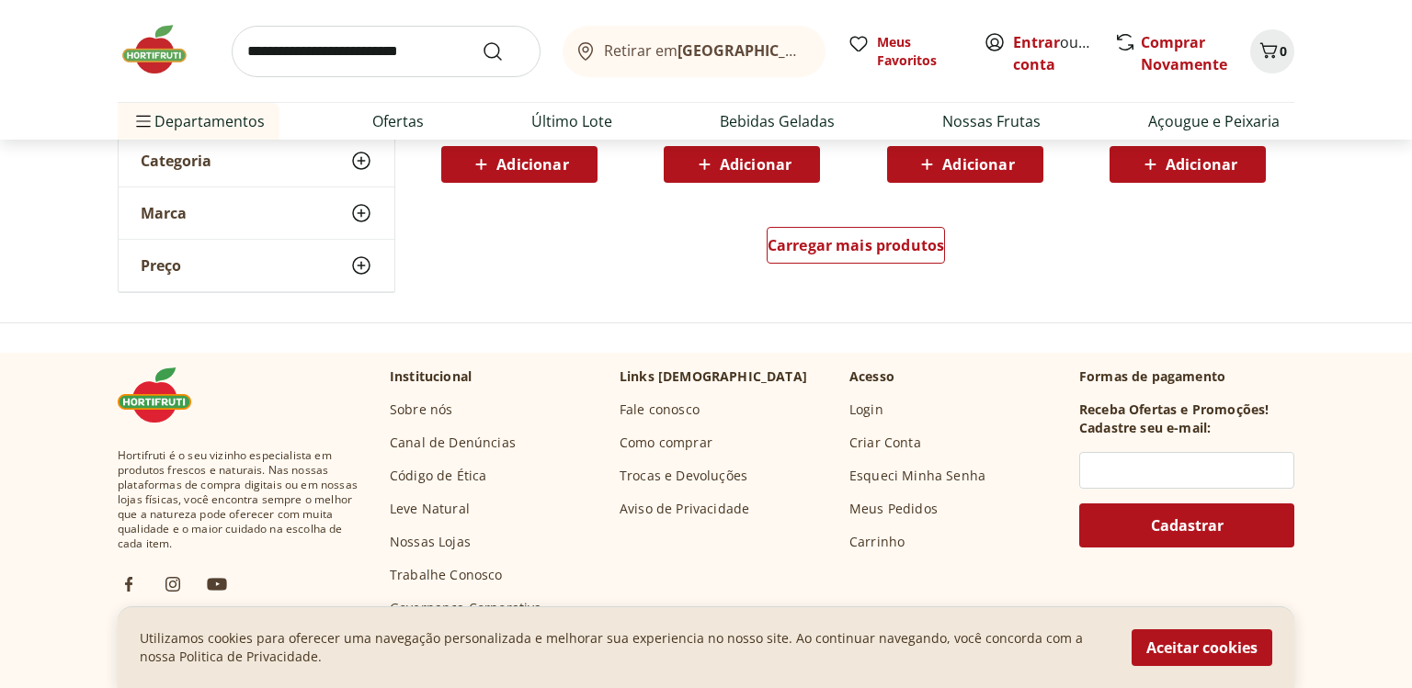
scroll to position [20585, 0]
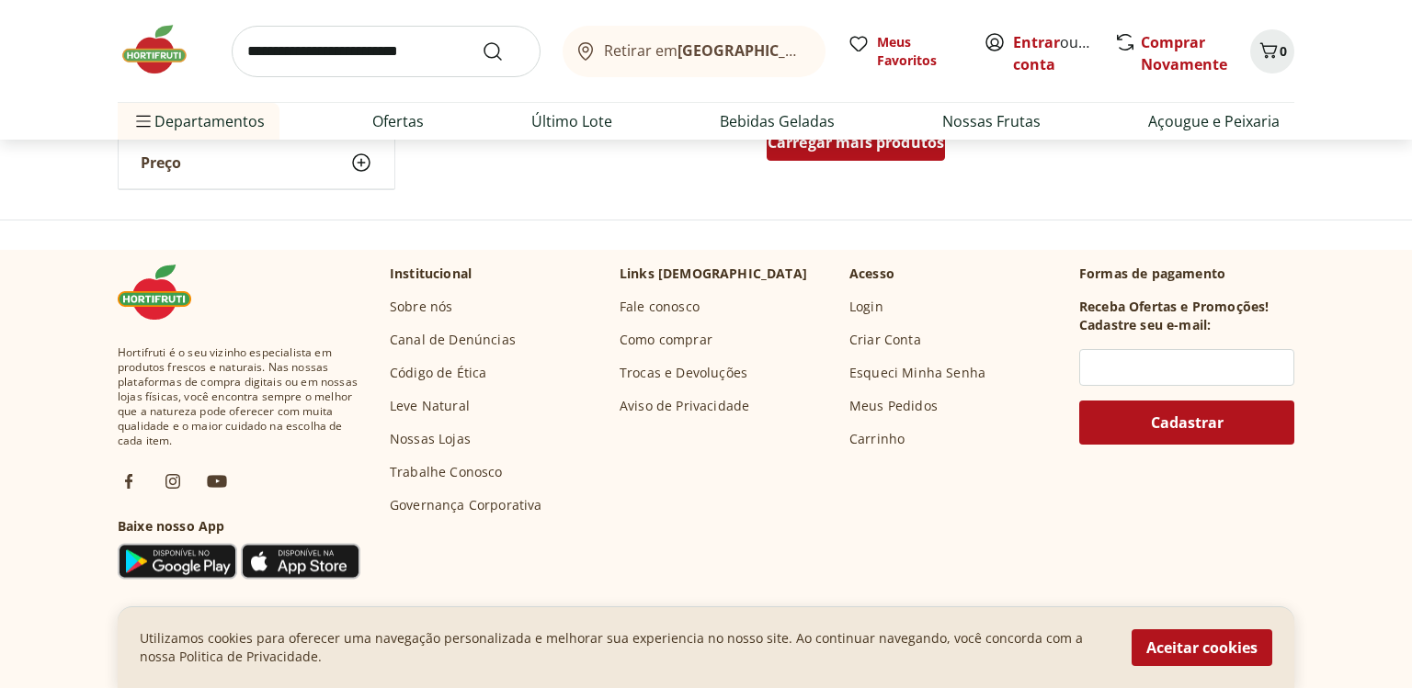
click at [842, 143] on span "Carregar mais produtos" at bounding box center [855, 142] width 177 height 15
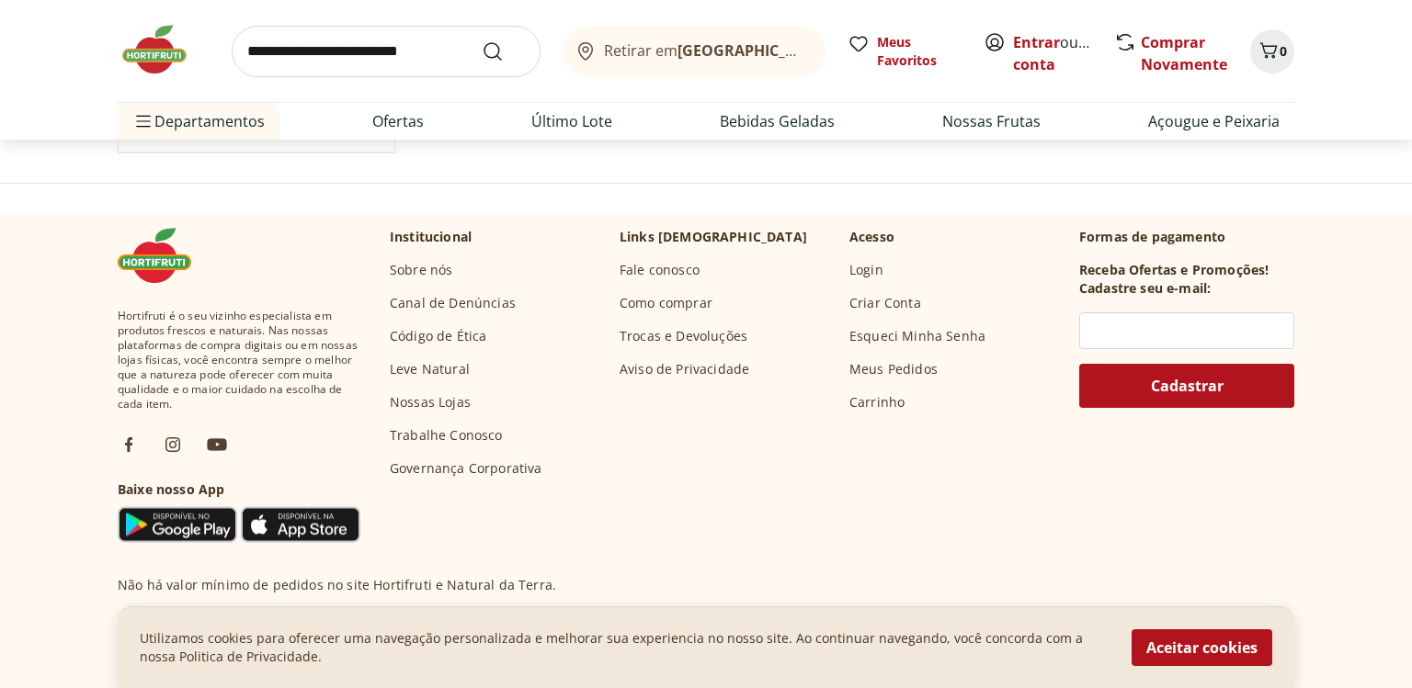
scroll to position [21614, 0]
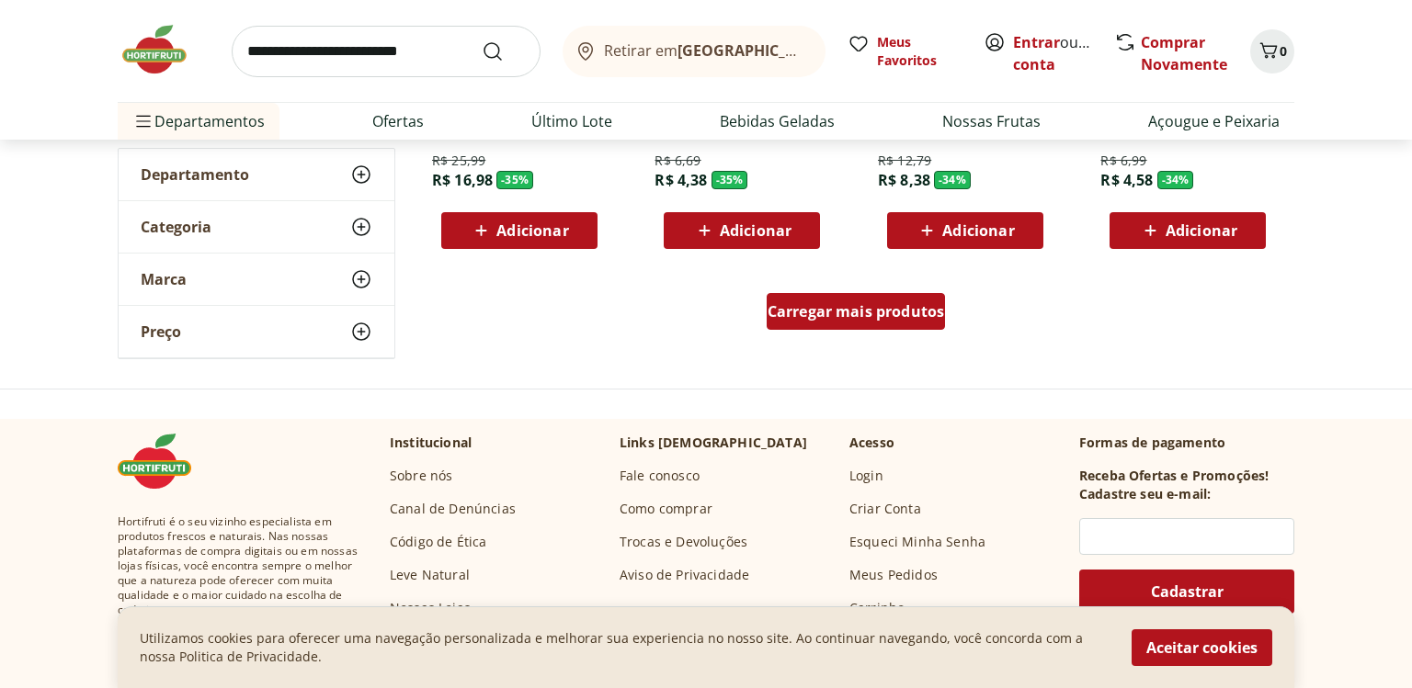
click at [873, 301] on div "Carregar mais produtos" at bounding box center [855, 311] width 179 height 37
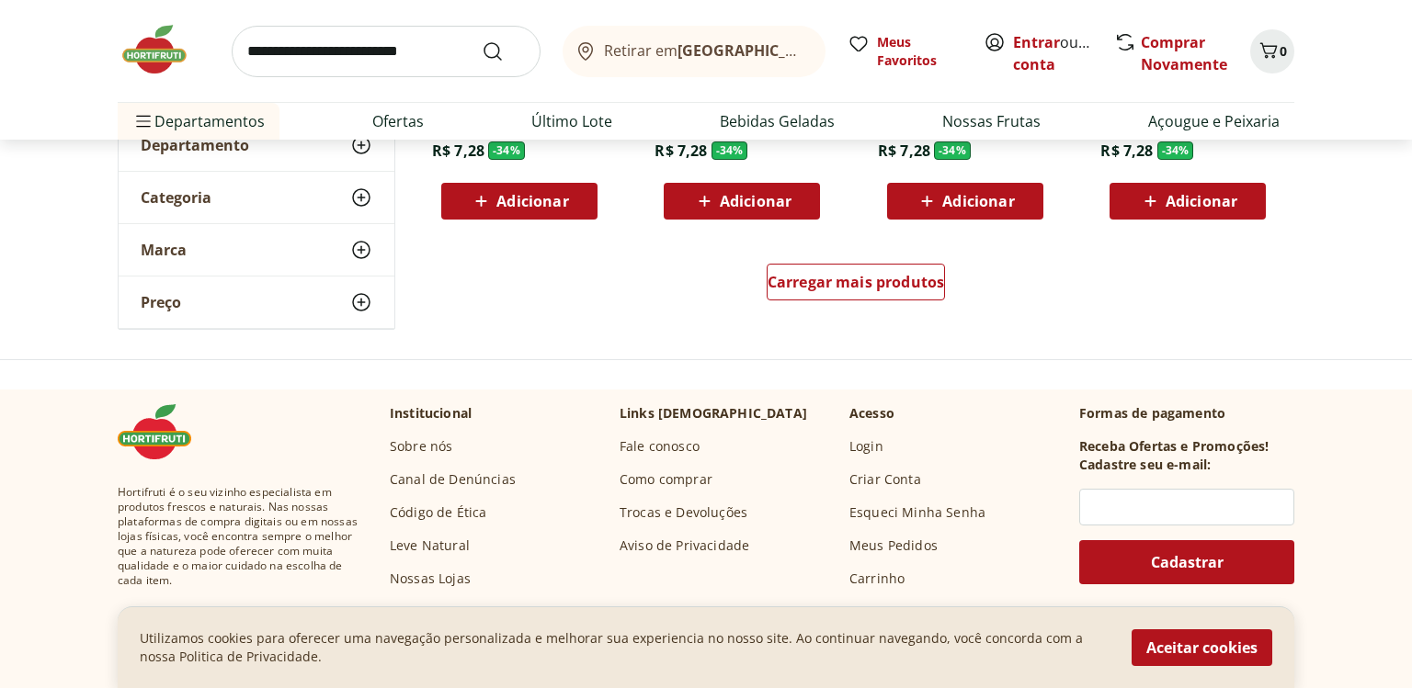
scroll to position [22849, 0]
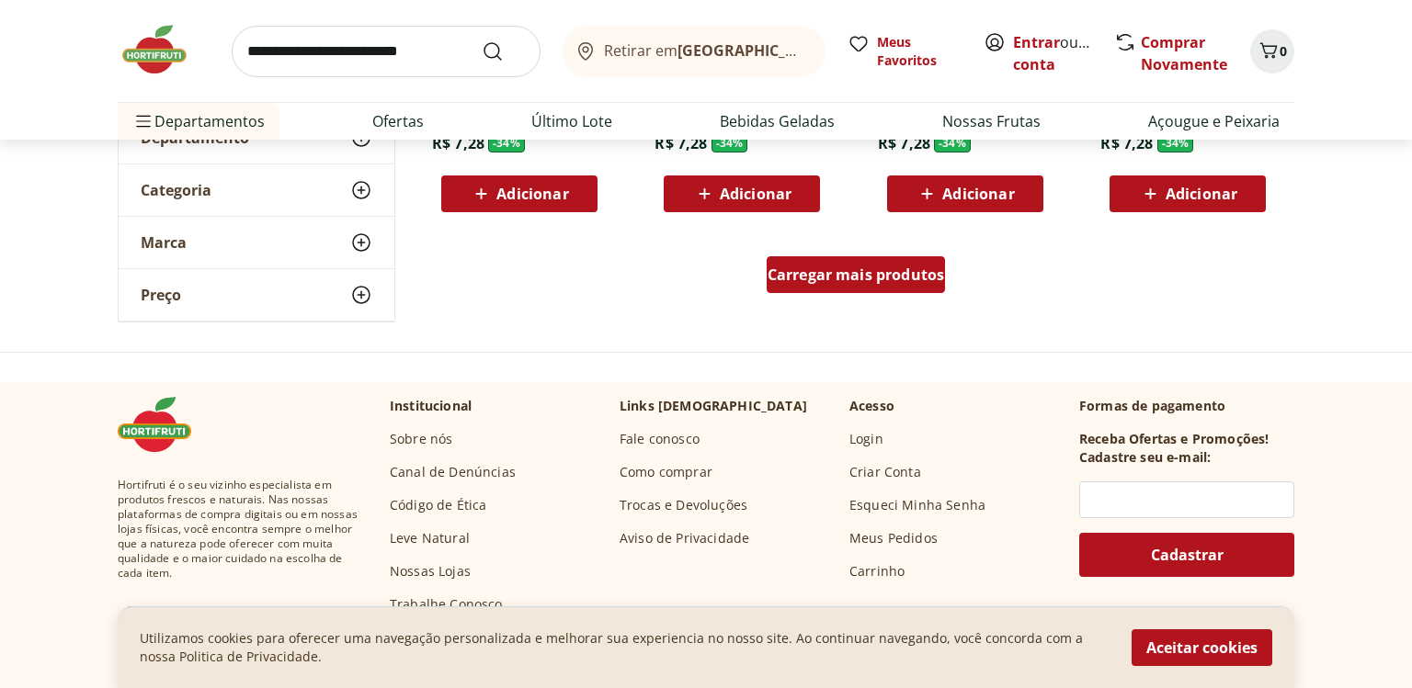
click at [907, 279] on span "Carregar mais produtos" at bounding box center [855, 274] width 177 height 15
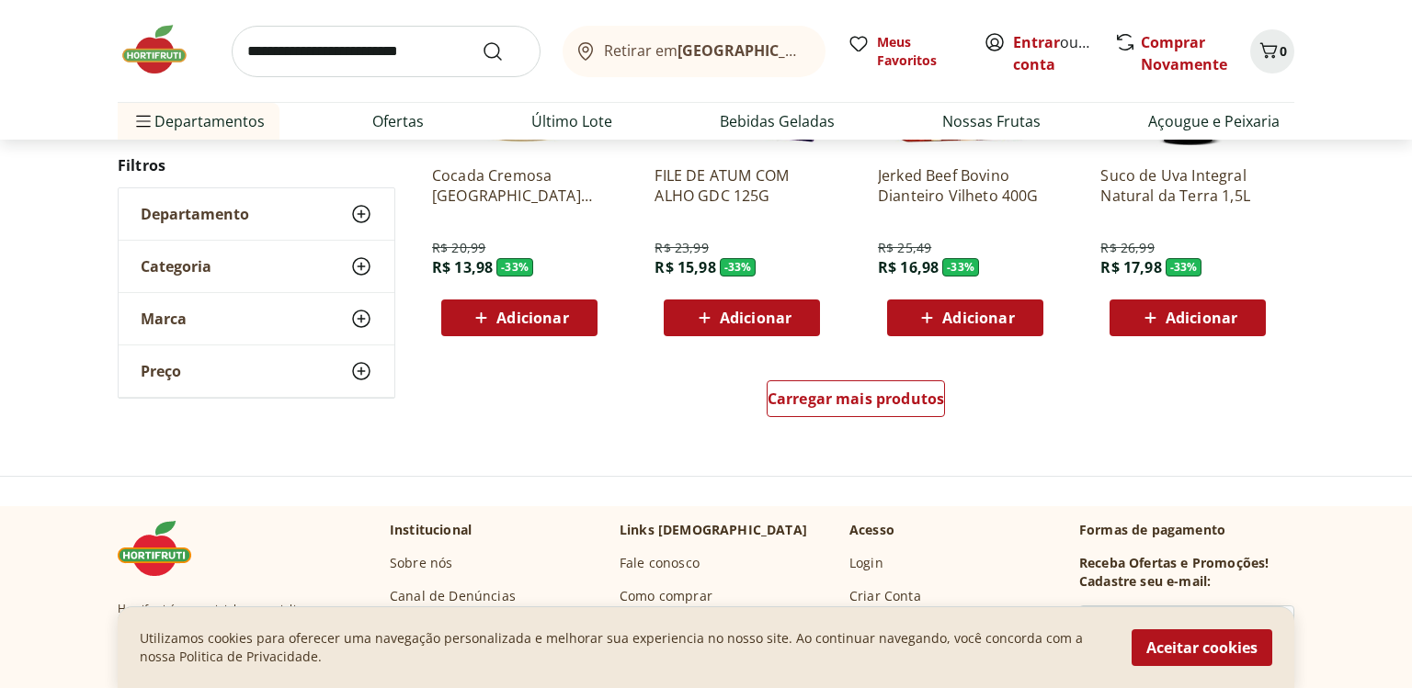
scroll to position [23982, 0]
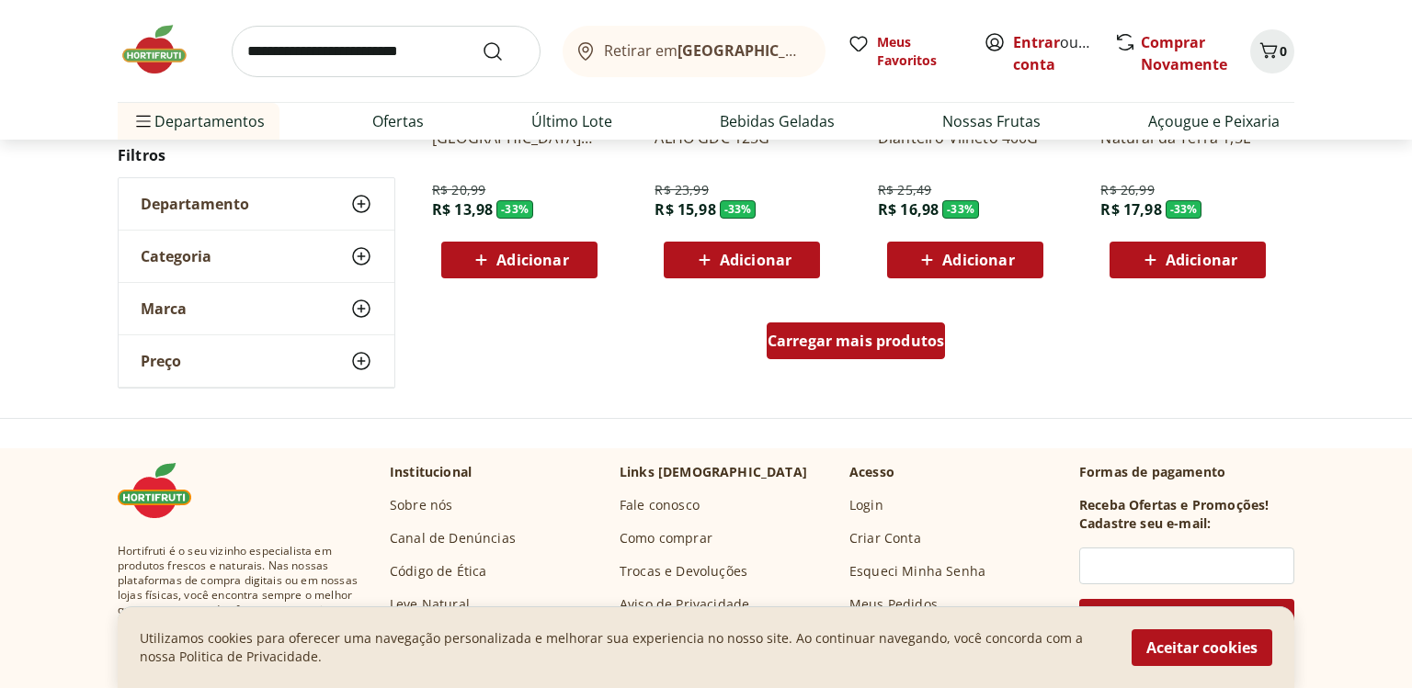
click at [846, 356] on div "Carregar mais produtos" at bounding box center [855, 341] width 179 height 37
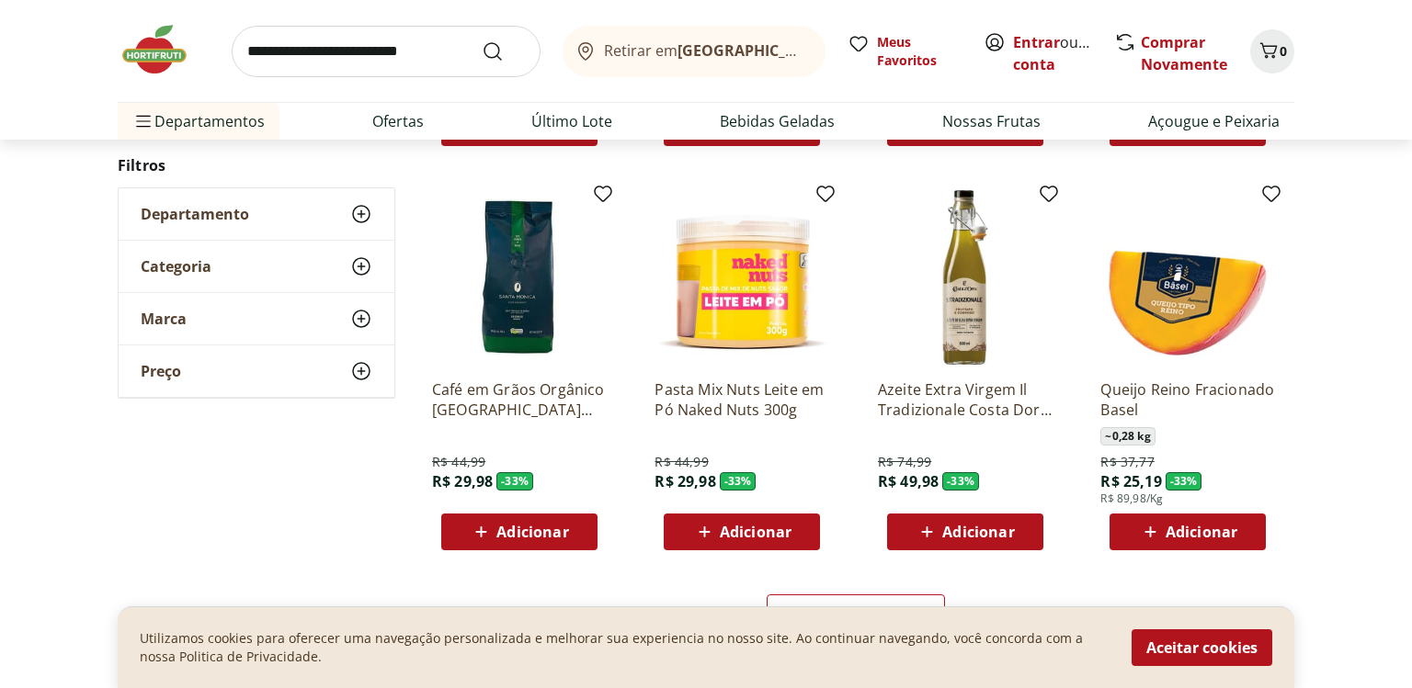
scroll to position [25114, 0]
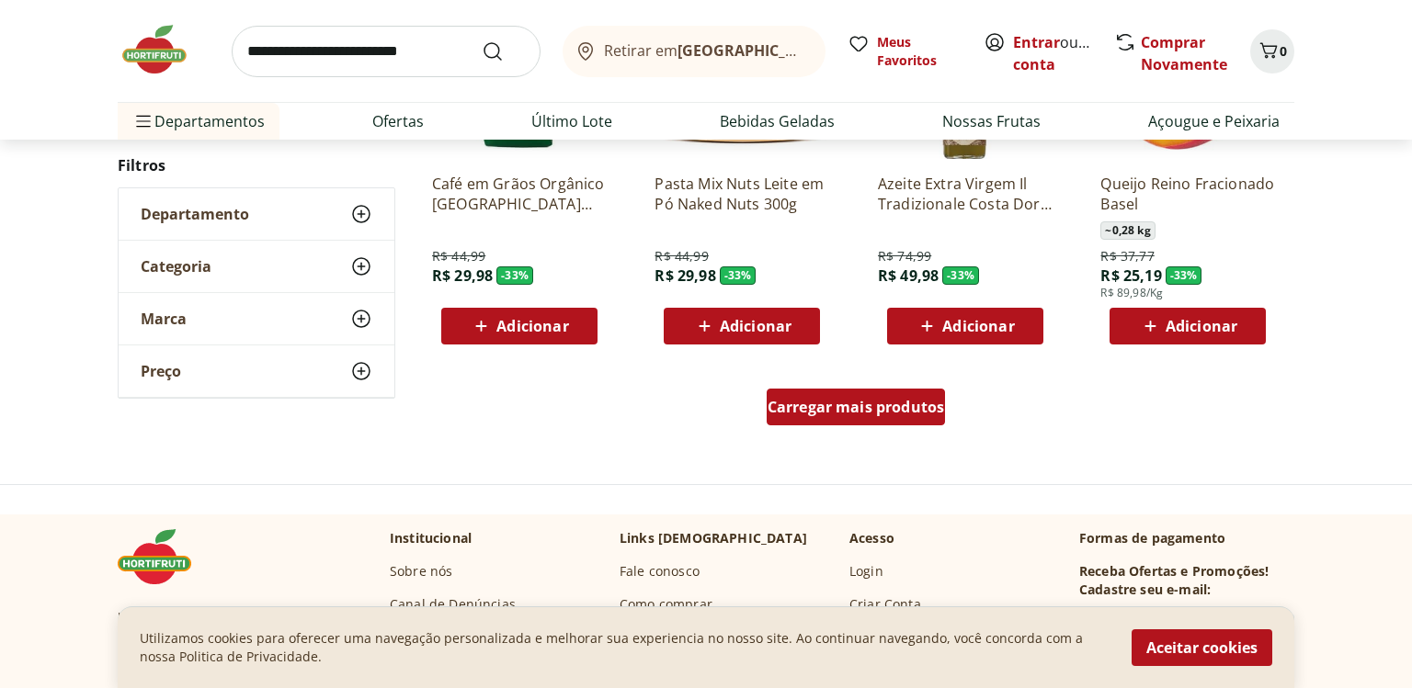
click at [867, 410] on span "Carregar mais produtos" at bounding box center [855, 407] width 177 height 15
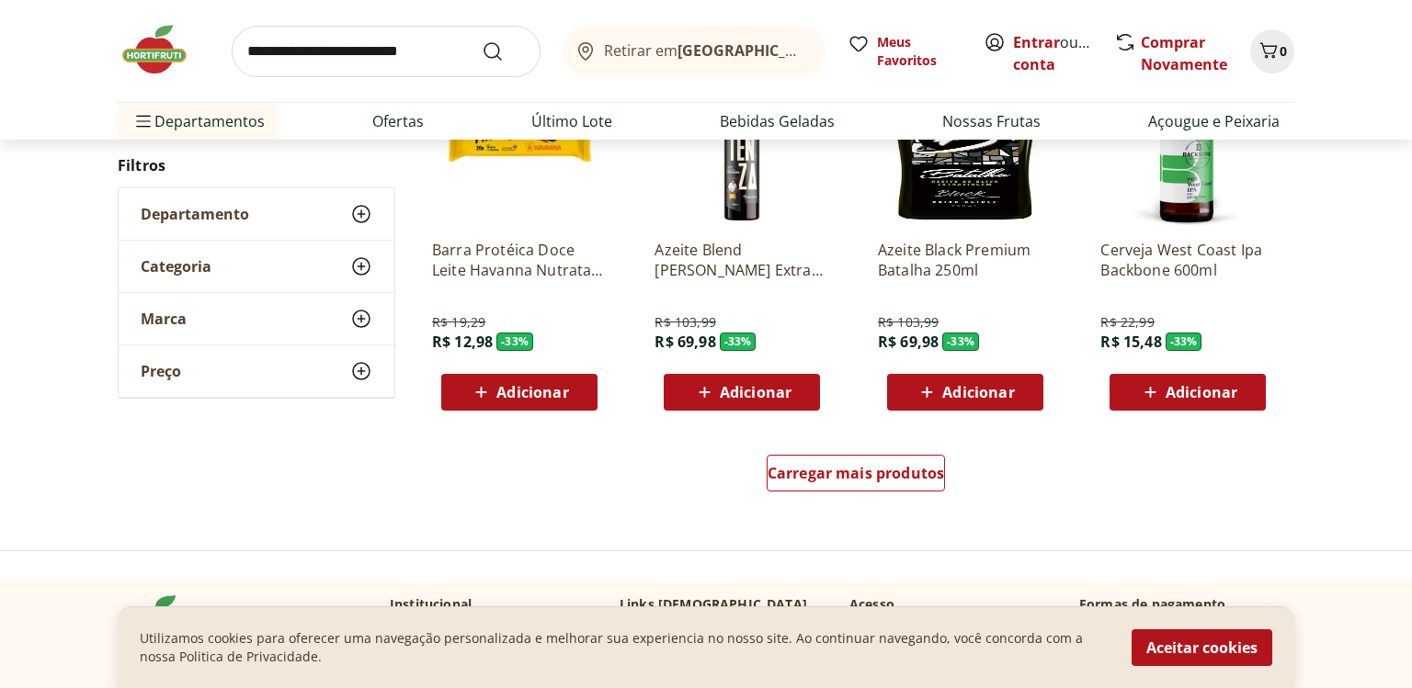
scroll to position [26349, 0]
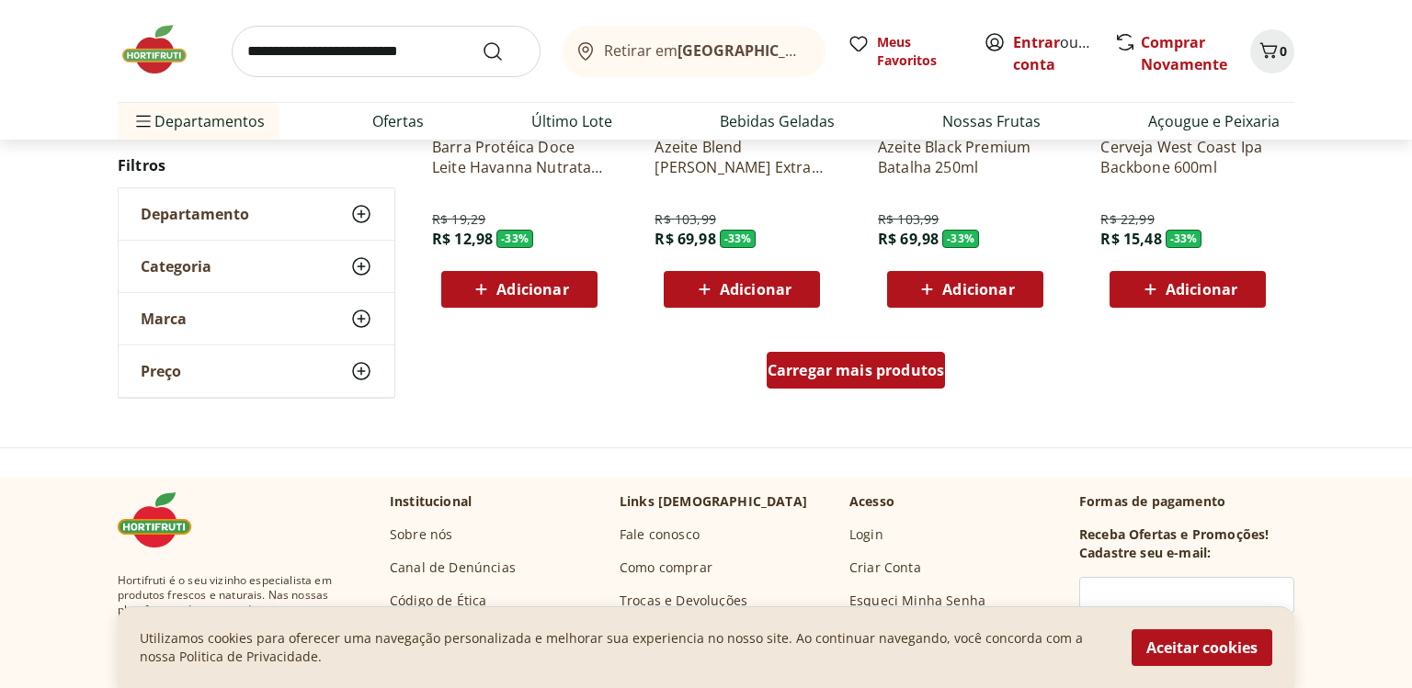
click at [835, 368] on span "Carregar mais produtos" at bounding box center [855, 370] width 177 height 15
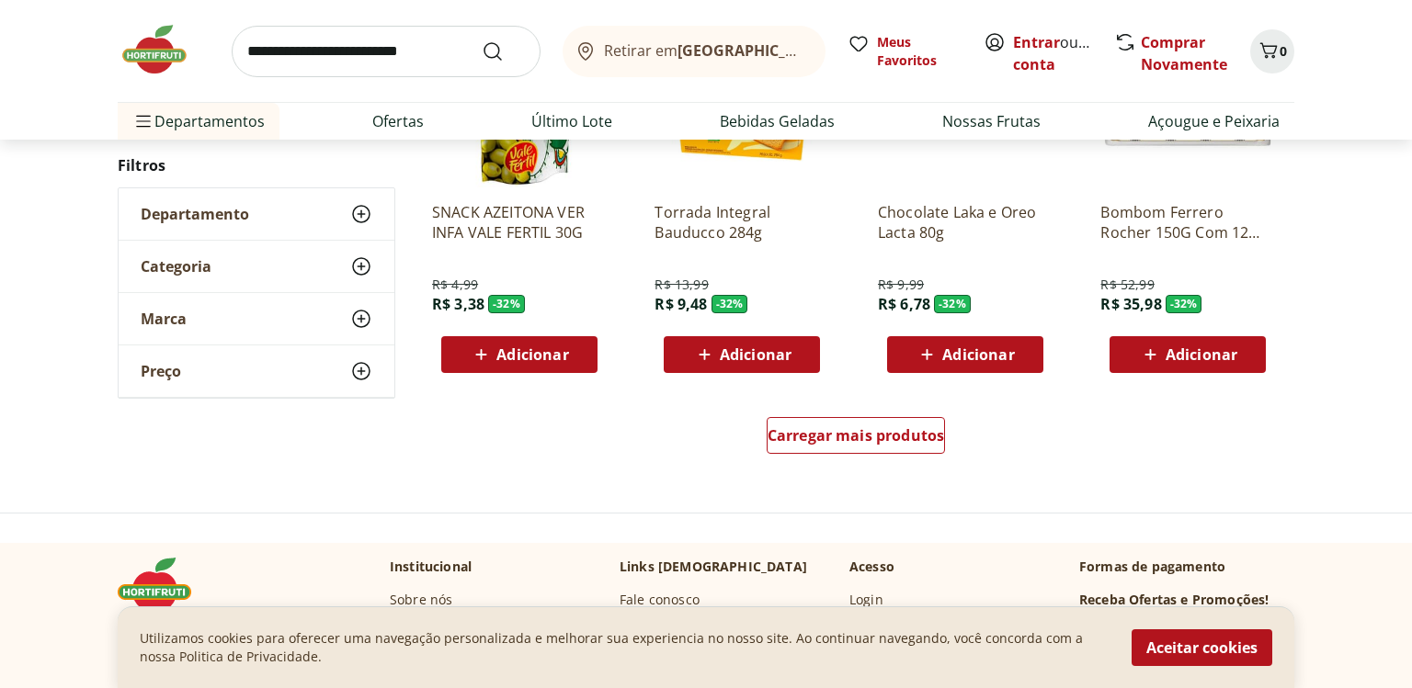
scroll to position [27584, 0]
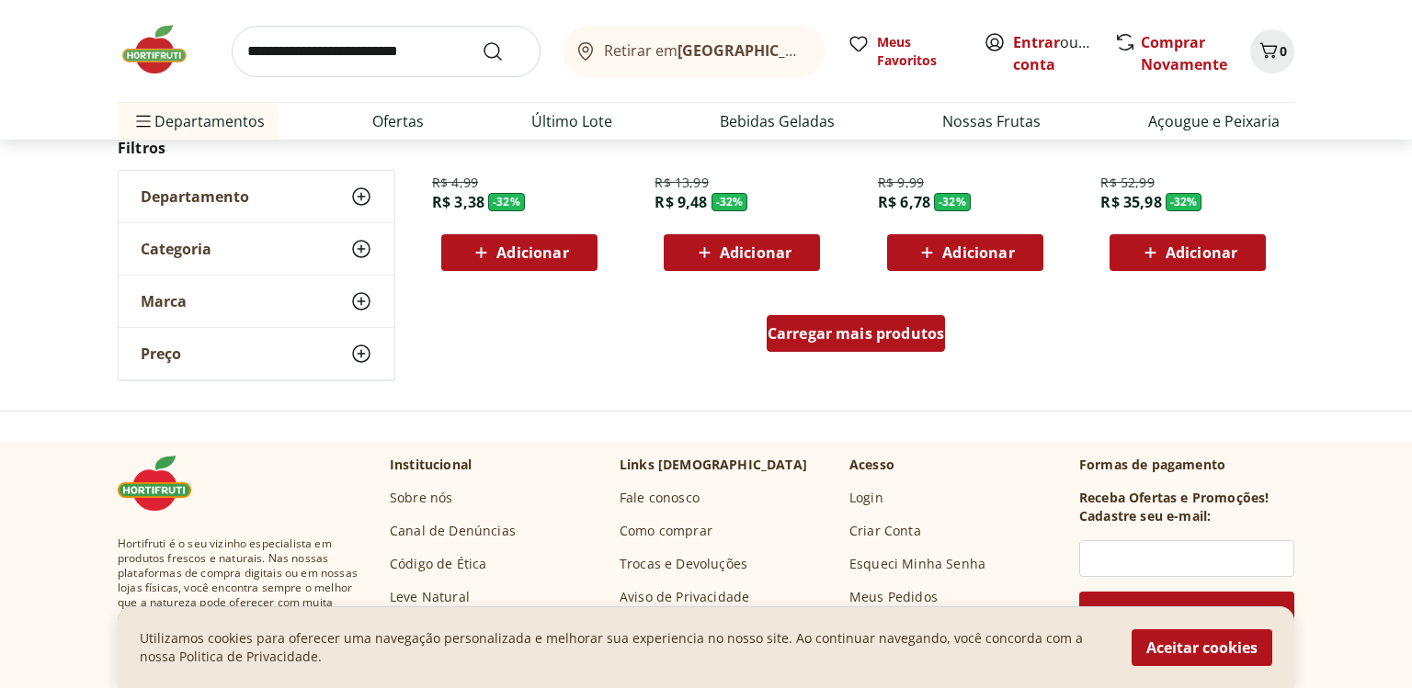
click at [825, 338] on span "Carregar mais produtos" at bounding box center [855, 333] width 177 height 15
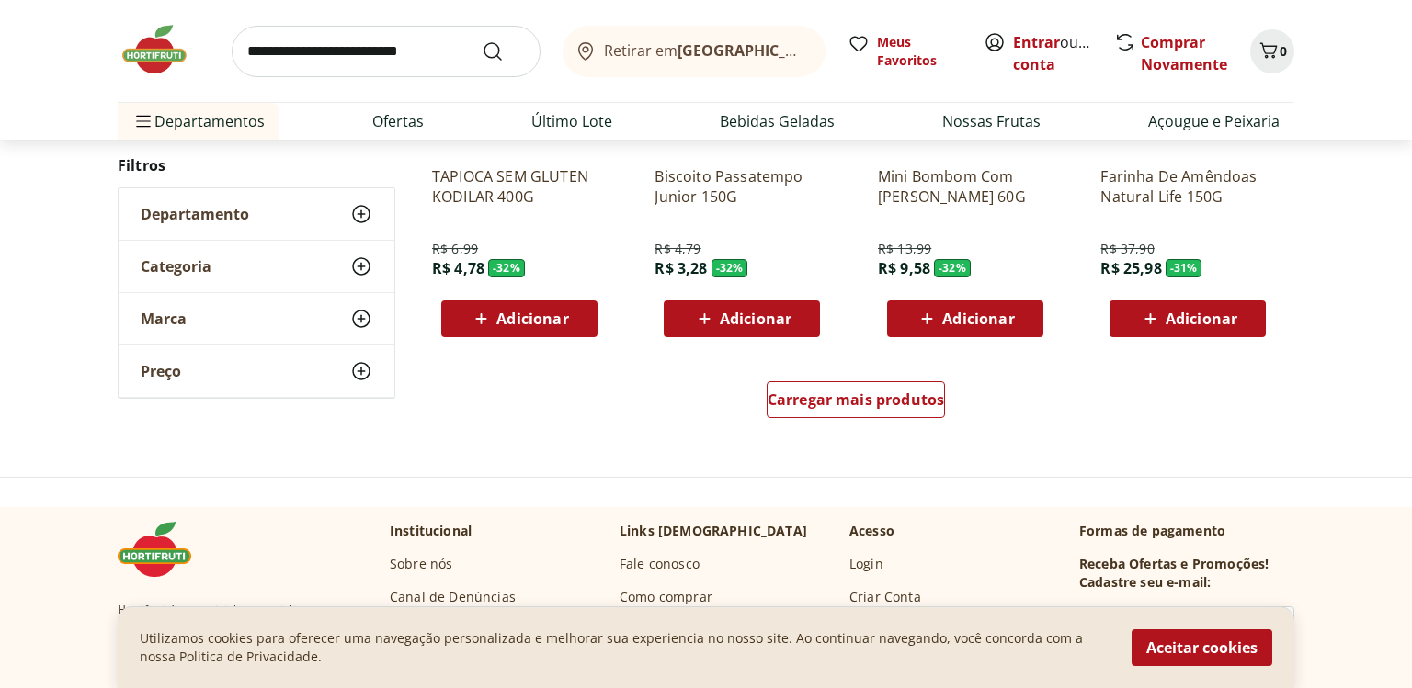
scroll to position [28819, 0]
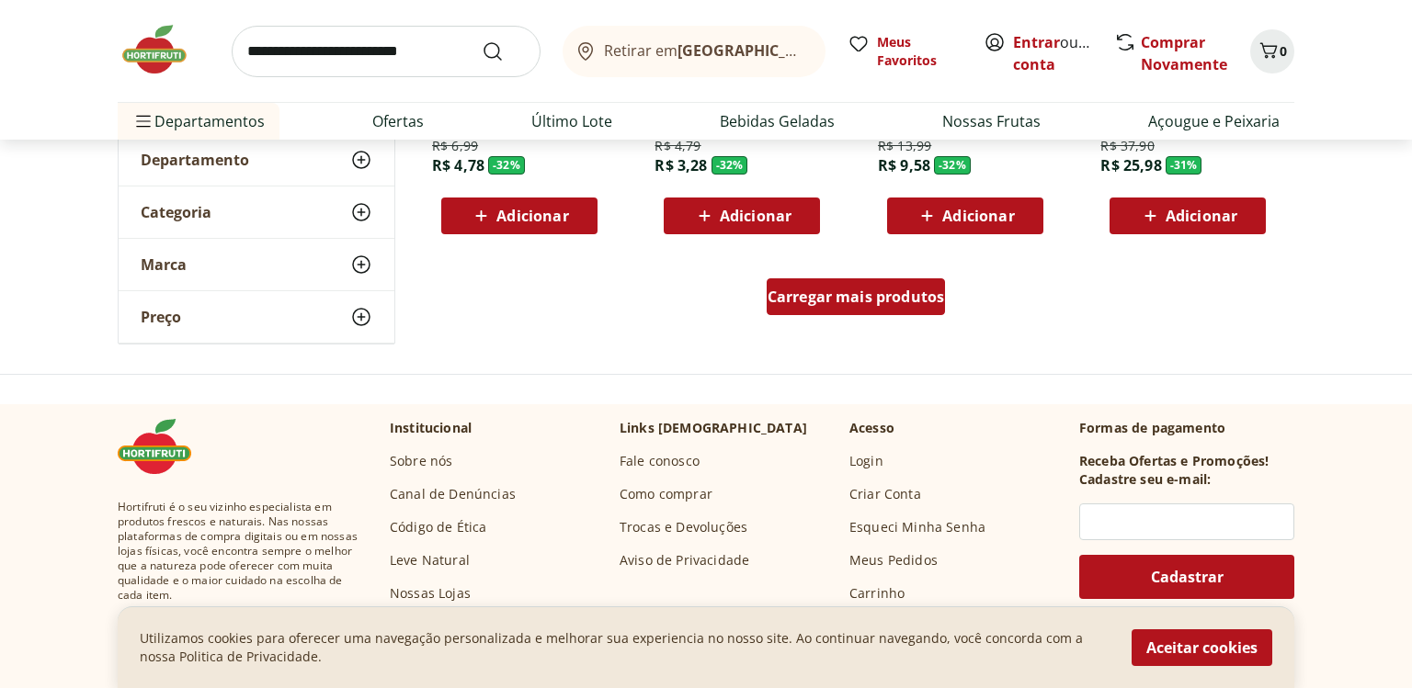
click at [792, 290] on span "Carregar mais produtos" at bounding box center [855, 296] width 177 height 15
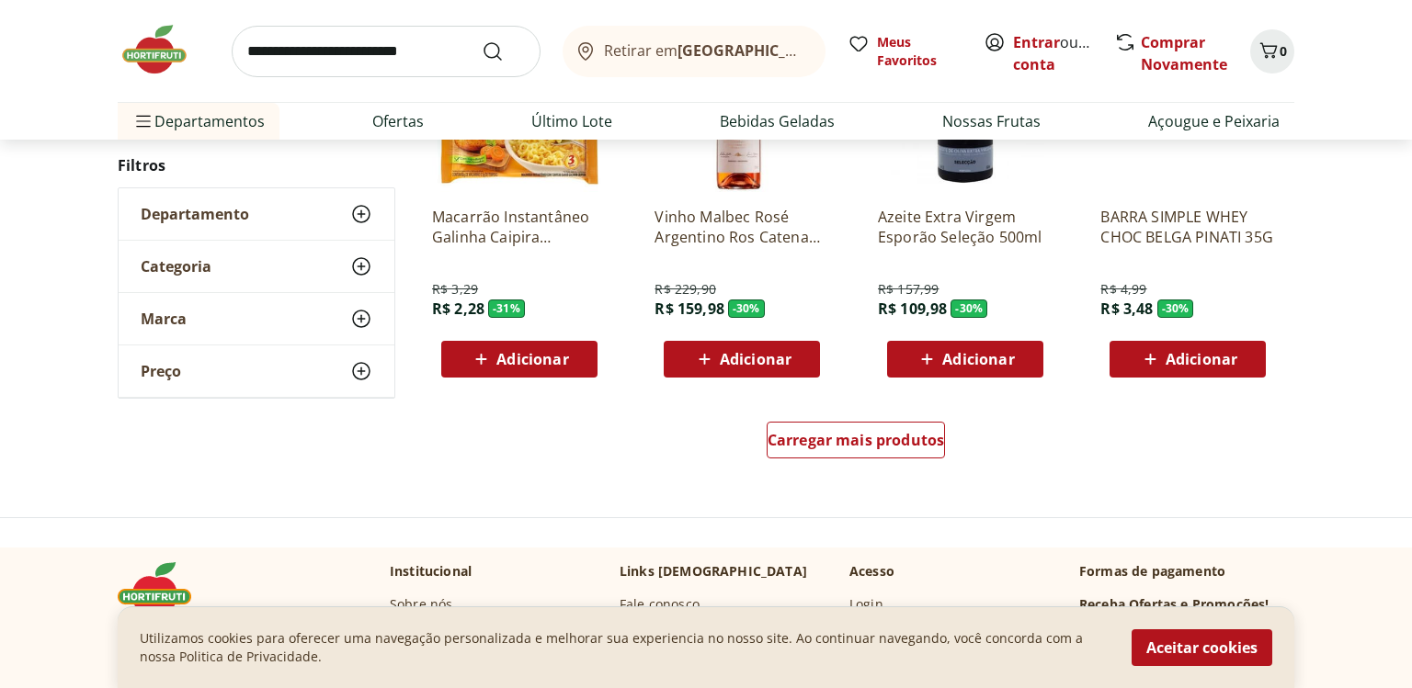
scroll to position [29951, 0]
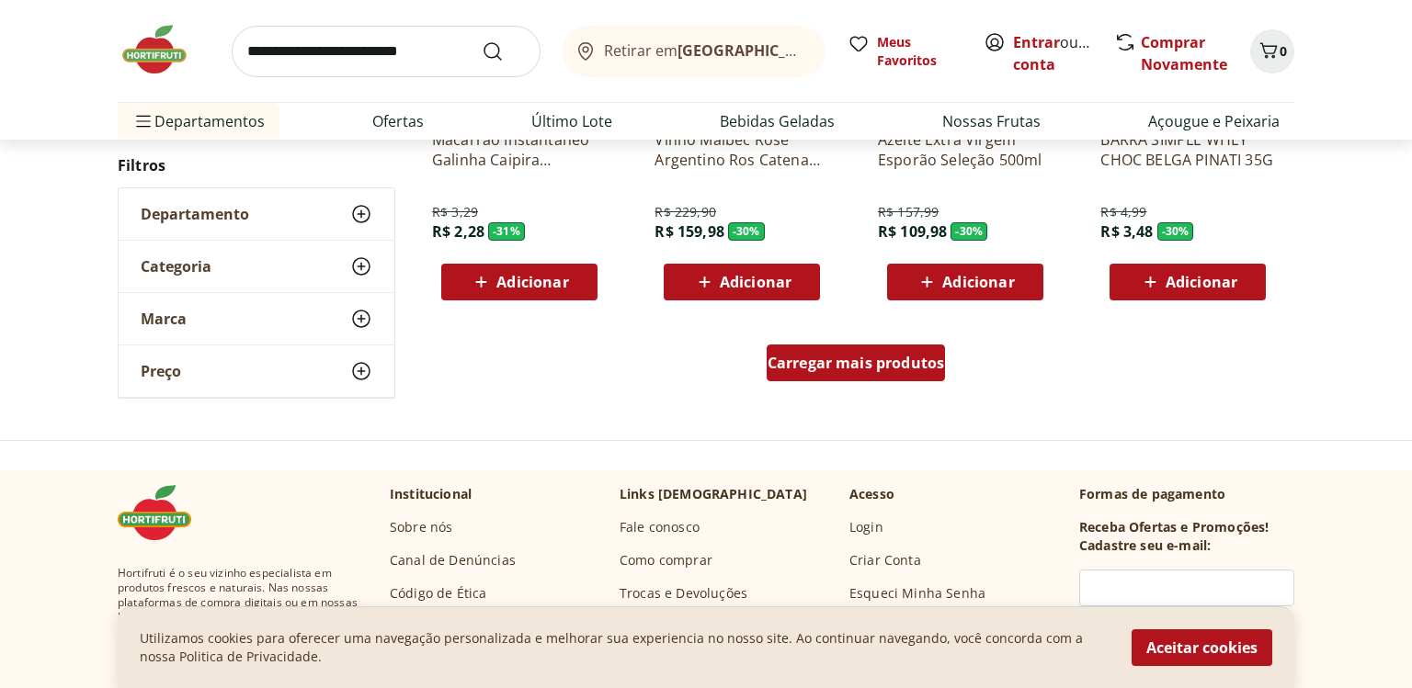
click at [857, 352] on div "Carregar mais produtos" at bounding box center [855, 363] width 179 height 37
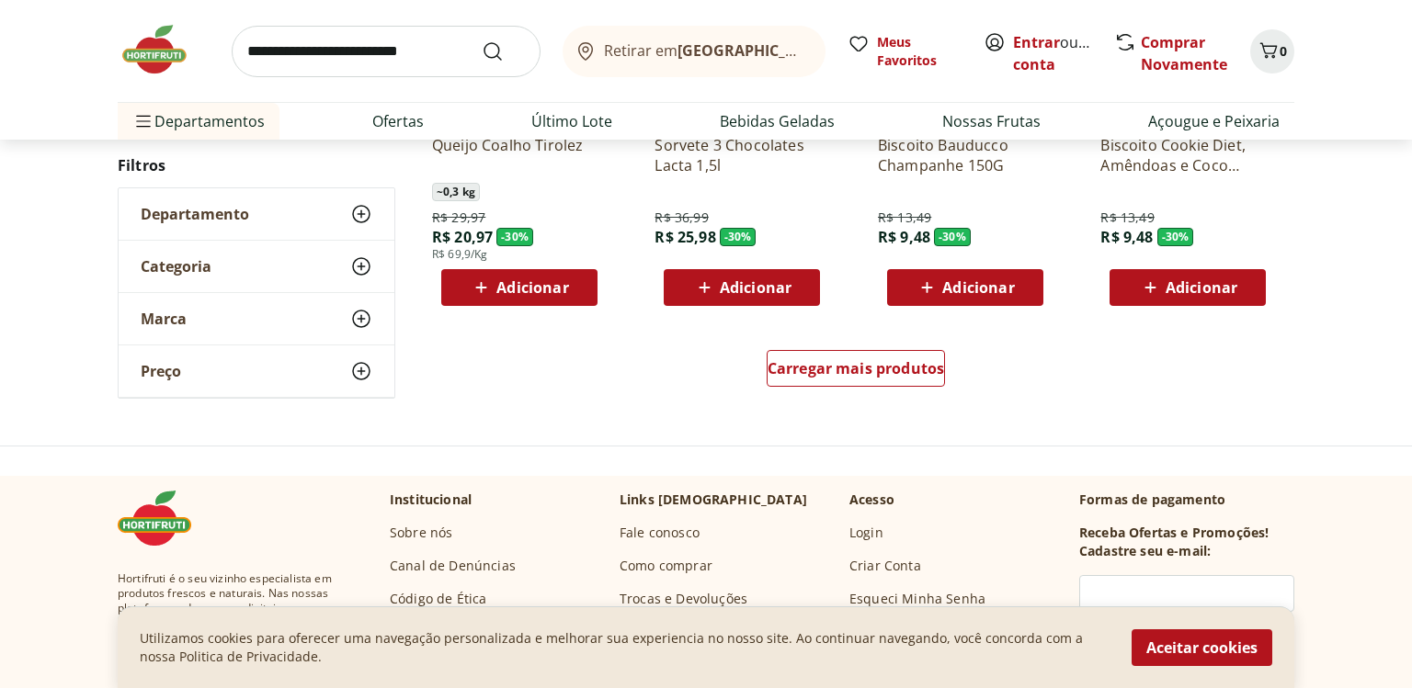
scroll to position [31186, 0]
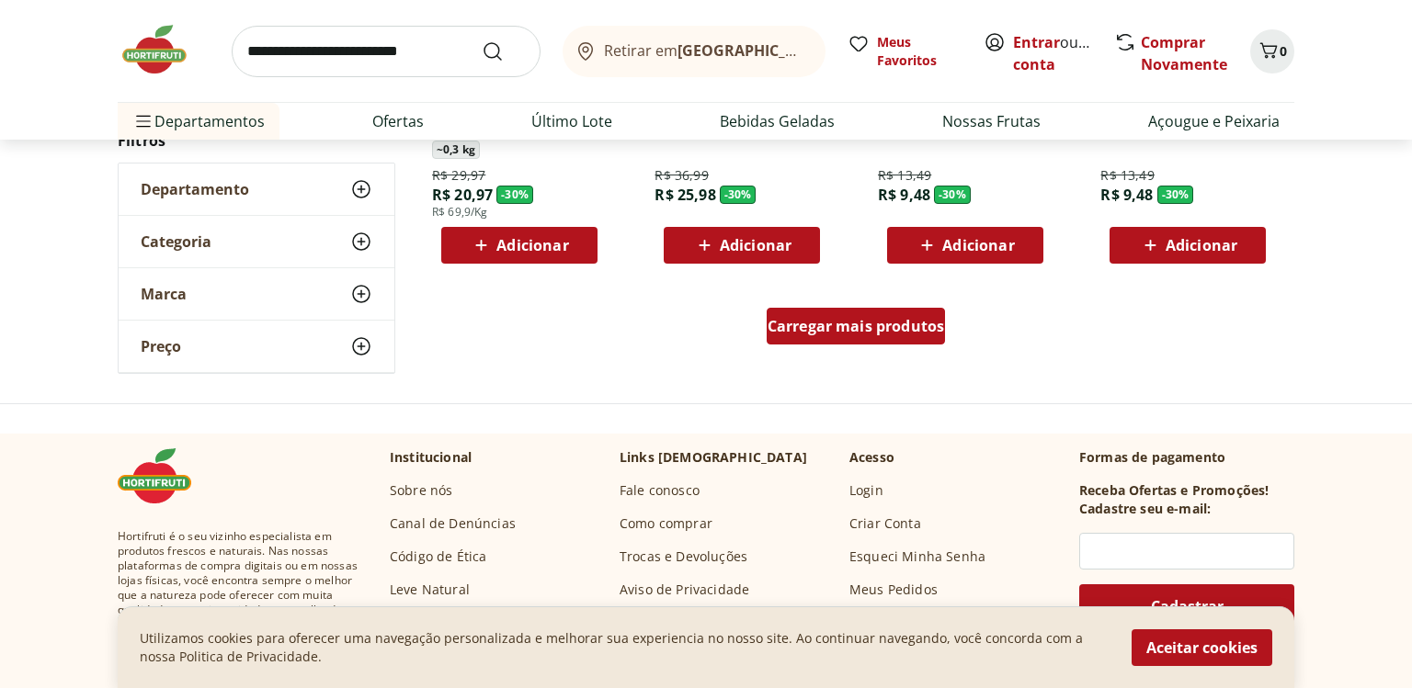
click at [871, 337] on div "Carregar mais produtos" at bounding box center [855, 326] width 179 height 37
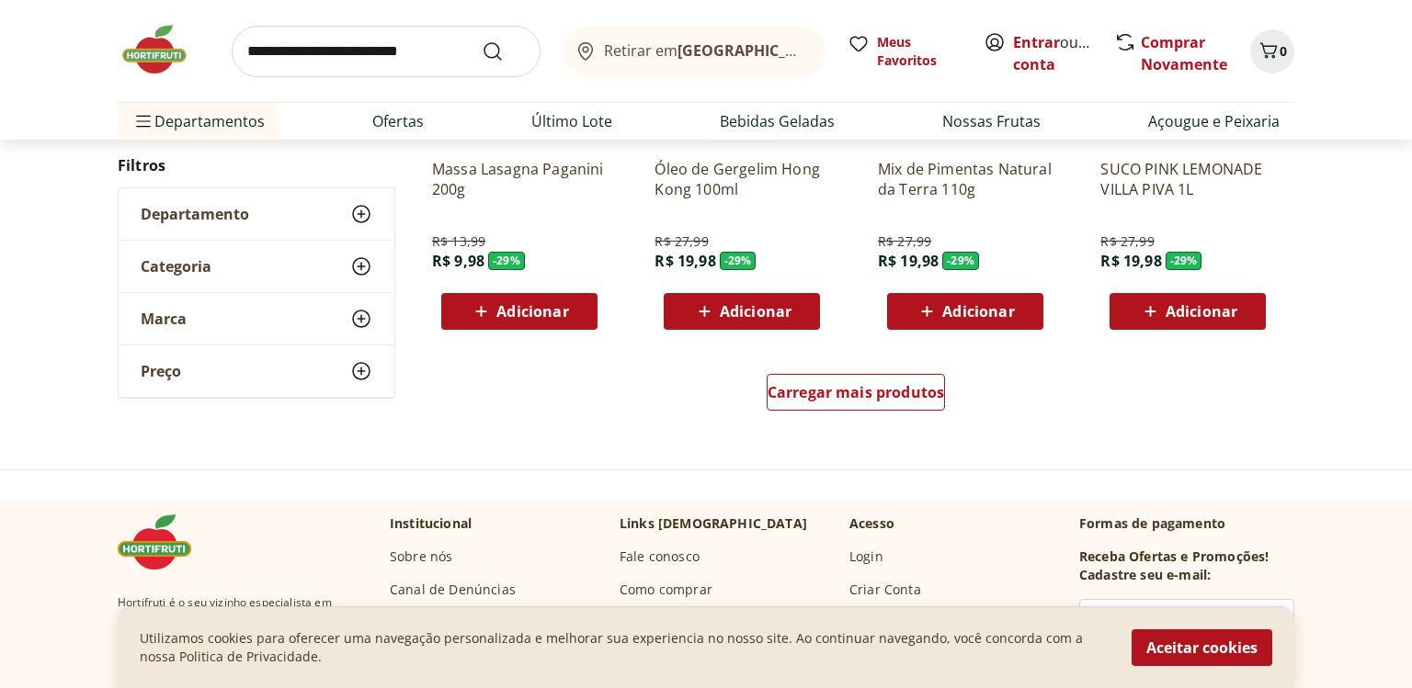
scroll to position [32421, 0]
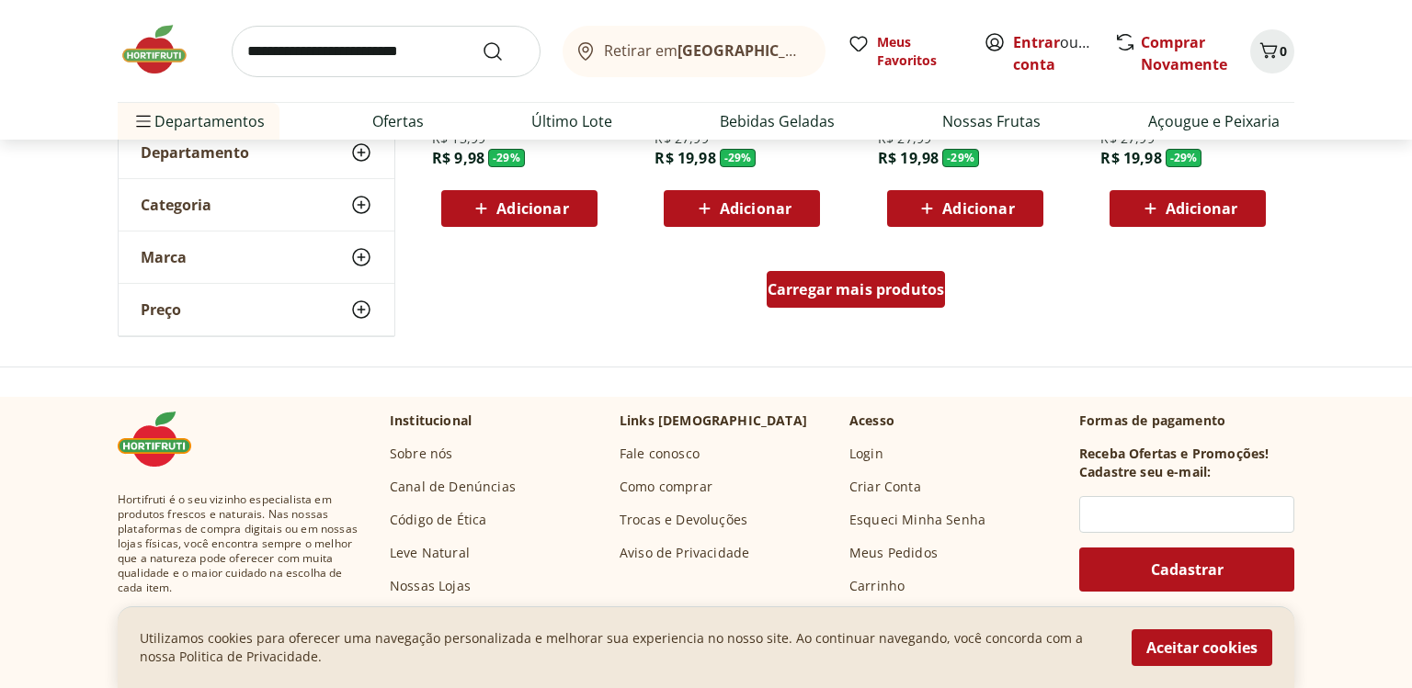
click at [815, 296] on span "Carregar mais produtos" at bounding box center [855, 289] width 177 height 15
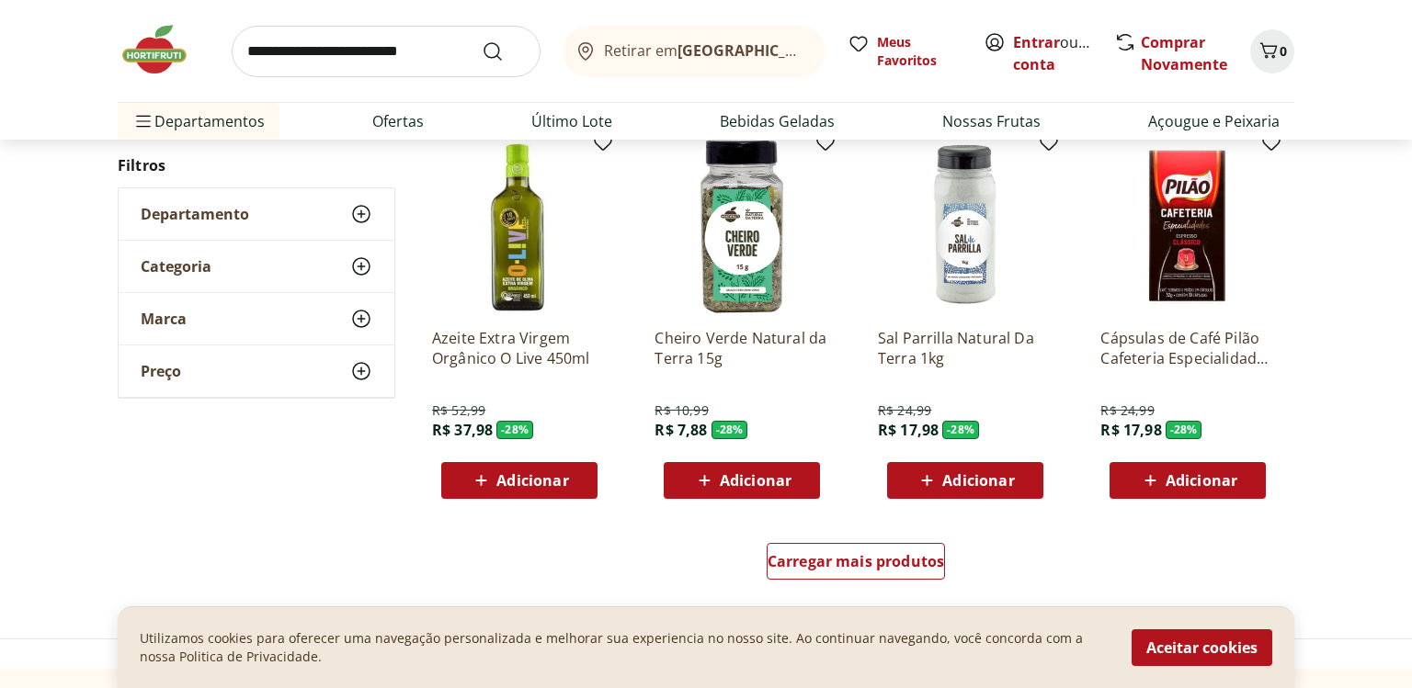
scroll to position [33554, 0]
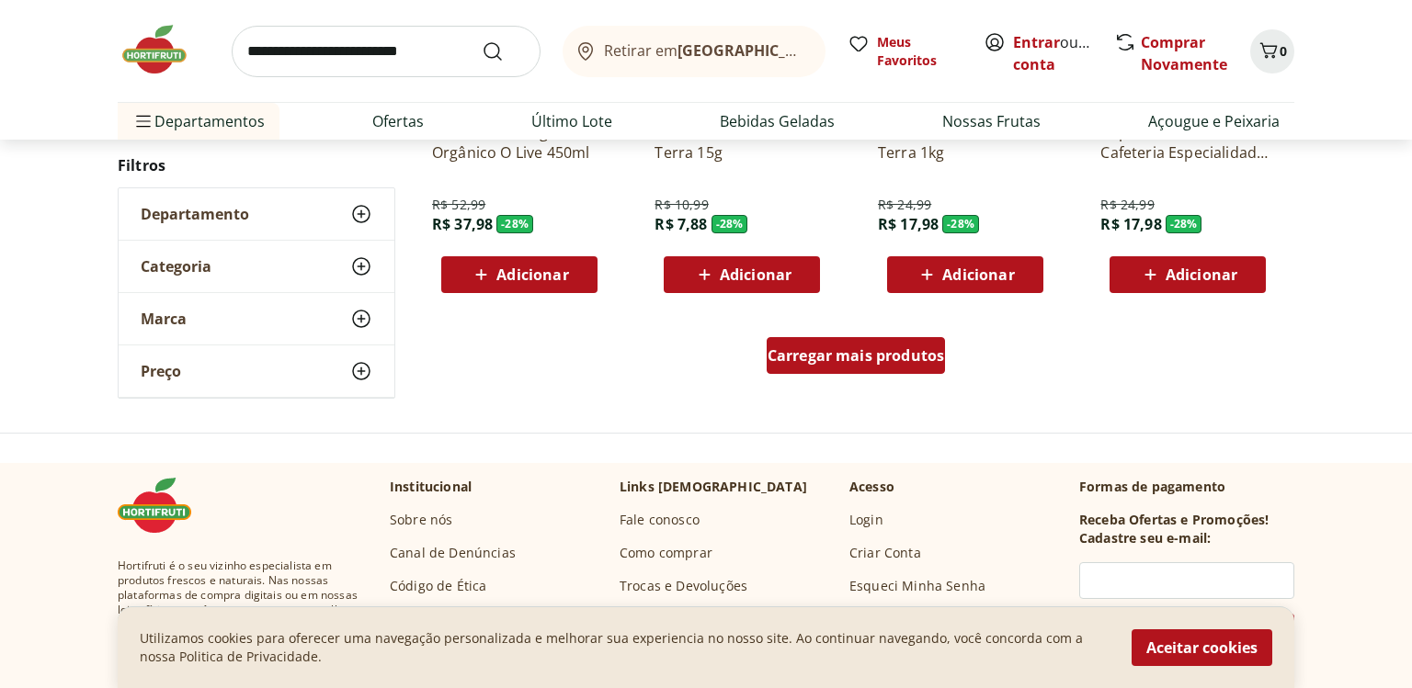
click at [901, 353] on span "Carregar mais produtos" at bounding box center [855, 355] width 177 height 15
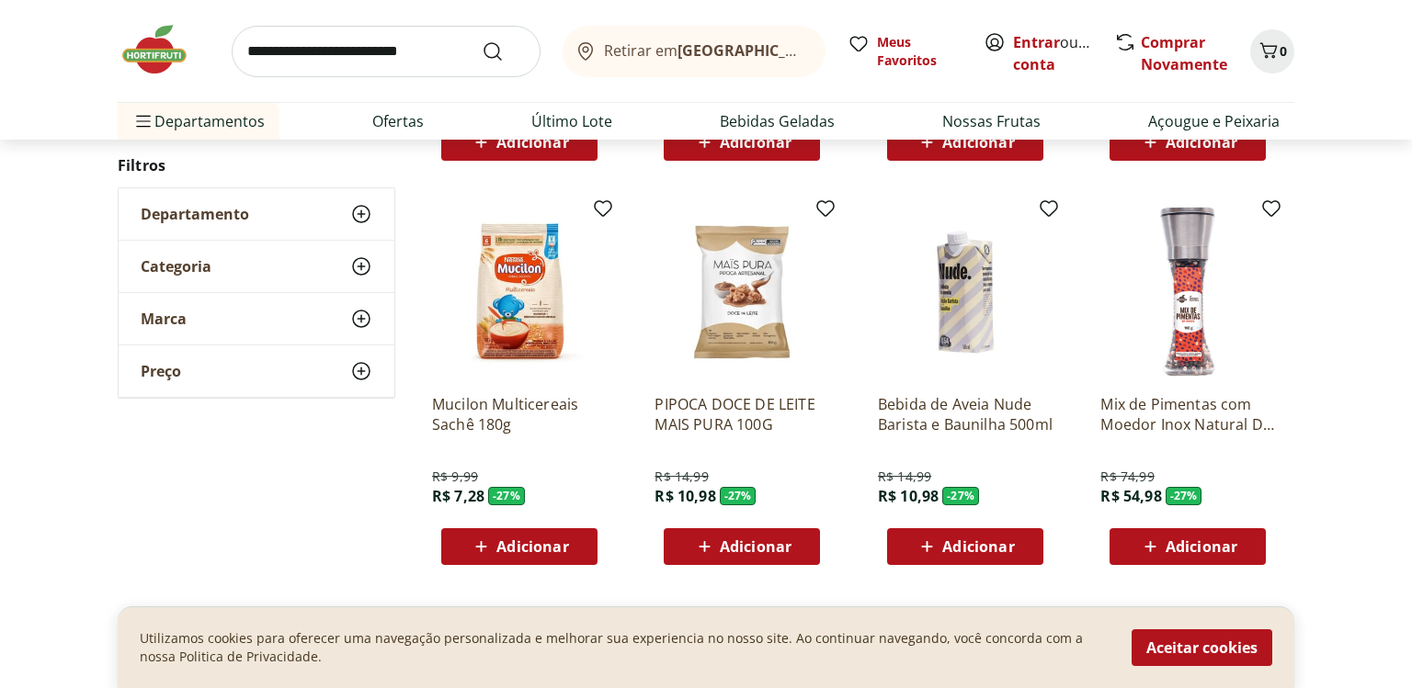
scroll to position [34686, 0]
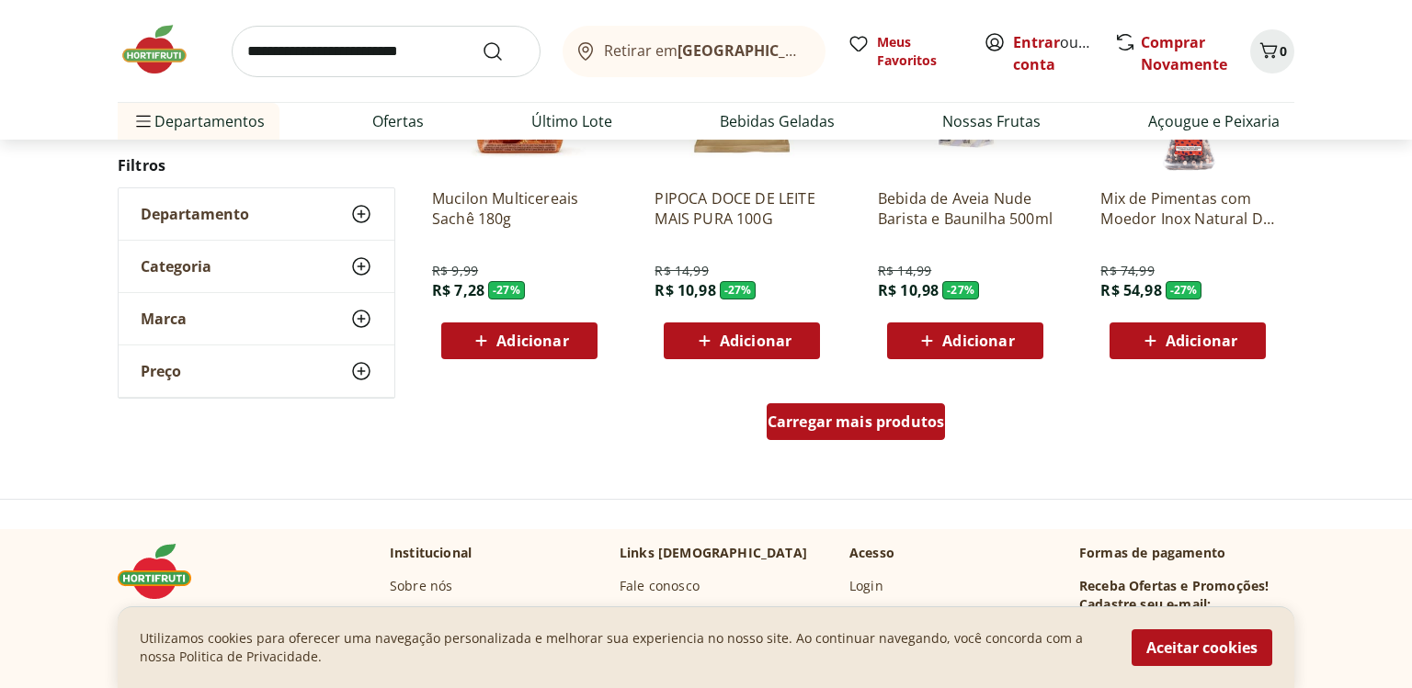
click at [819, 423] on span "Carregar mais produtos" at bounding box center [855, 421] width 177 height 15
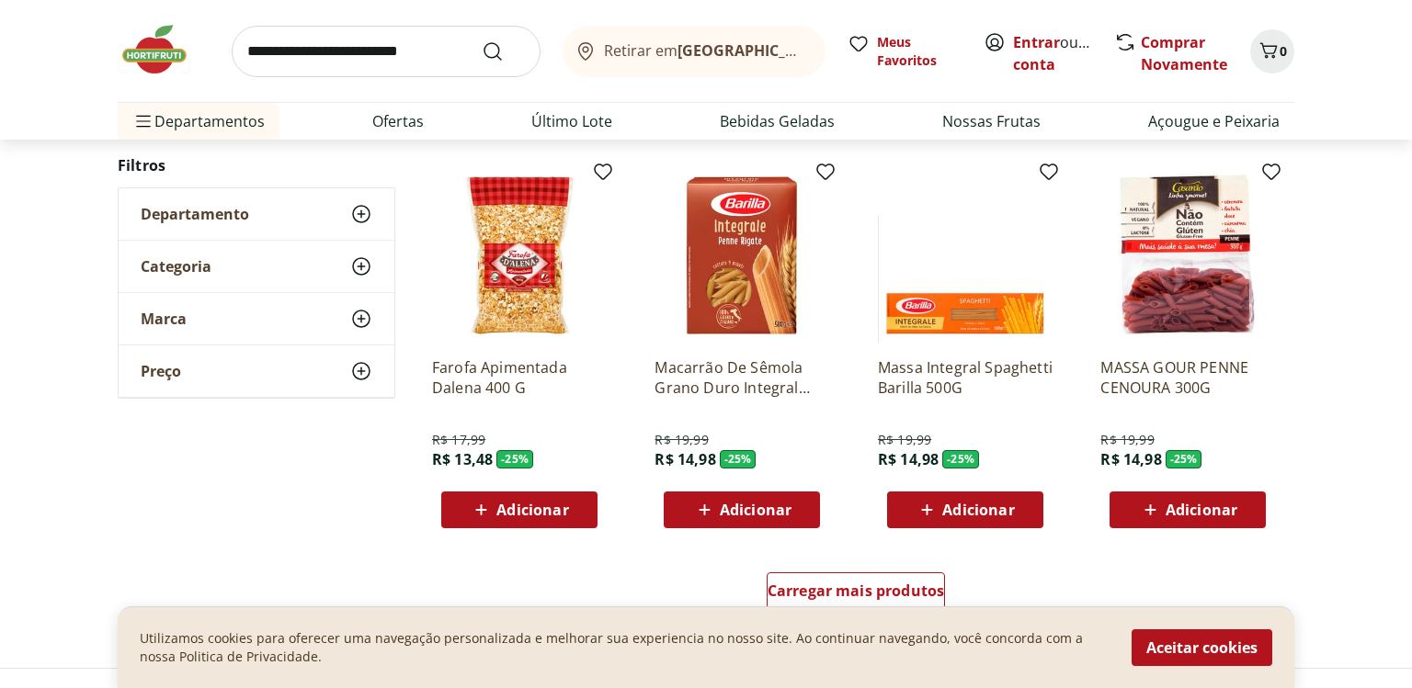
scroll to position [35818, 0]
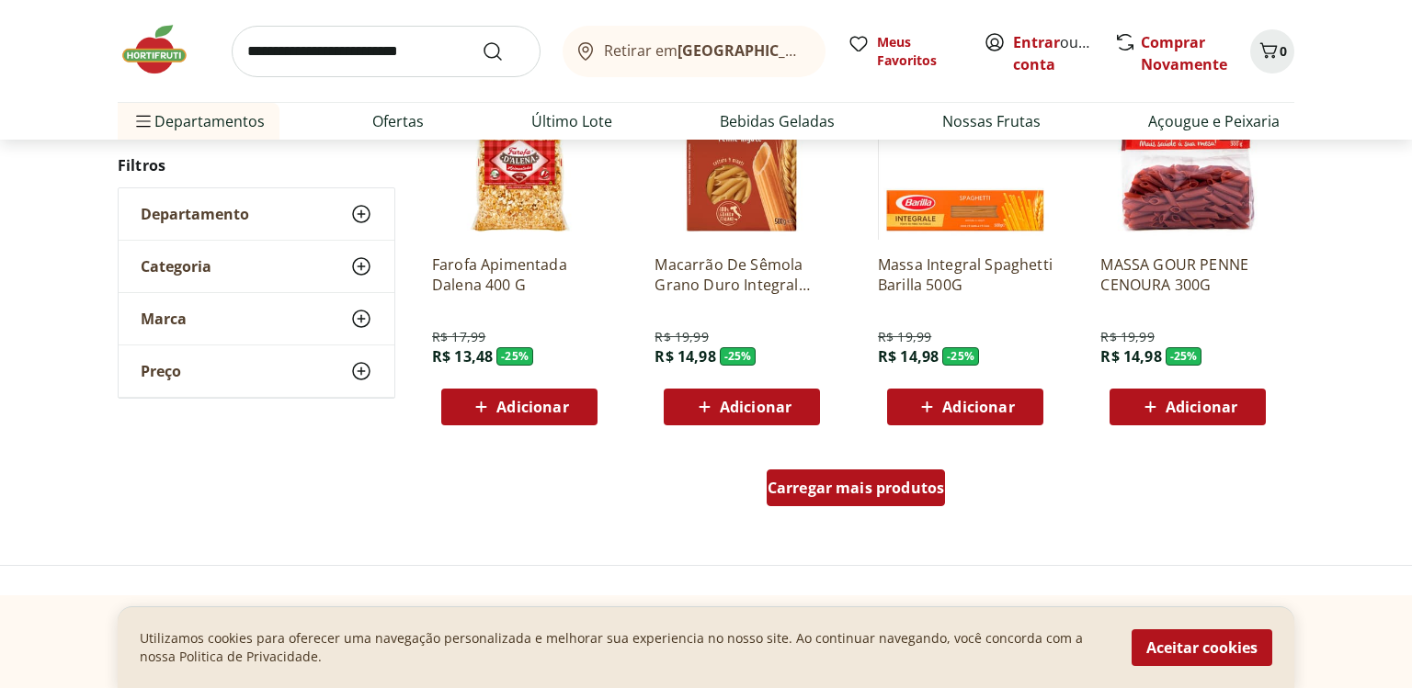
click at [860, 484] on span "Carregar mais produtos" at bounding box center [855, 488] width 177 height 15
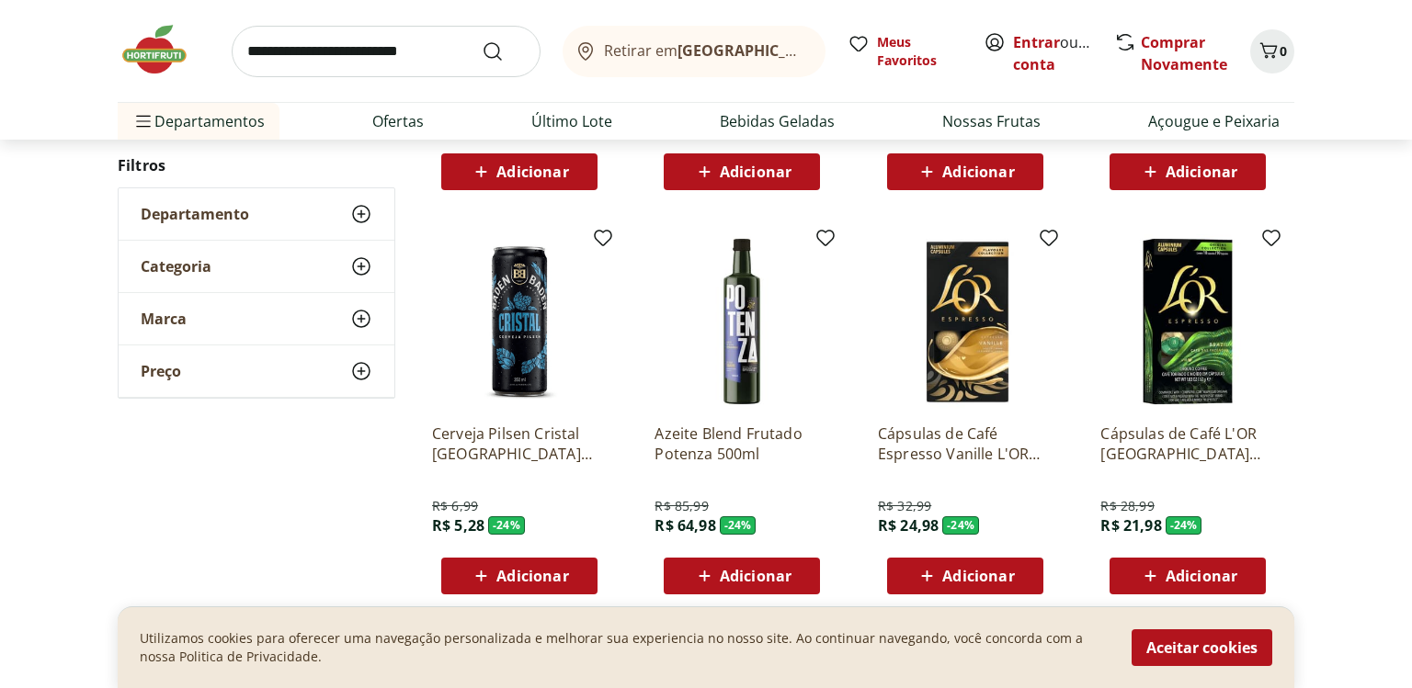
scroll to position [37053, 0]
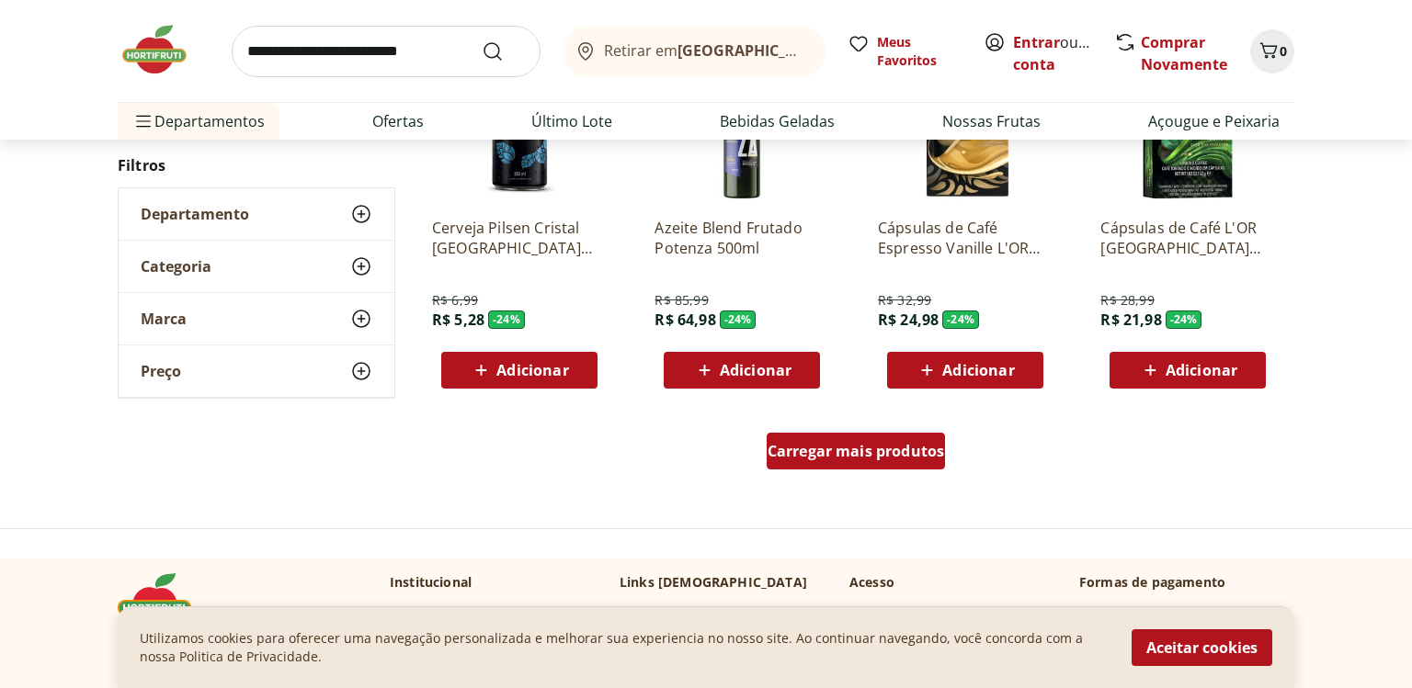
click at [842, 456] on span "Carregar mais produtos" at bounding box center [855, 451] width 177 height 15
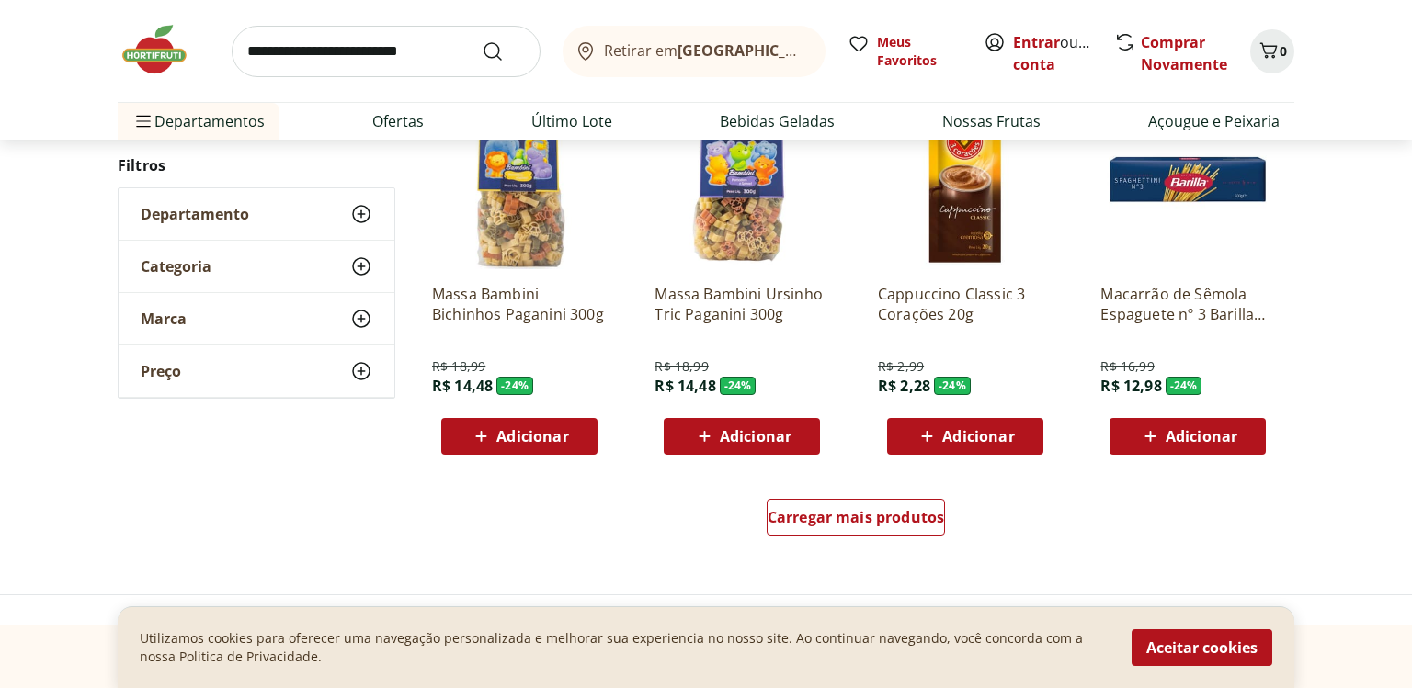
scroll to position [38288, 0]
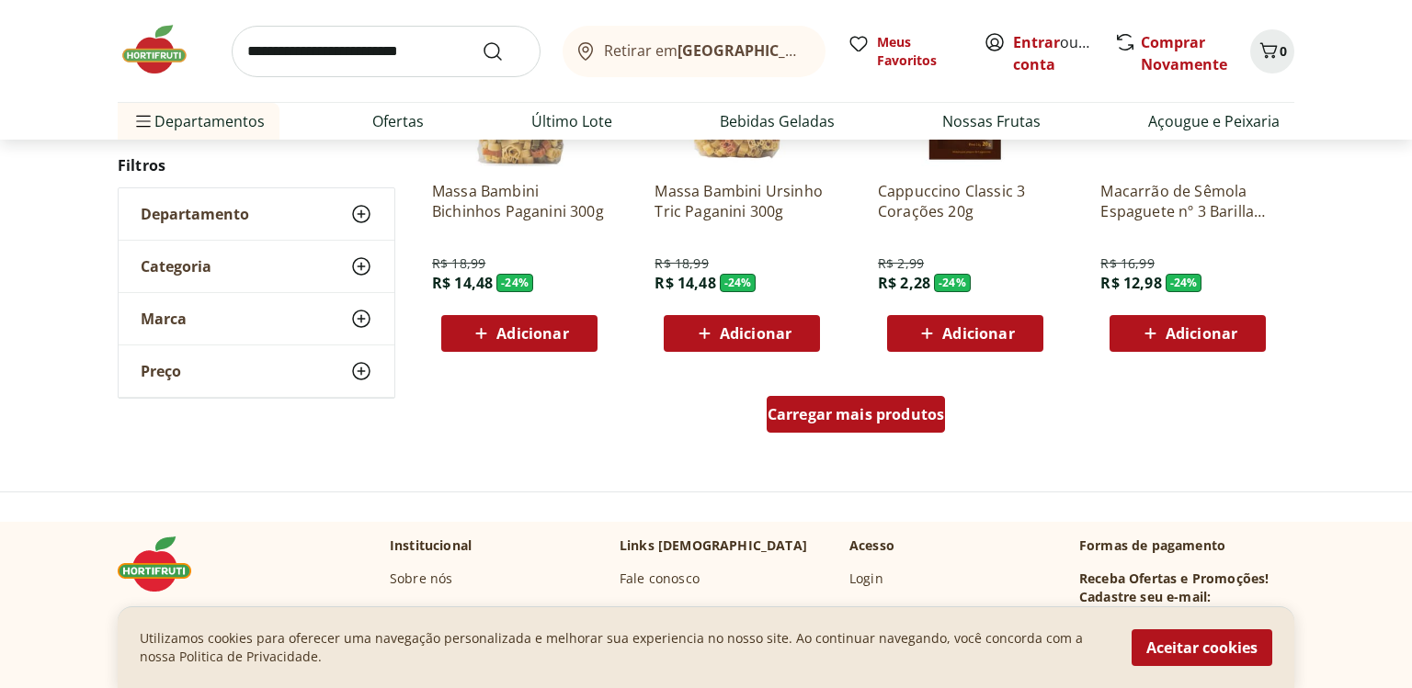
click at [860, 415] on span "Carregar mais produtos" at bounding box center [855, 414] width 177 height 15
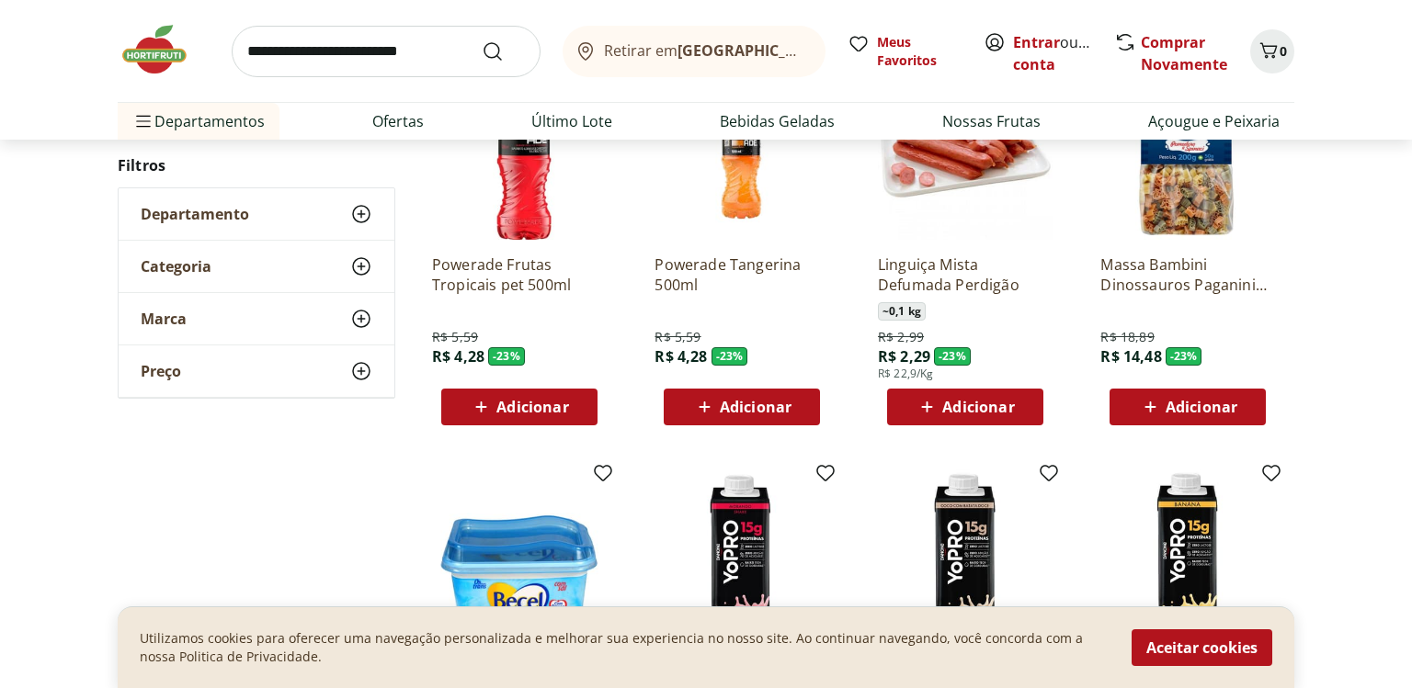
scroll to position [39420, 0]
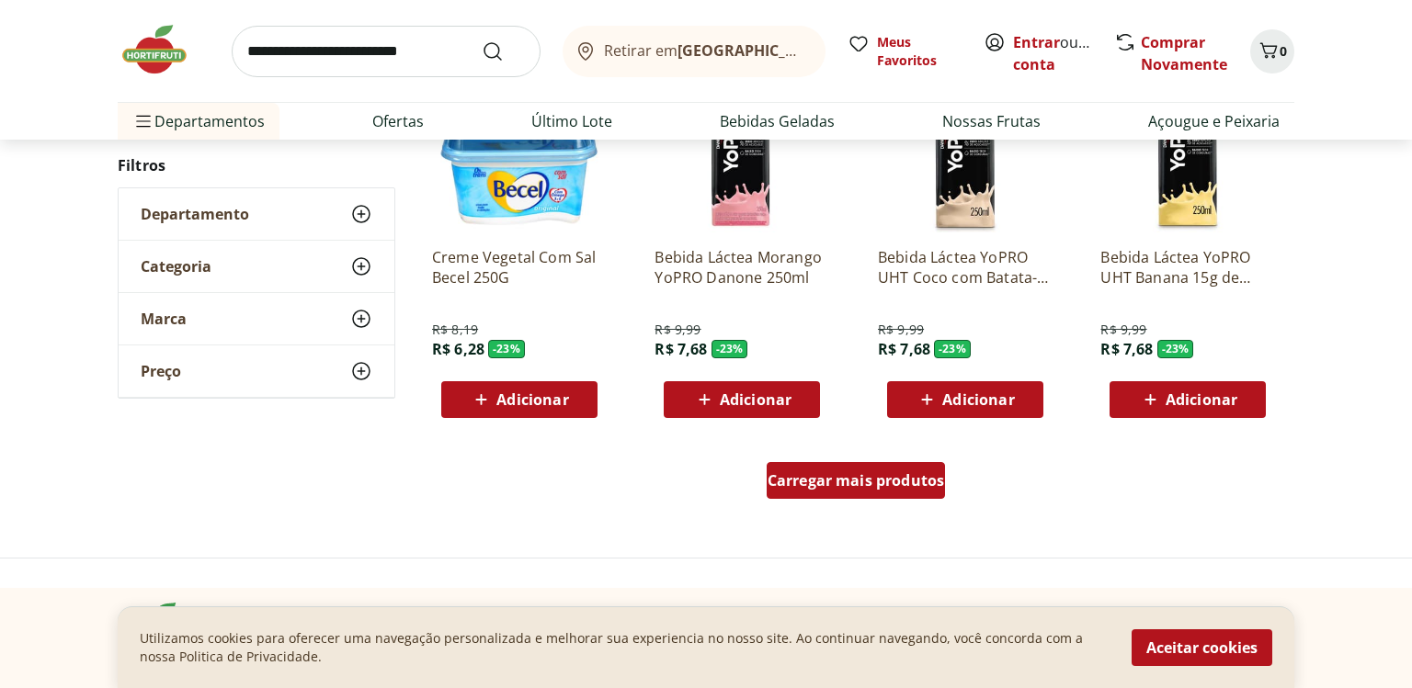
click at [920, 470] on div "Carregar mais produtos" at bounding box center [855, 480] width 179 height 37
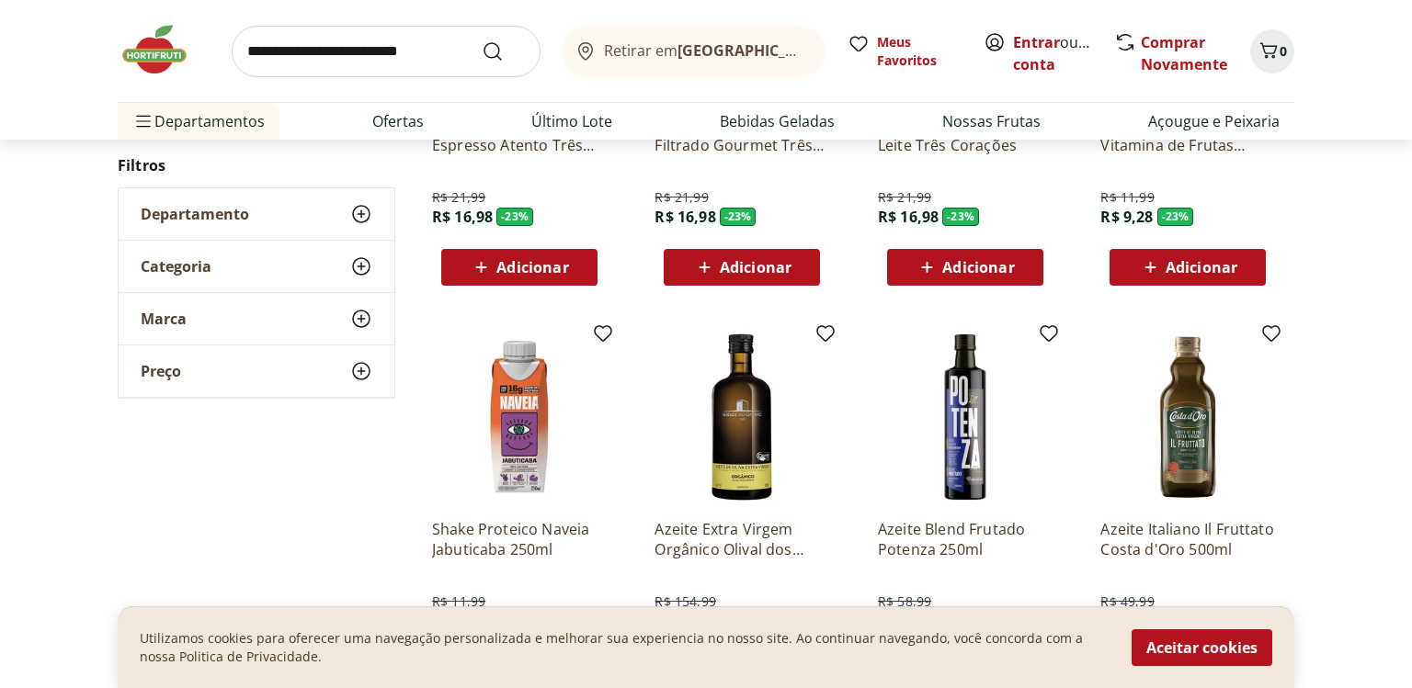
scroll to position [40655, 0]
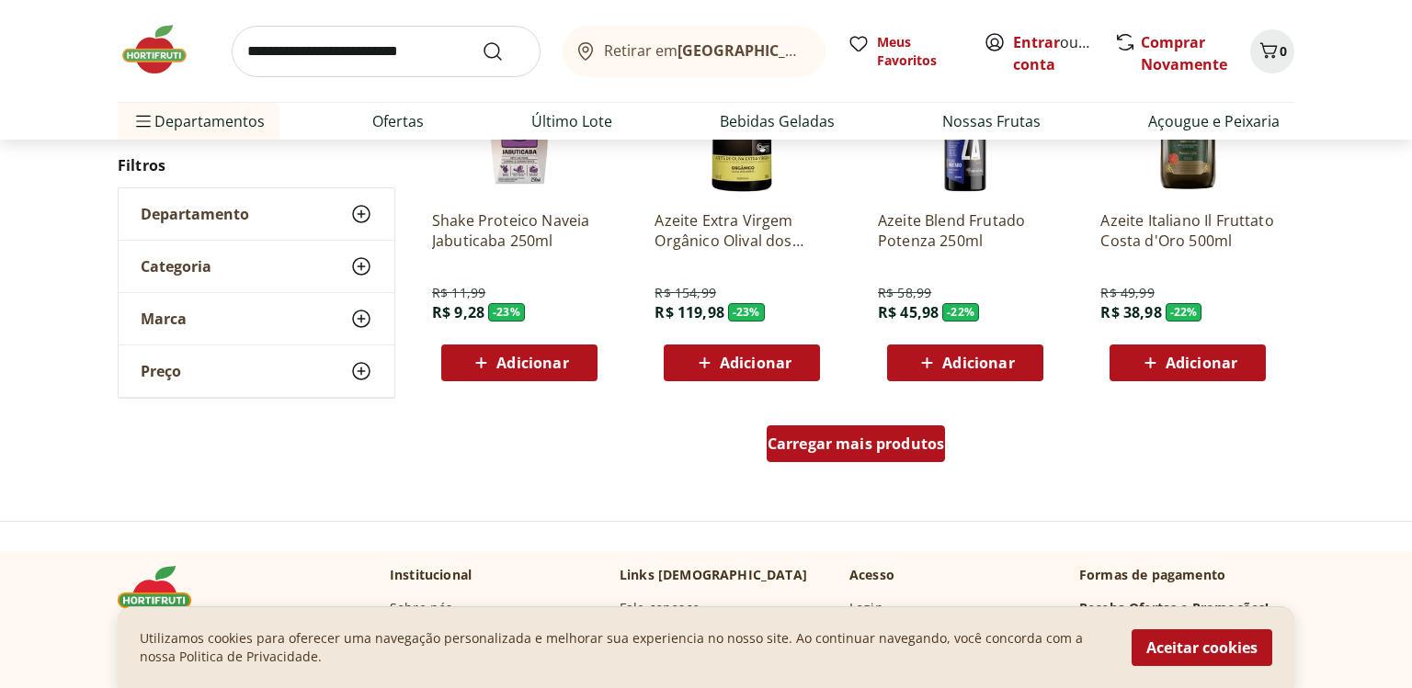
click at [847, 455] on div "Carregar mais produtos" at bounding box center [855, 443] width 179 height 37
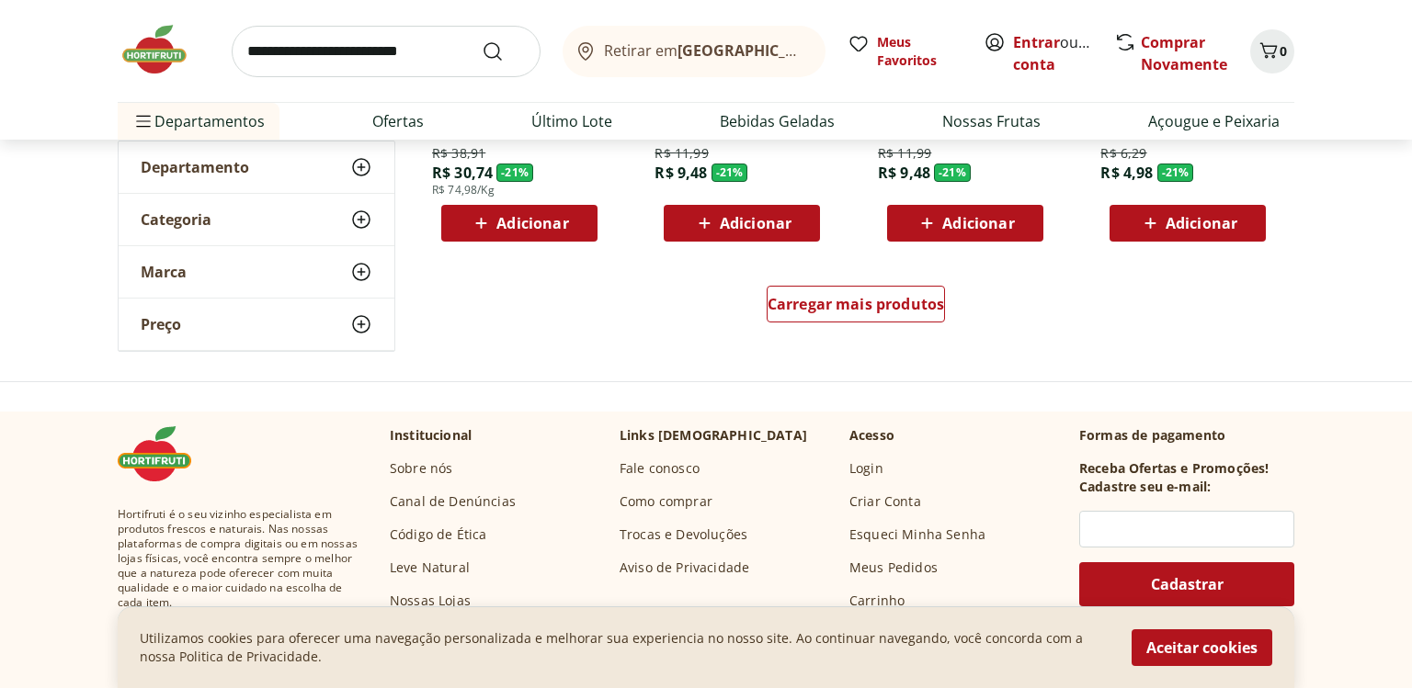
scroll to position [41891, 0]
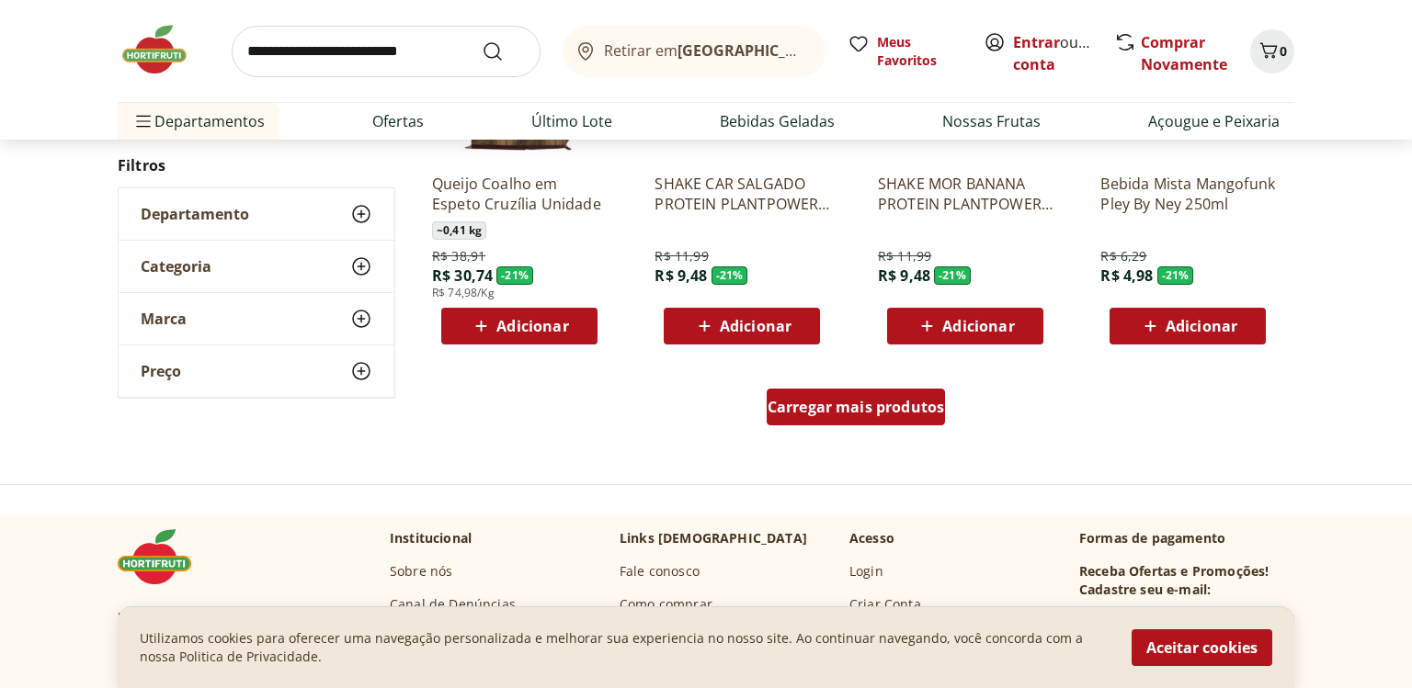
click at [879, 414] on span "Carregar mais produtos" at bounding box center [855, 407] width 177 height 15
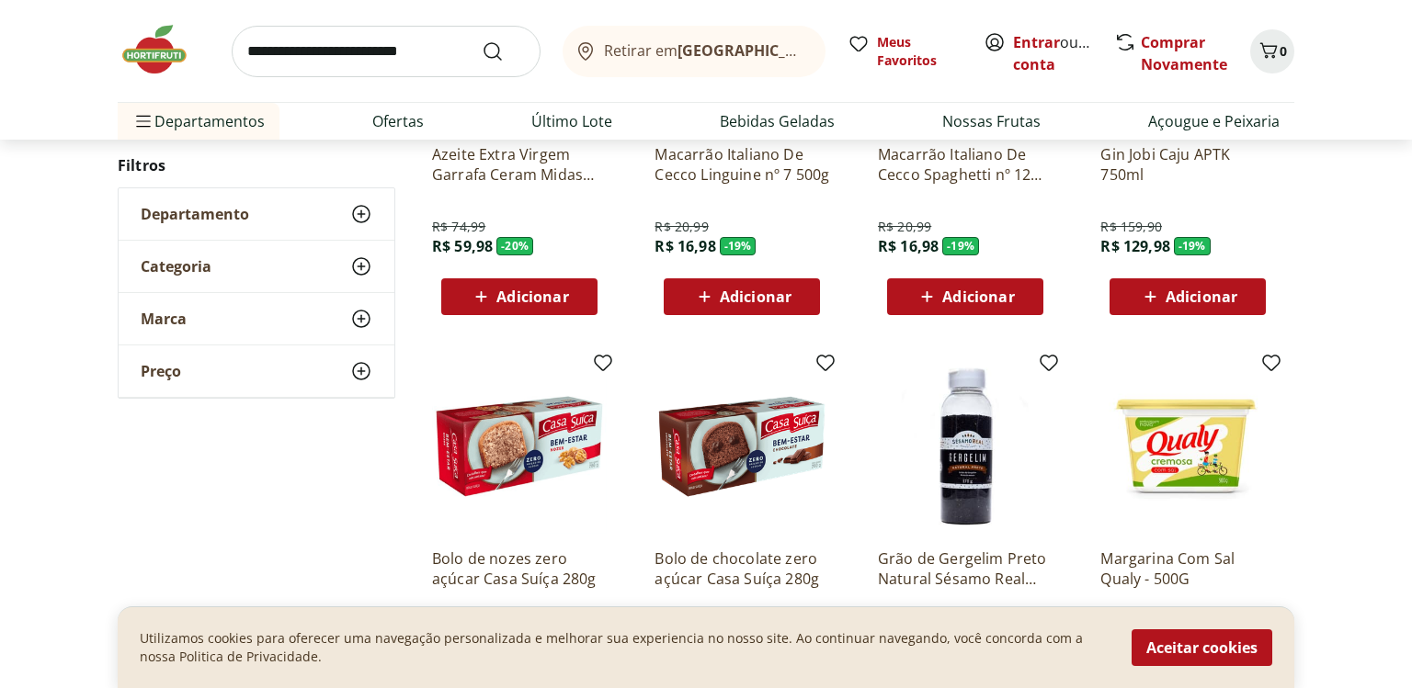
scroll to position [43023, 0]
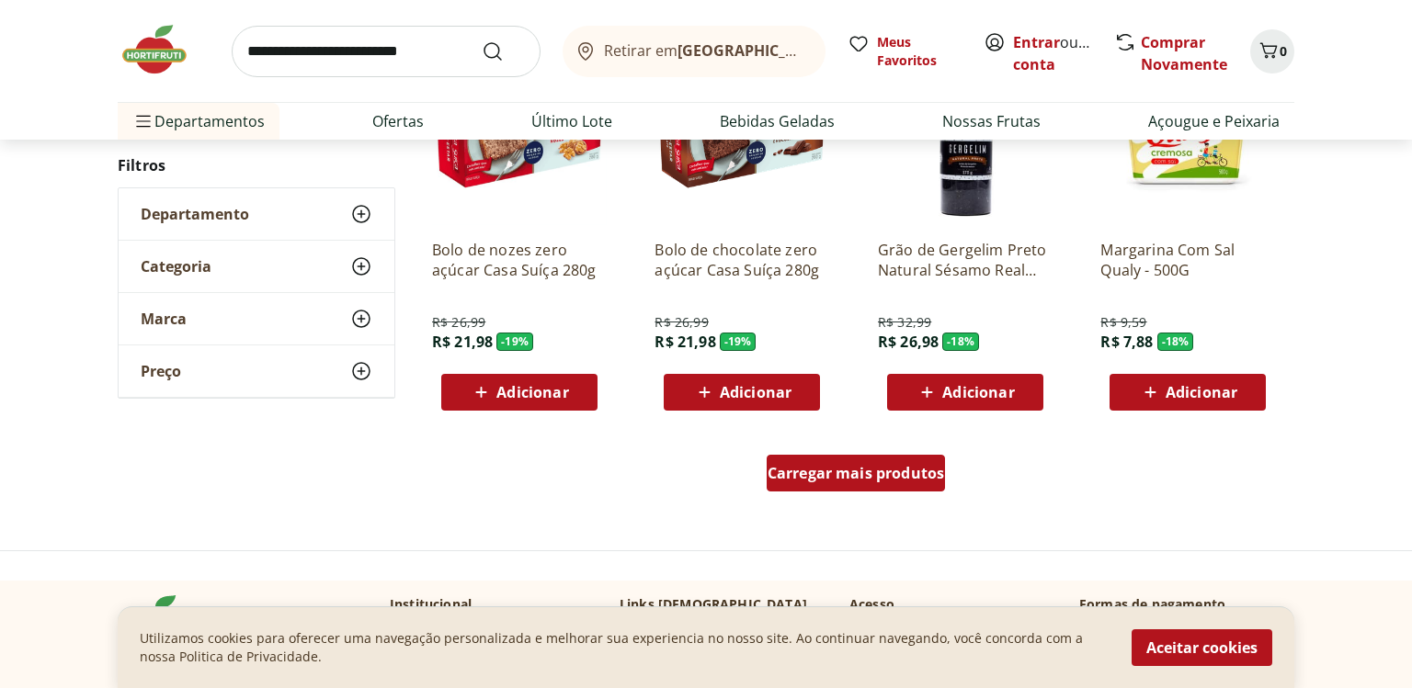
click at [866, 475] on span "Carregar mais produtos" at bounding box center [855, 473] width 177 height 15
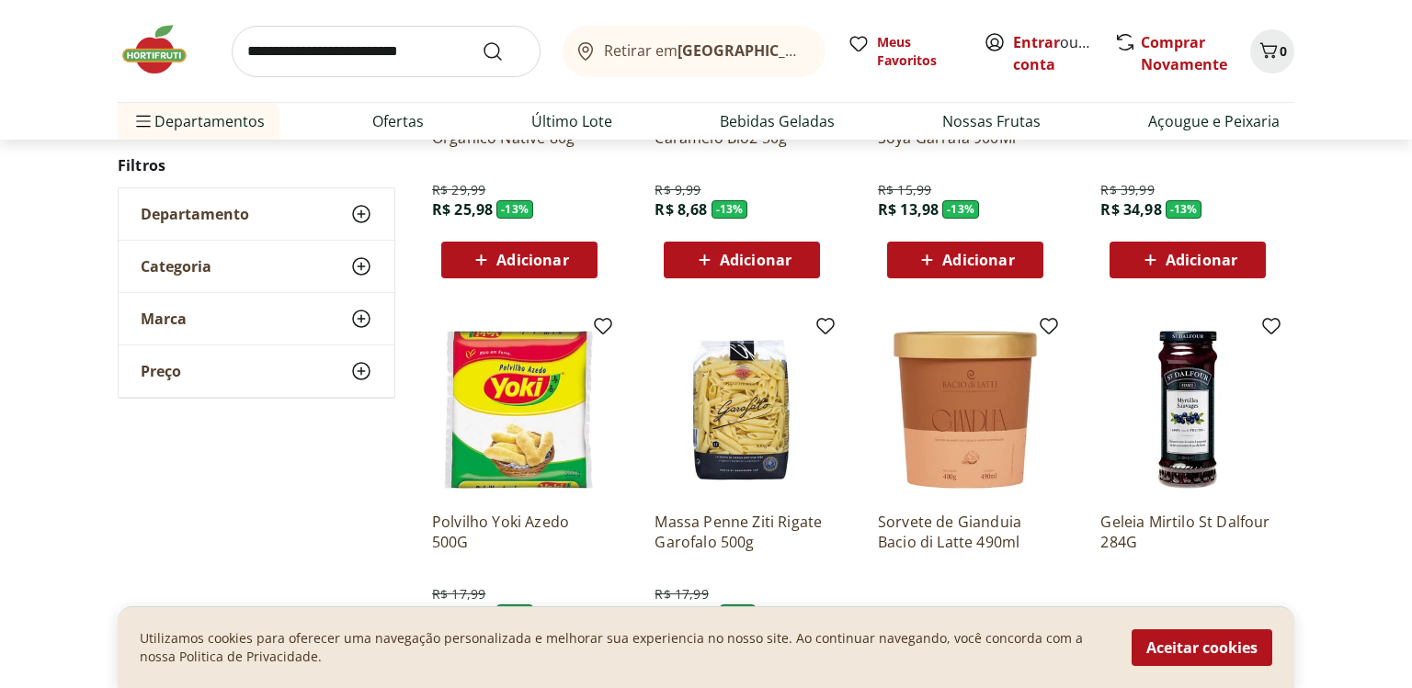
scroll to position [44155, 0]
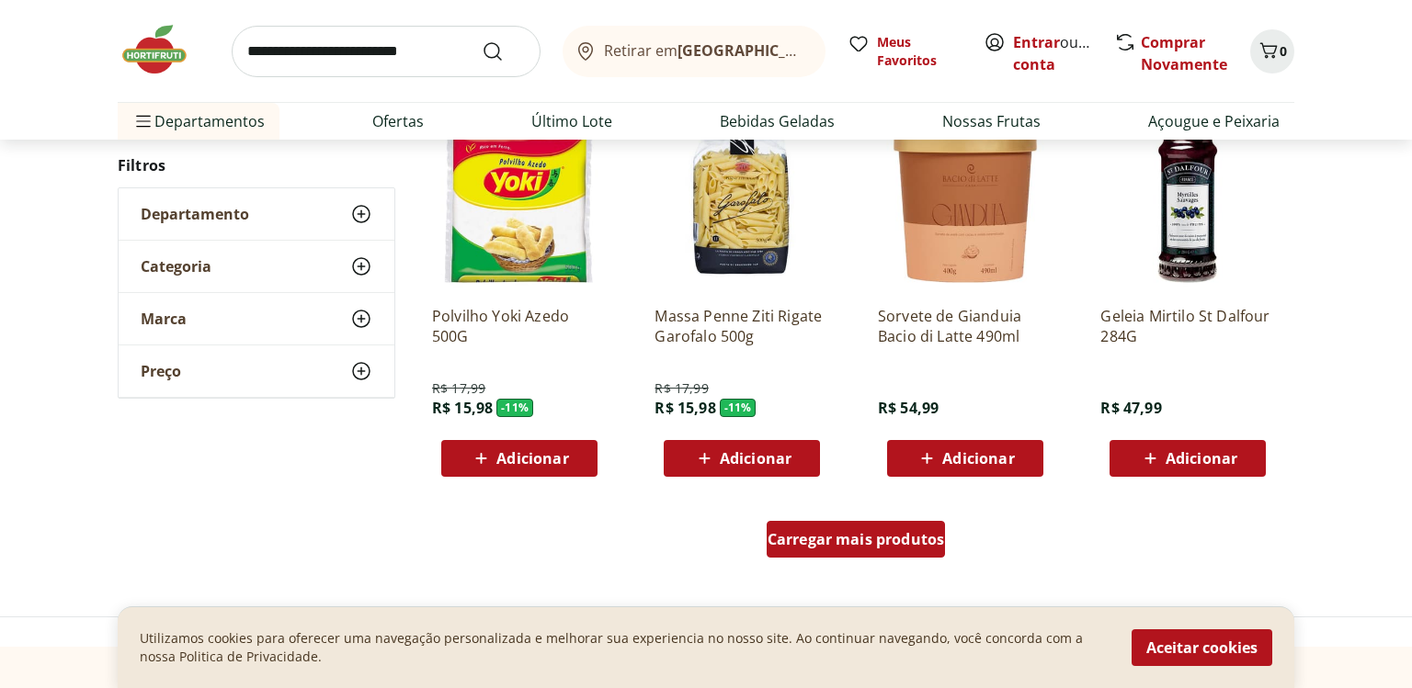
click at [882, 559] on link "Carregar mais produtos" at bounding box center [855, 543] width 179 height 44
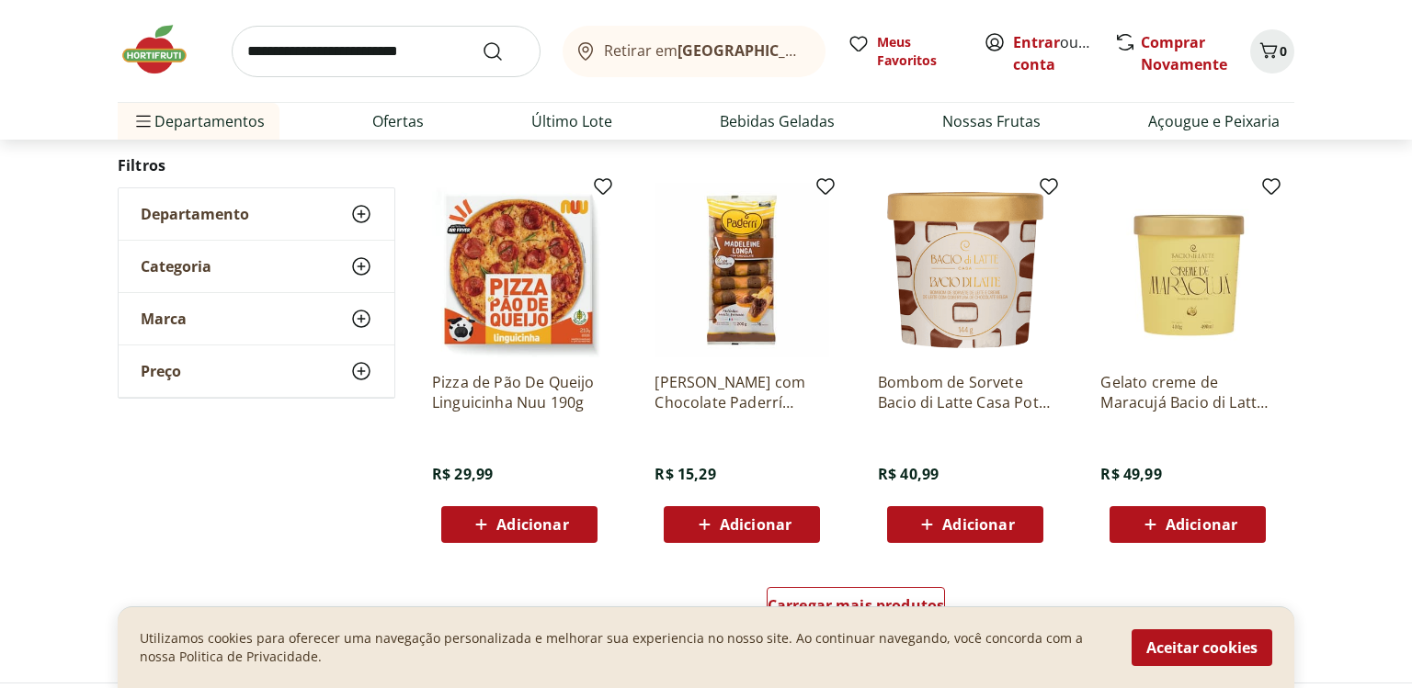
scroll to position [45390, 0]
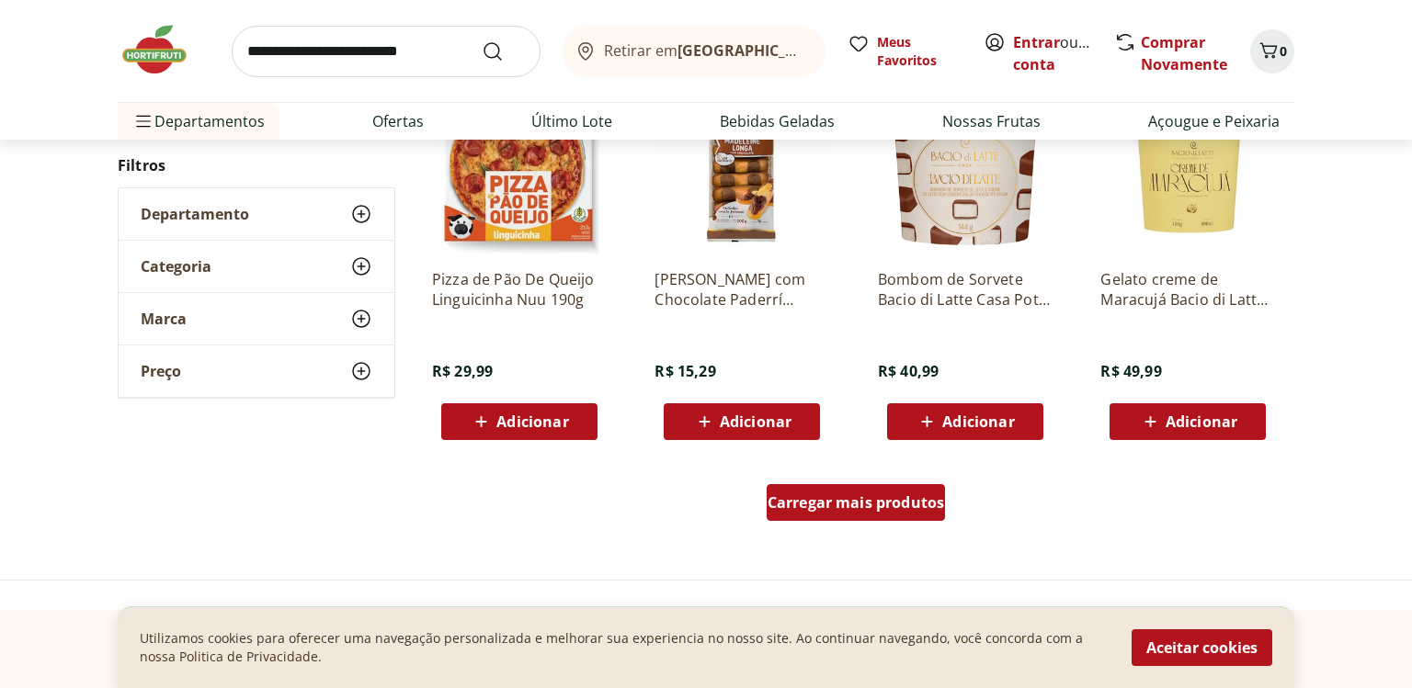
click at [857, 497] on span "Carregar mais produtos" at bounding box center [855, 502] width 177 height 15
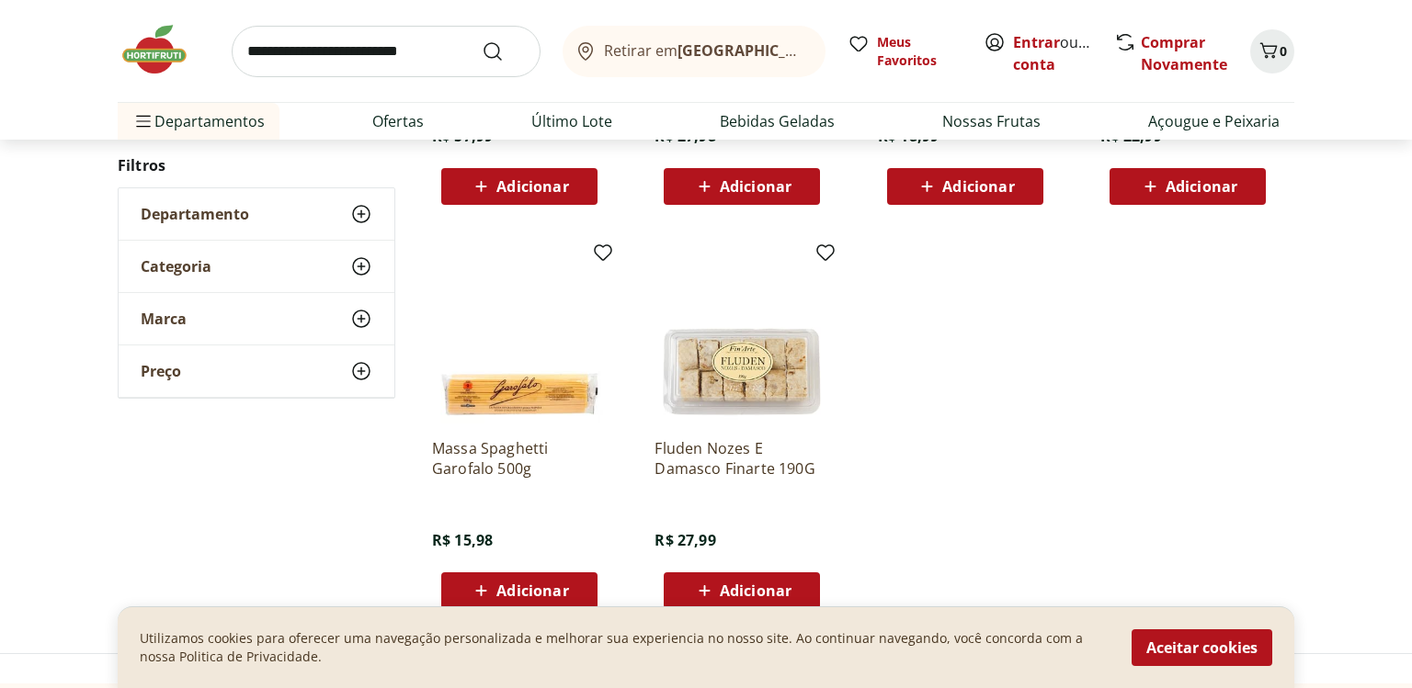
scroll to position [46625, 0]
